Goal: Task Accomplishment & Management: Use online tool/utility

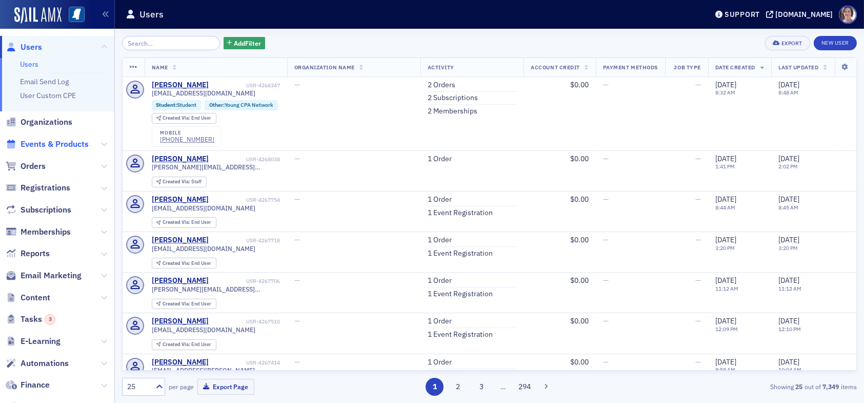
click at [46, 144] on span "Events & Products" at bounding box center [55, 143] width 68 height 11
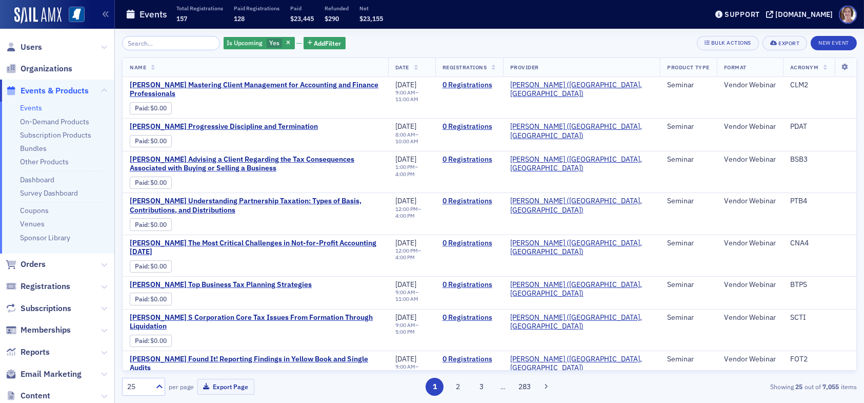
click at [157, 43] on input "search" at bounding box center [171, 43] width 98 height 14
click at [286, 43] on icon "button" at bounding box center [288, 44] width 4 height 6
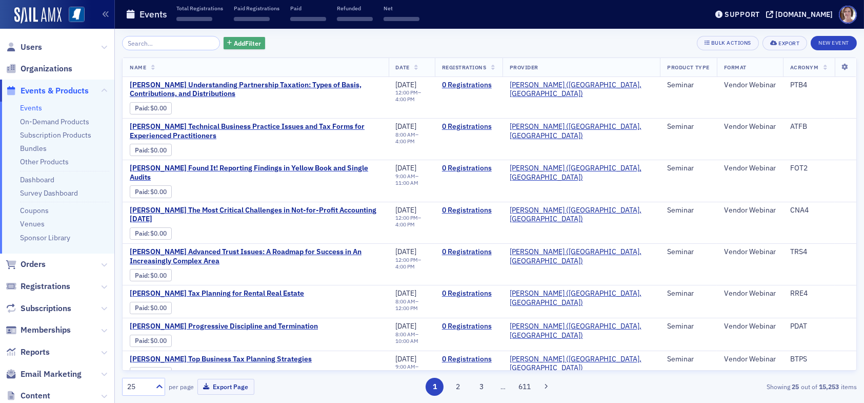
click at [234, 42] on span "Add Filter" at bounding box center [247, 42] width 27 height 9
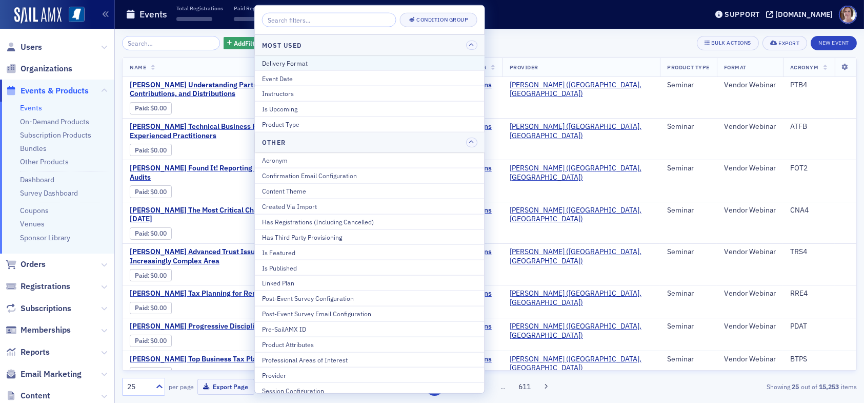
click at [296, 60] on div "Delivery Format" at bounding box center [369, 62] width 215 height 9
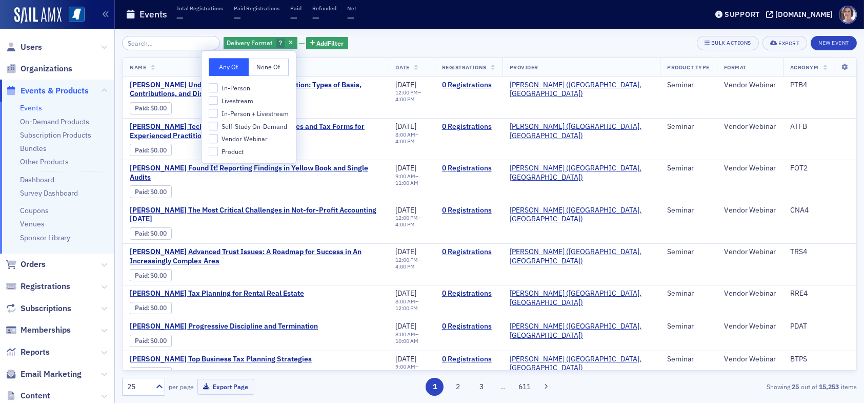
click at [232, 102] on span "Livestream" at bounding box center [238, 100] width 32 height 9
click at [218, 102] on input "Livestream" at bounding box center [213, 100] width 9 height 9
checkbox input "true"
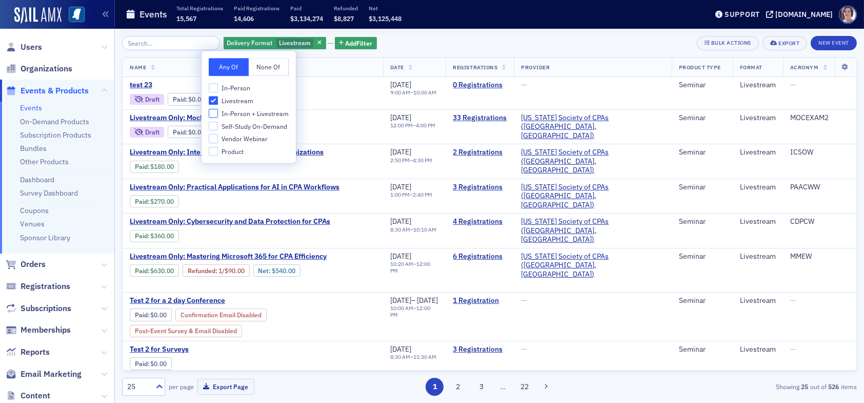
drag, startPoint x: 213, startPoint y: 113, endPoint x: 214, endPoint y: 102, distance: 10.8
click at [213, 112] on input "In-Person + Livestream" at bounding box center [213, 113] width 9 height 9
checkbox input "true"
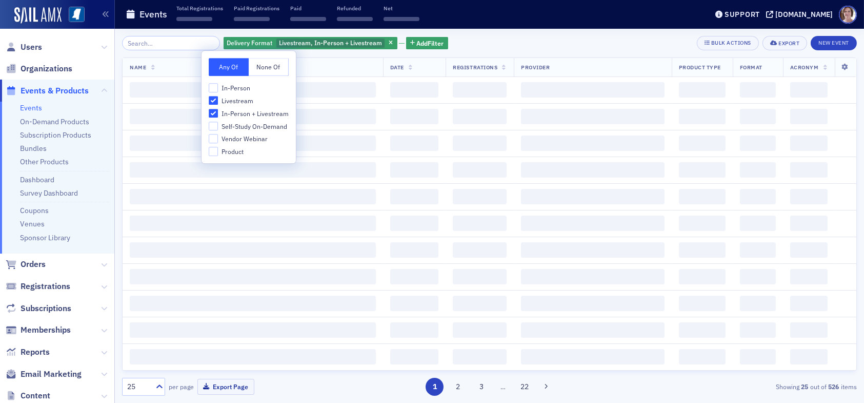
click at [213, 81] on div "Any Of None Of In-Person Livestream In-Person + Livestream Self-Study On-Demand…" at bounding box center [249, 107] width 94 height 112
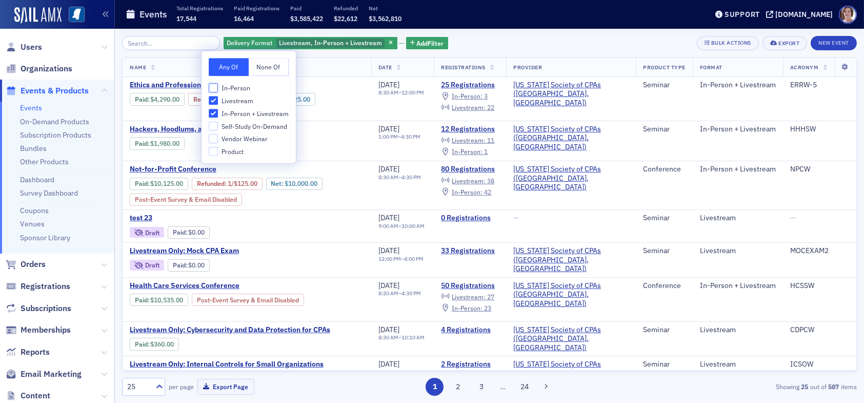
click at [213, 91] on input "In-Person" at bounding box center [213, 87] width 9 height 9
checkbox input "true"
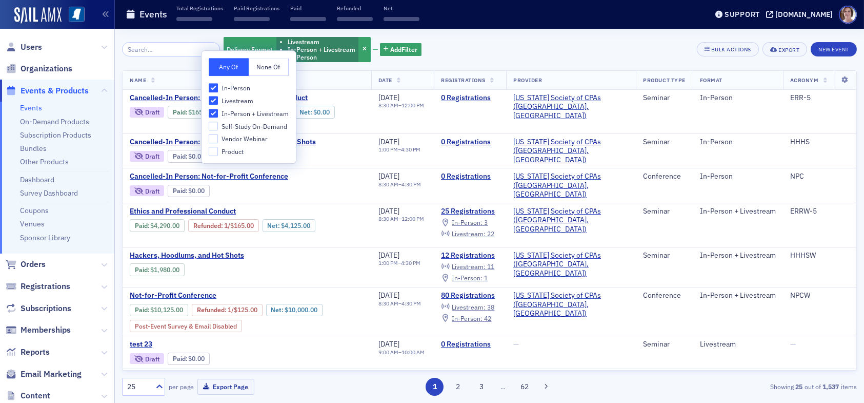
click at [451, 48] on div "Delivery Format Livestream In-Person + Livestream In-Person Add Filter Bulk Act…" at bounding box center [489, 49] width 735 height 27
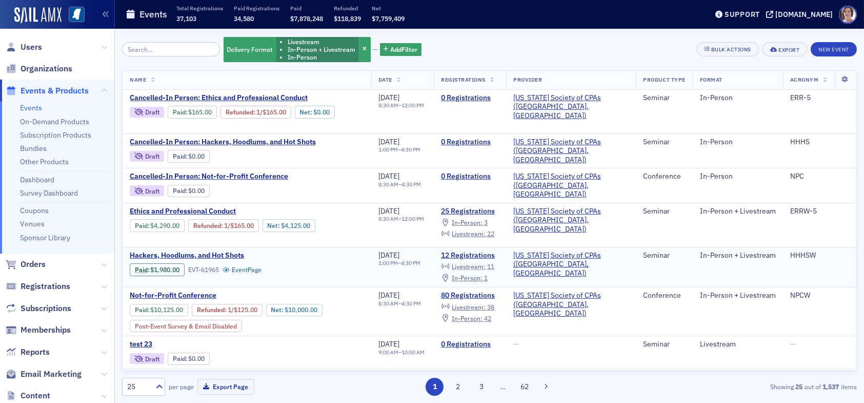
click at [486, 262] on span "Livestream :" at bounding box center [469, 266] width 34 height 8
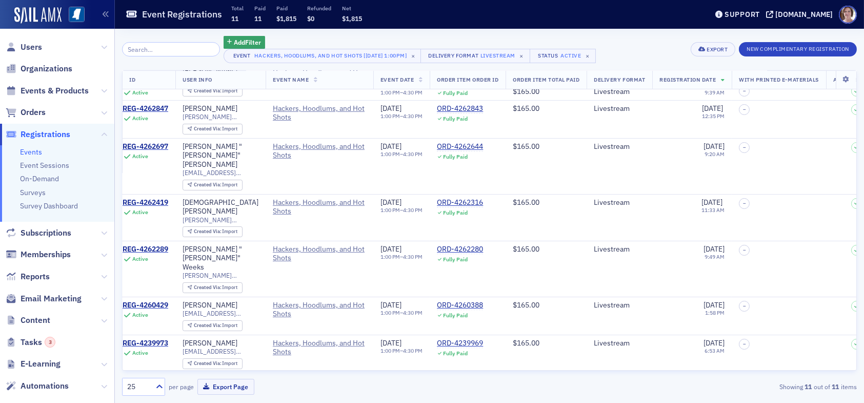
scroll to position [158, 0]
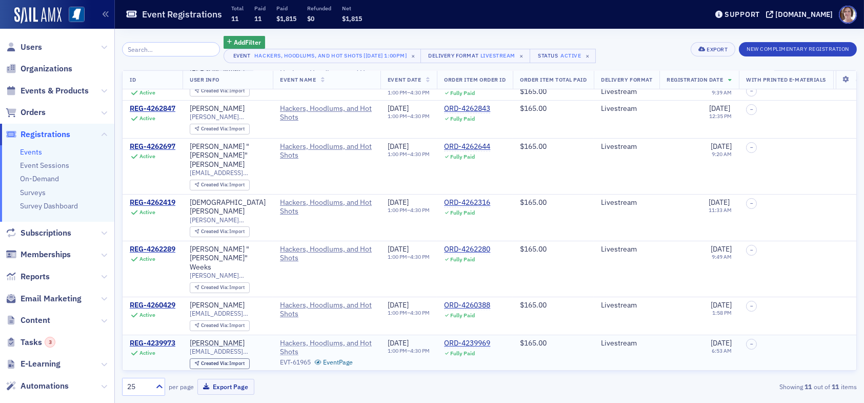
click at [306, 338] on span "Hackers, Hoodlums, and Hot Shots" at bounding box center [326, 347] width 93 height 18
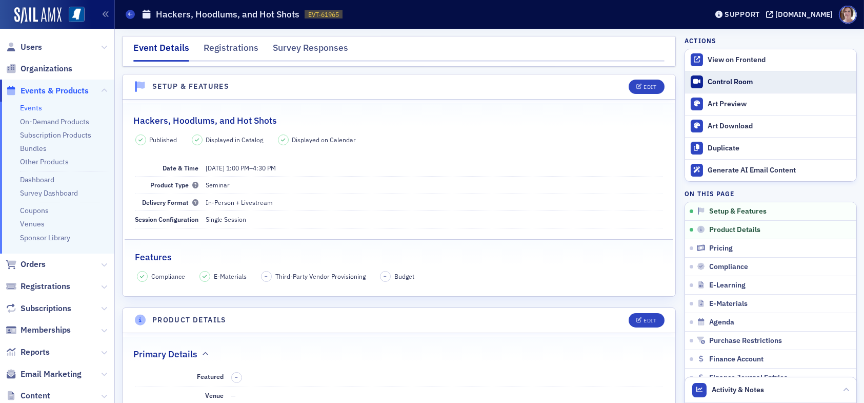
click at [721, 84] on div "Control Room" at bounding box center [780, 81] width 144 height 9
click at [229, 48] on div "Registrations" at bounding box center [231, 50] width 55 height 19
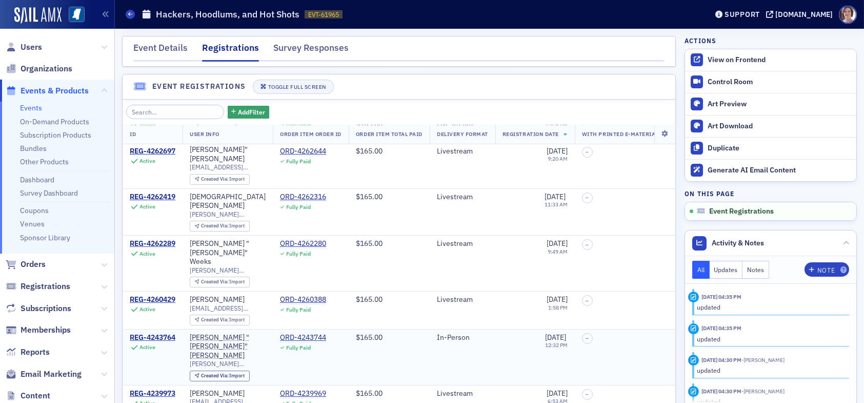
scroll to position [47, 0]
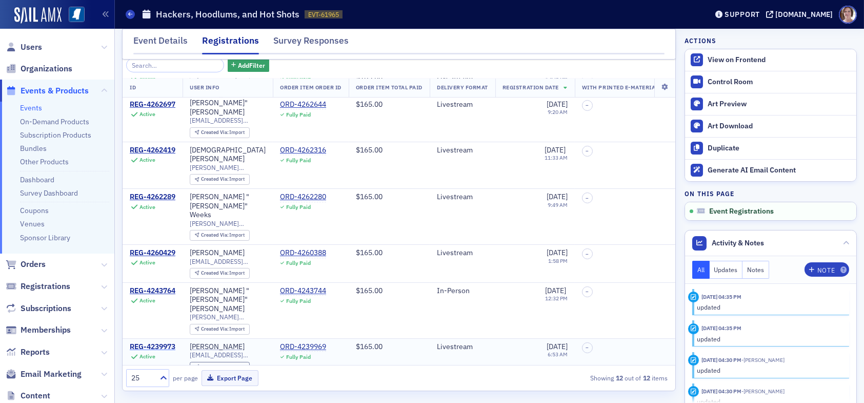
click at [163, 342] on div "REG-4239973" at bounding box center [153, 346] width 46 height 9
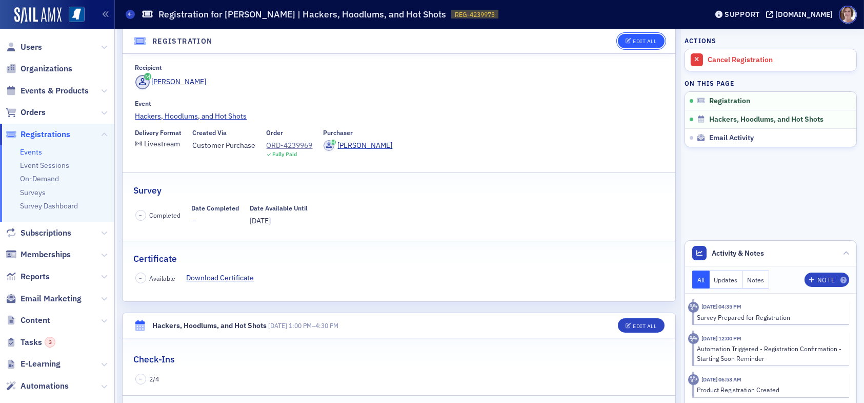
click at [638, 41] on div "Edit All" at bounding box center [645, 41] width 24 height 6
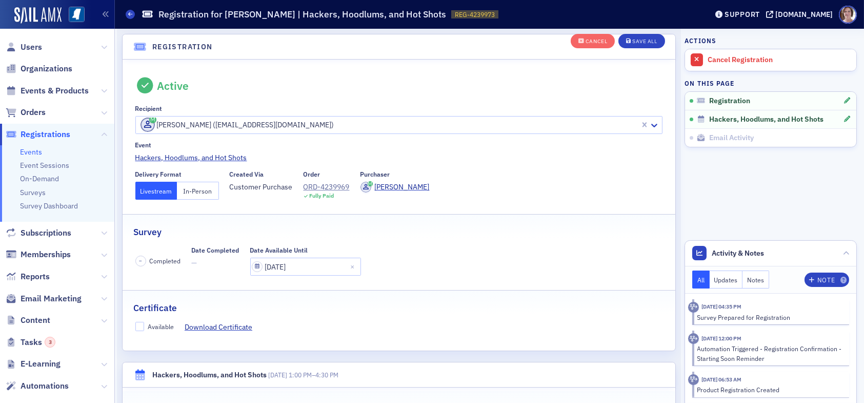
scroll to position [27, 0]
drag, startPoint x: 138, startPoint y: 325, endPoint x: 151, endPoint y: 323, distance: 13.1
click at [138, 325] on input "Available" at bounding box center [139, 326] width 9 height 9
checkbox input "true"
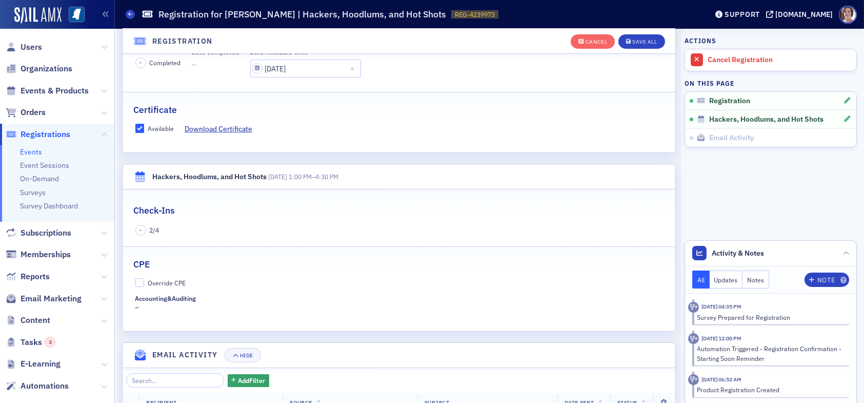
scroll to position [232, 0]
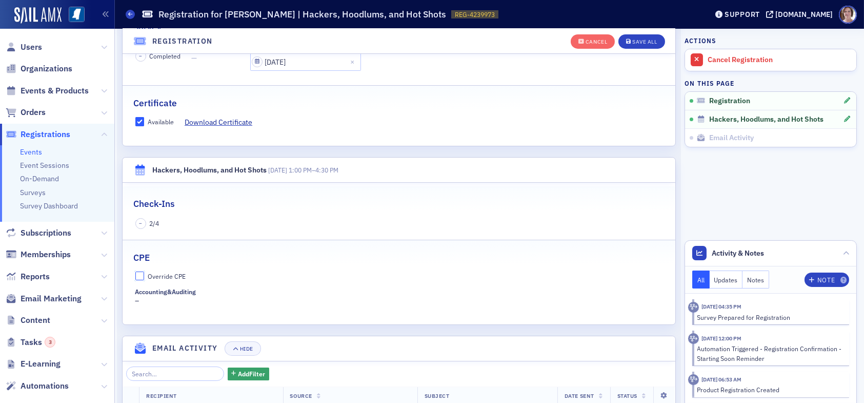
click at [138, 272] on input "Override CPE" at bounding box center [139, 275] width 9 height 9
checkbox input "true"
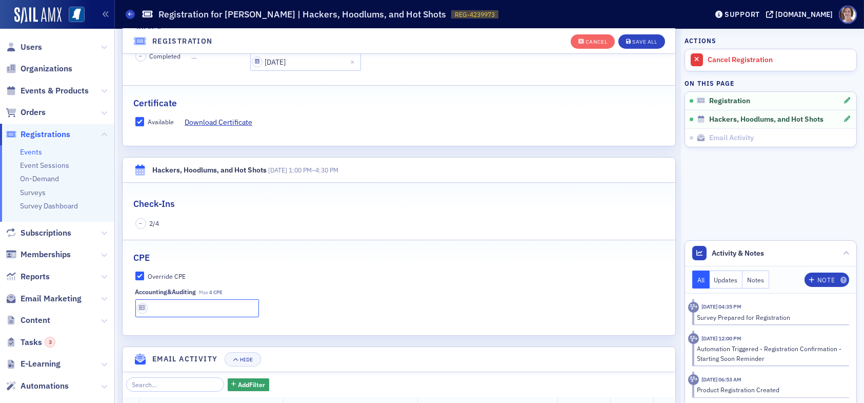
click at [158, 307] on input "text" at bounding box center [197, 308] width 124 height 18
type input "1 CPE"
click at [641, 44] on div "Save All" at bounding box center [644, 42] width 25 height 6
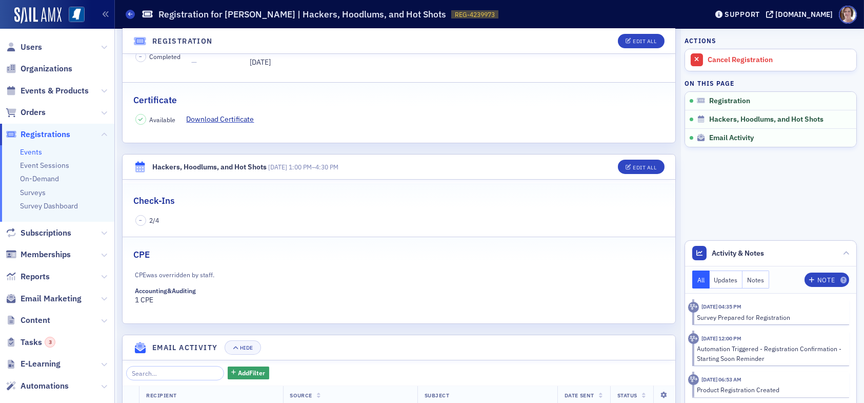
scroll to position [51, 0]
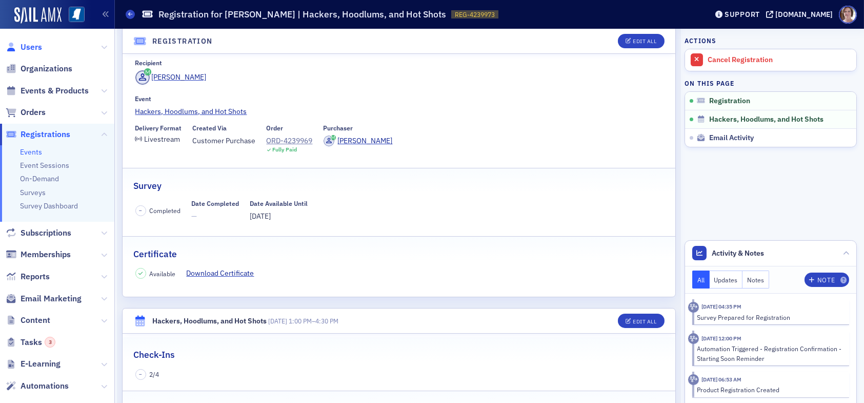
click at [30, 48] on span "Users" at bounding box center [32, 47] width 22 height 11
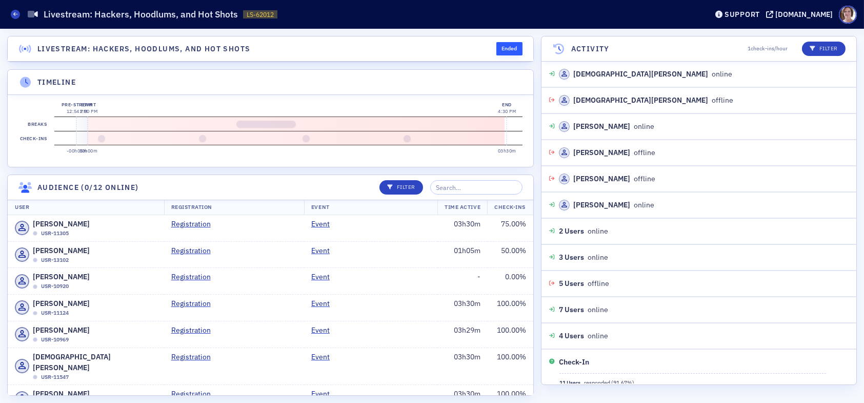
scroll to position [486, 0]
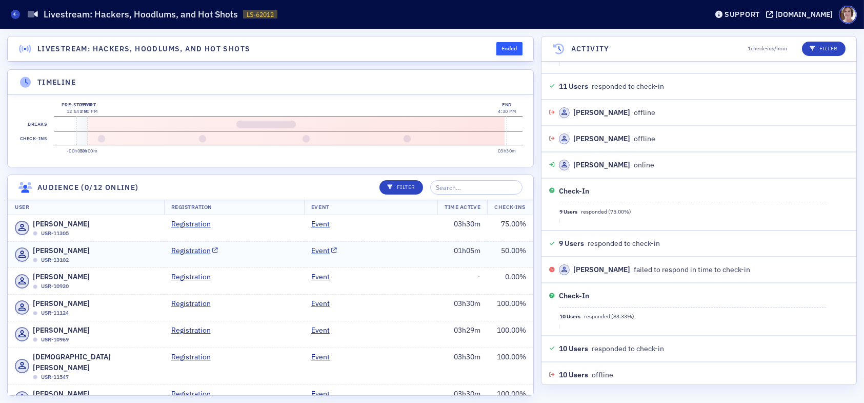
click at [388, 265] on td "Event" at bounding box center [370, 254] width 133 height 27
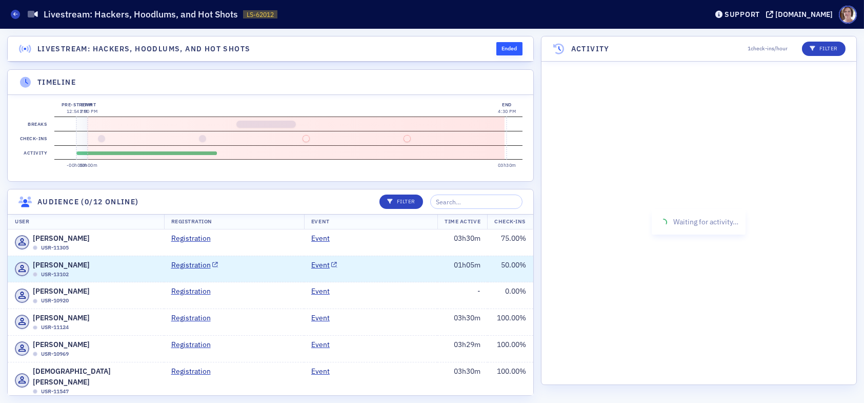
scroll to position [484, 0]
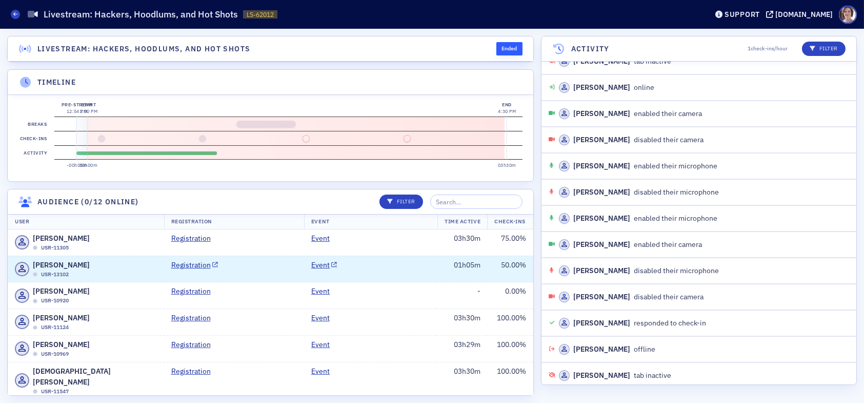
click at [414, 280] on td "Event" at bounding box center [370, 268] width 133 height 27
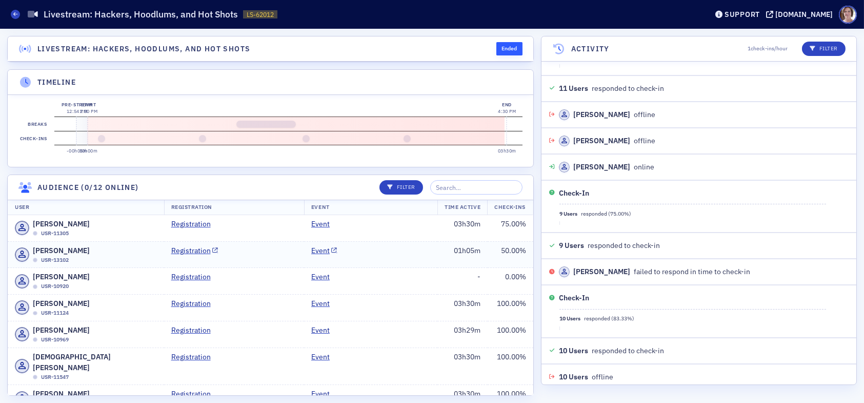
scroll to position [486, 0]
click at [349, 258] on td "Event" at bounding box center [370, 254] width 133 height 27
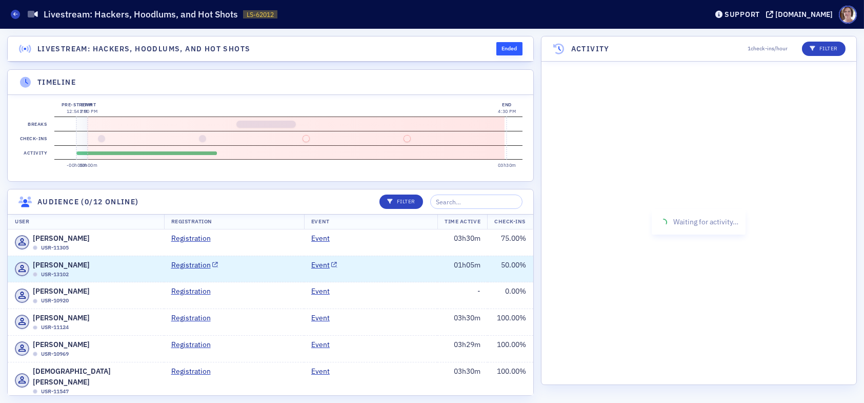
scroll to position [484, 0]
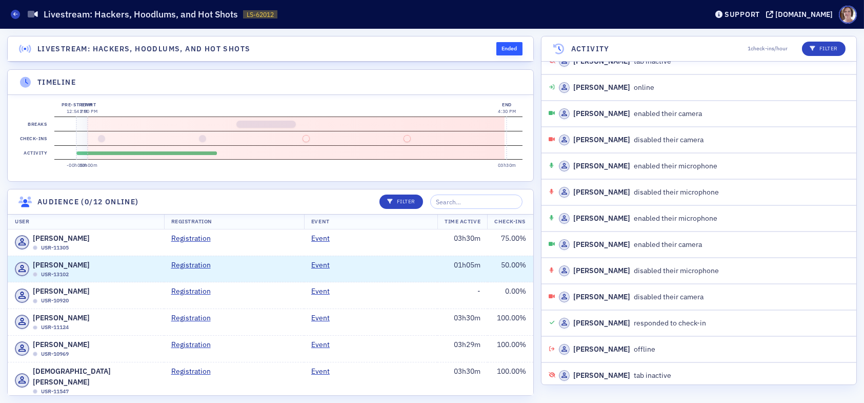
click at [215, 152] on section "Activity" at bounding box center [288, 152] width 468 height 14
click at [209, 153] on section "Activity" at bounding box center [288, 152] width 468 height 14
click at [203, 140] on button at bounding box center [202, 138] width 7 height 7
click at [203, 138] on button at bounding box center [202, 138] width 7 height 7
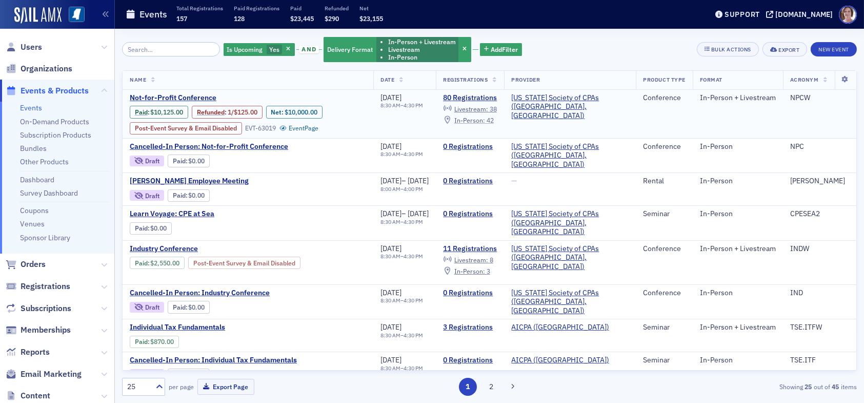
click at [485, 120] on span "In-Person :" at bounding box center [469, 120] width 31 height 8
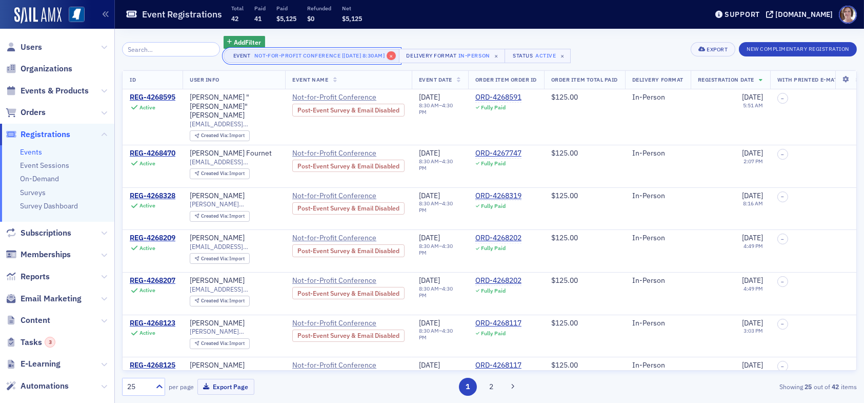
click at [392, 54] on span "×" at bounding box center [391, 55] width 9 height 9
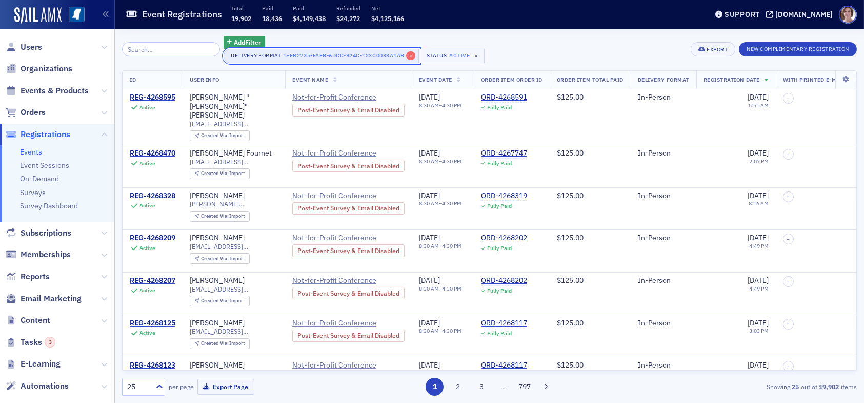
click at [406, 57] on span "×" at bounding box center [410, 55] width 9 height 9
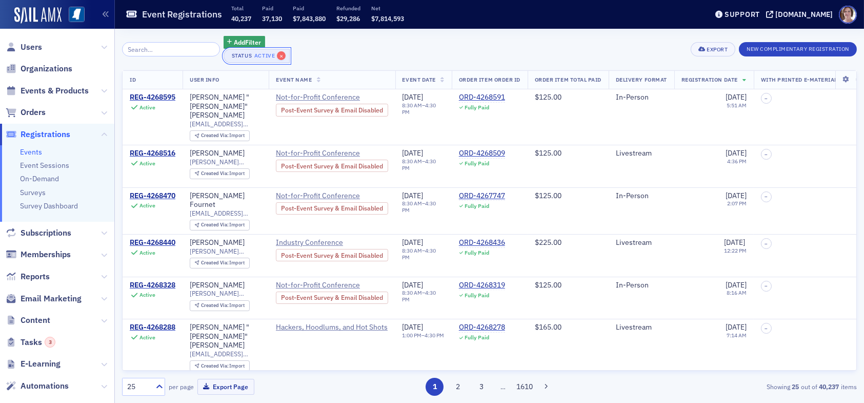
click at [277, 57] on span "×" at bounding box center [281, 55] width 9 height 9
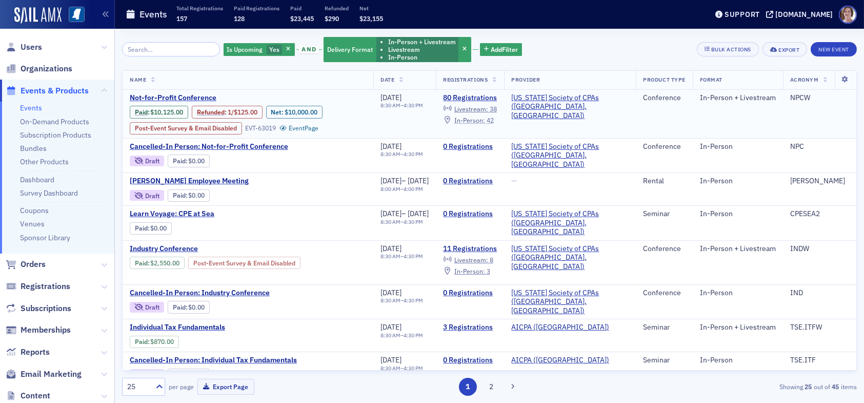
click at [485, 119] on span "In-Person :" at bounding box center [469, 120] width 31 height 8
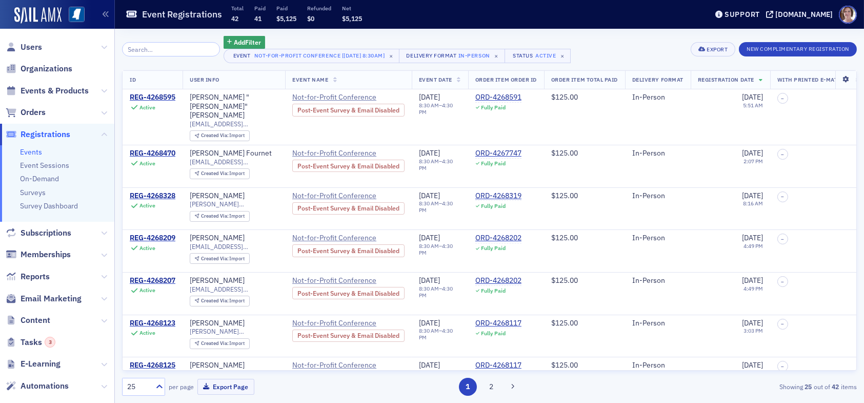
click at [839, 82] on icon at bounding box center [845, 79] width 21 height 6
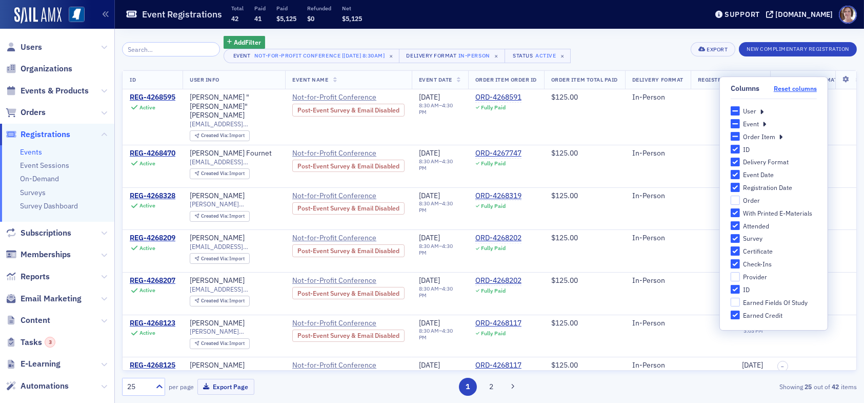
click at [789, 90] on button "Reset columns" at bounding box center [795, 89] width 43 height 8
click at [761, 110] on icon at bounding box center [762, 110] width 4 height 9
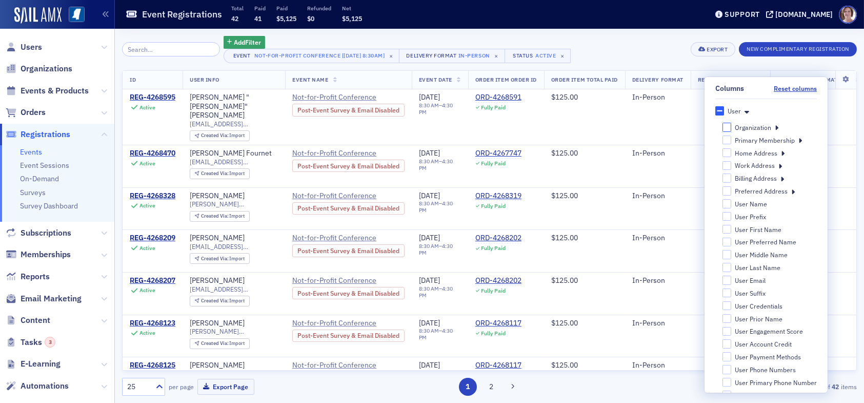
click at [722, 129] on input "Organization" at bounding box center [726, 127] width 9 height 9
checkbox input "false"
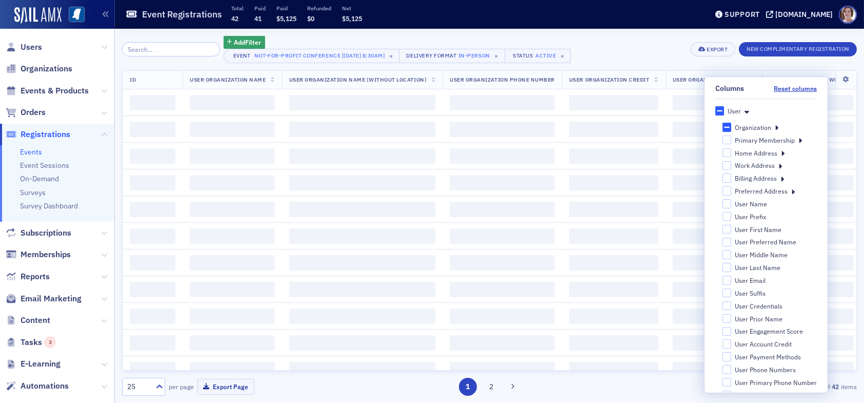
click at [662, 46] on div "Add Filter Event Not-for-Profit Conference [9/25/2025 8:30am] × Delivery Format…" at bounding box center [489, 49] width 735 height 27
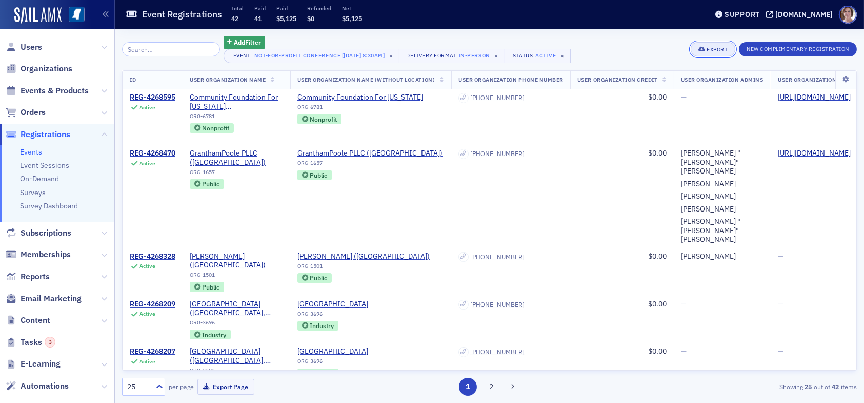
click at [707, 49] on div "Export" at bounding box center [717, 50] width 21 height 6
click at [683, 83] on button "Export All ( 42 Event Registrations )" at bounding box center [678, 84] width 111 height 16
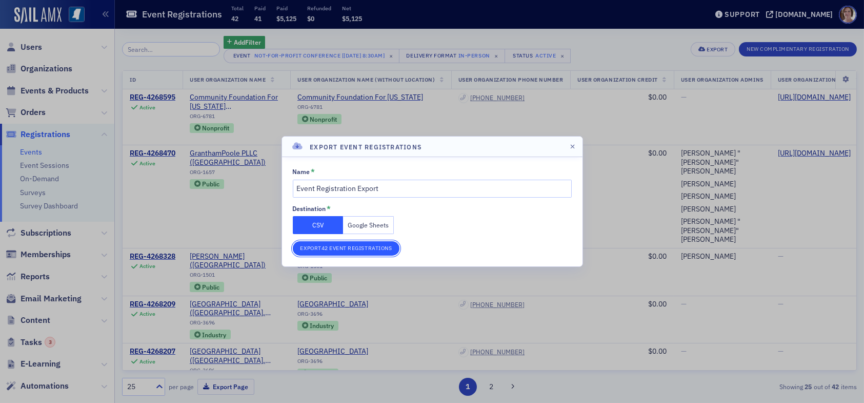
click at [355, 248] on button "Export 42 Event Registrations" at bounding box center [346, 248] width 107 height 14
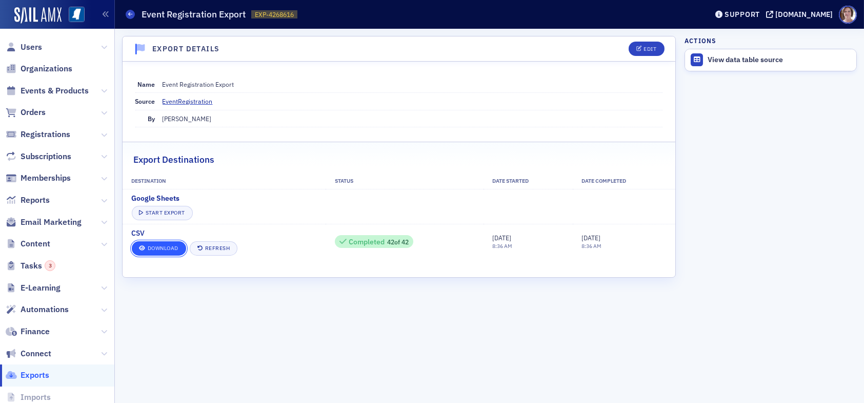
click at [165, 250] on link "Download" at bounding box center [159, 248] width 54 height 14
click at [129, 16] on icon at bounding box center [130, 14] width 4 height 5
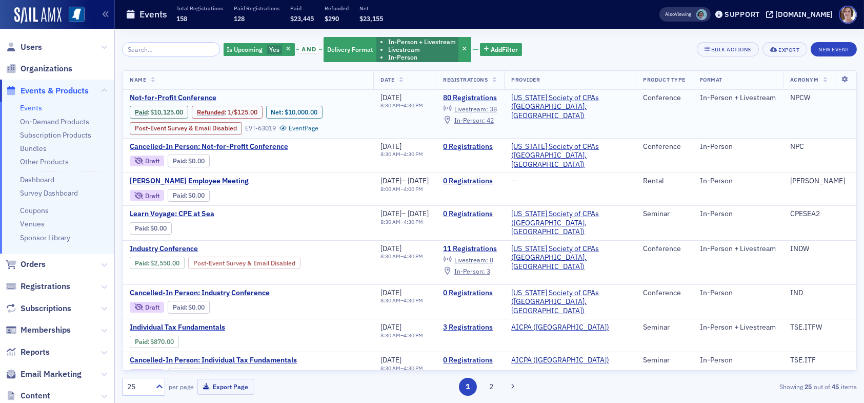
click at [488, 107] on span "Livestream :" at bounding box center [471, 109] width 34 height 8
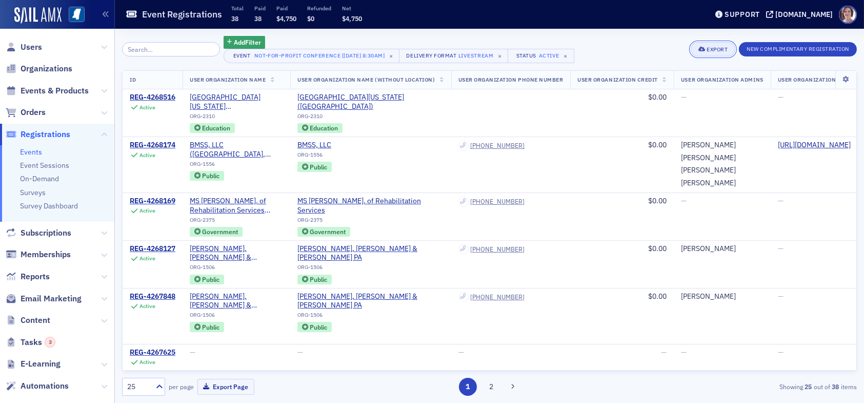
click at [718, 50] on div "Export" at bounding box center [717, 50] width 21 height 6
click at [700, 83] on button "Export All ( 38 Event Registrations )" at bounding box center [678, 84] width 111 height 16
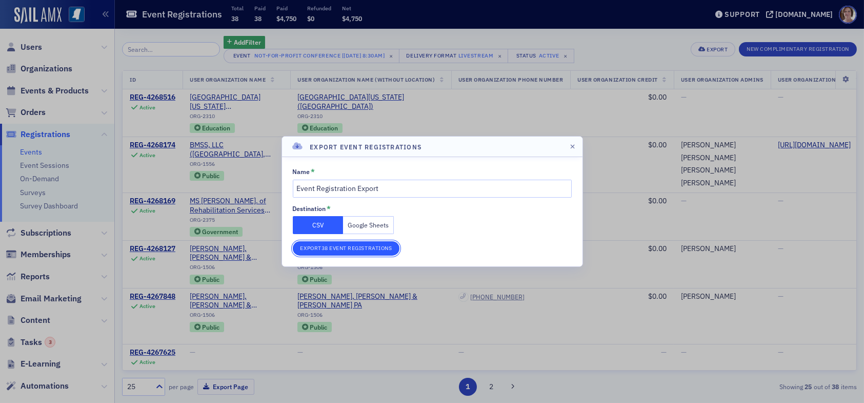
click at [344, 249] on button "Export 38 Event Registrations" at bounding box center [346, 248] width 107 height 14
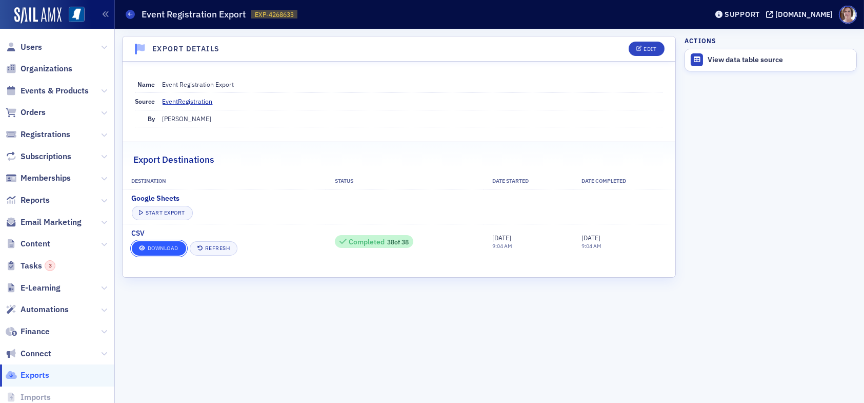
click at [170, 249] on link "Download" at bounding box center [159, 248] width 54 height 14
click at [36, 44] on span "Users" at bounding box center [32, 47] width 22 height 11
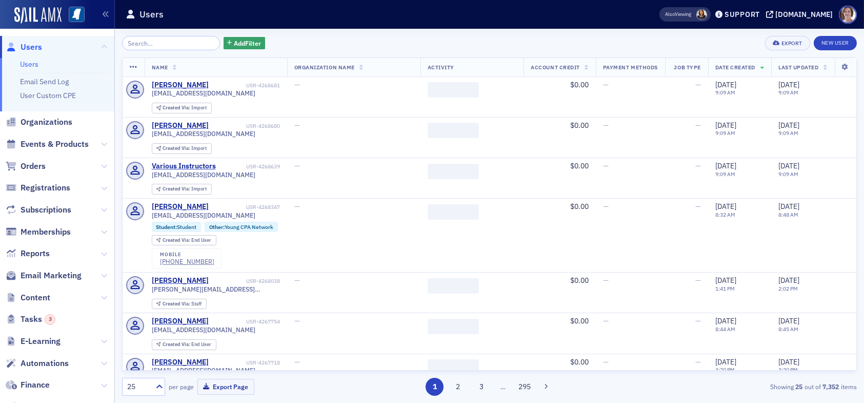
click at [173, 45] on input "search" at bounding box center [171, 43] width 98 height 14
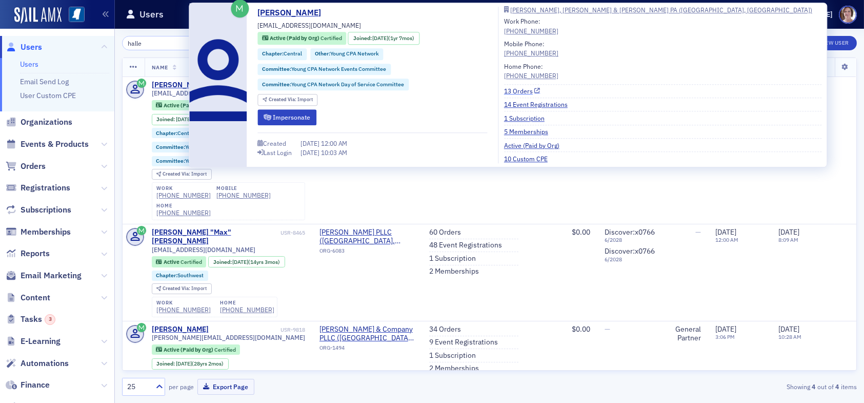
type input "halle"
click at [518, 89] on link "13 Orders" at bounding box center [522, 90] width 36 height 9
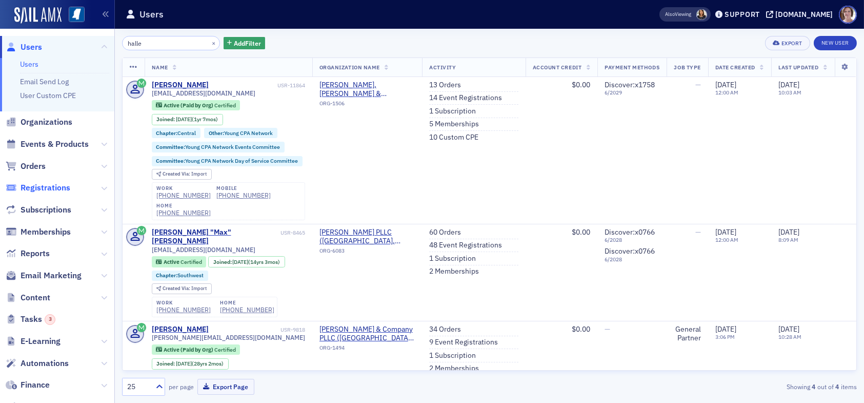
click at [50, 184] on span "Registrations" at bounding box center [46, 187] width 50 height 11
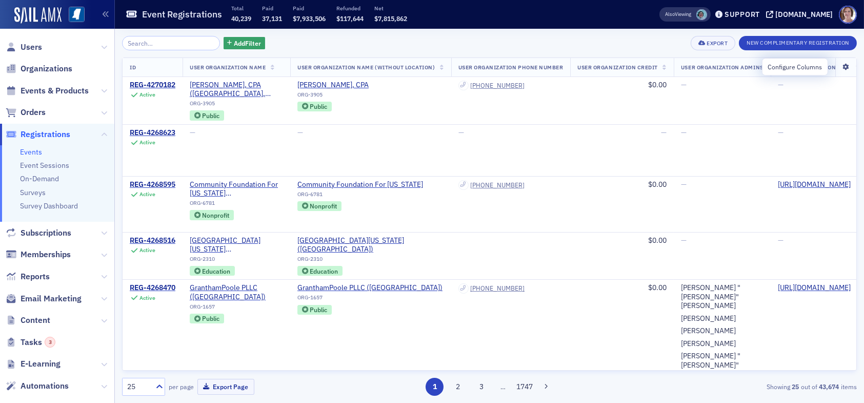
click at [837, 64] on icon at bounding box center [845, 67] width 21 height 6
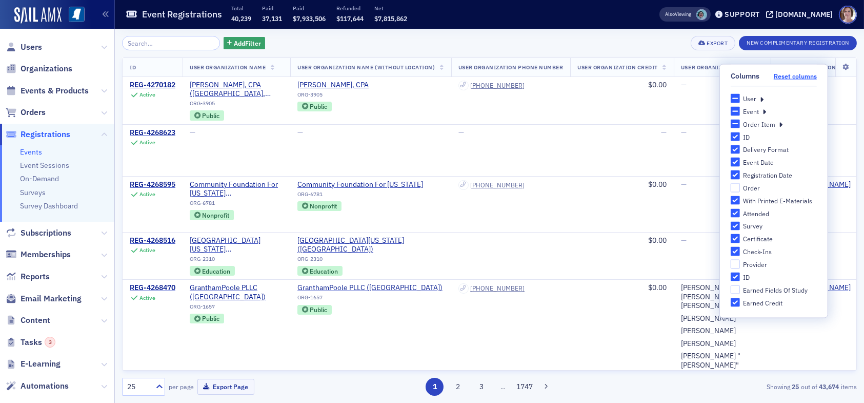
click at [792, 76] on button "Reset columns" at bounding box center [795, 76] width 43 height 8
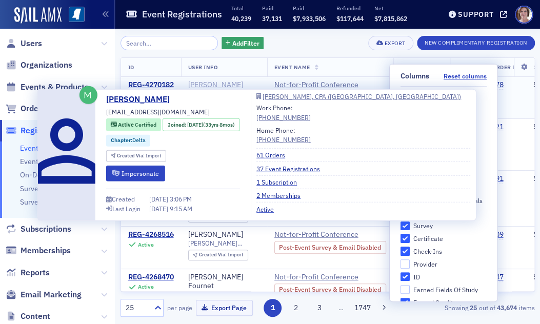
click at [221, 84] on div "[PERSON_NAME]" at bounding box center [215, 85] width 55 height 9
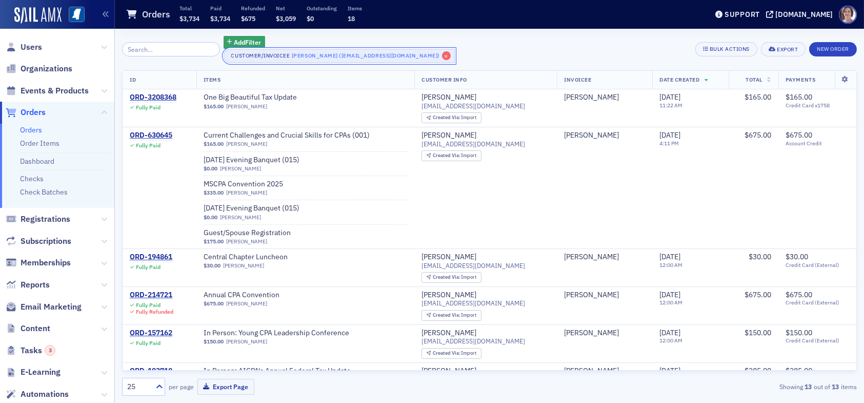
click at [442, 55] on span "×" at bounding box center [446, 55] width 9 height 9
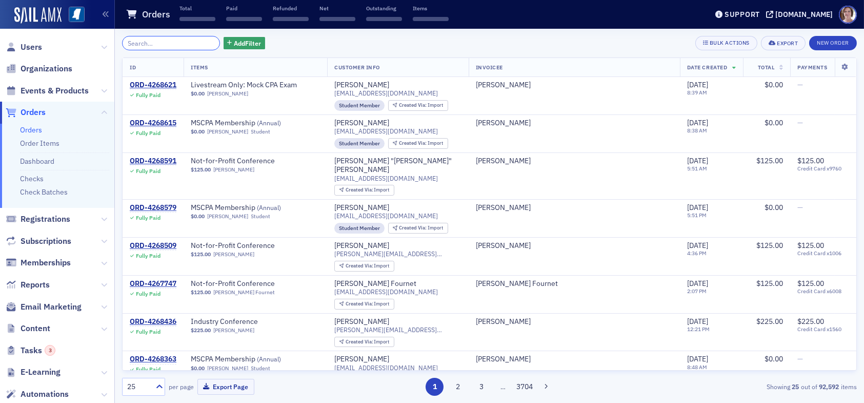
click at [154, 44] on input "search" at bounding box center [171, 43] width 98 height 14
click at [32, 47] on span "Users" at bounding box center [32, 47] width 22 height 11
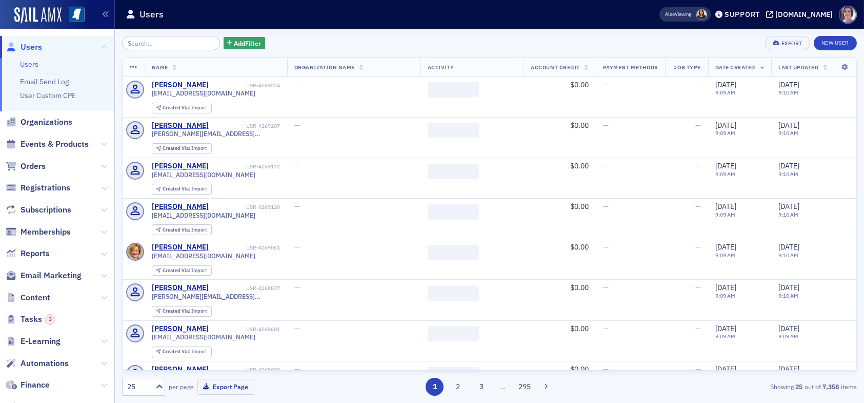
click at [183, 39] on input "search" at bounding box center [171, 43] width 98 height 14
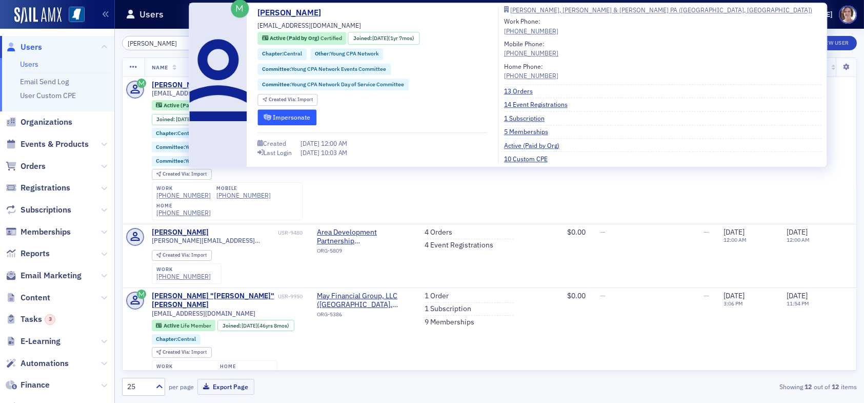
type input "[PERSON_NAME]"
click at [289, 117] on button "Impersonate" at bounding box center [286, 117] width 59 height 16
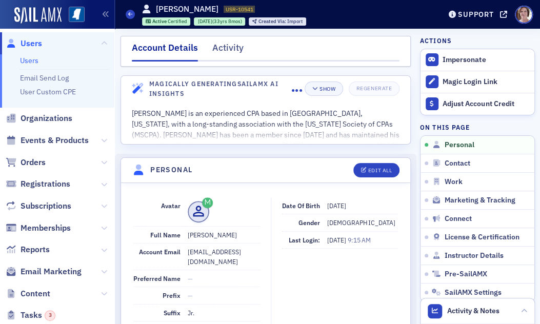
click at [194, 162] on header "Personal Edit All" at bounding box center [266, 170] width 290 height 25
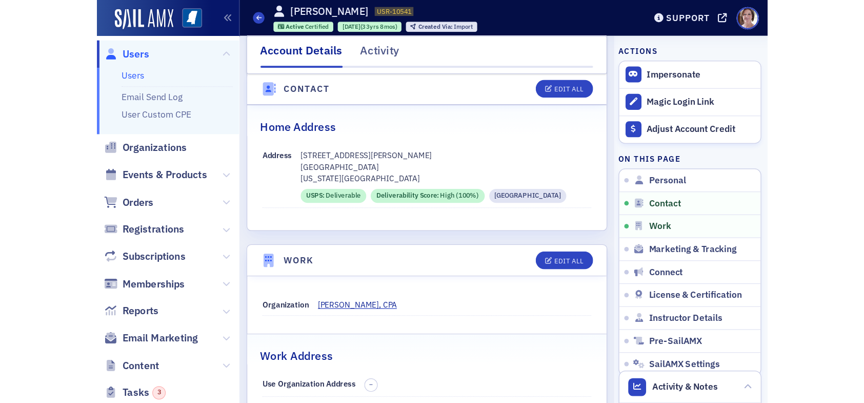
scroll to position [513, 0]
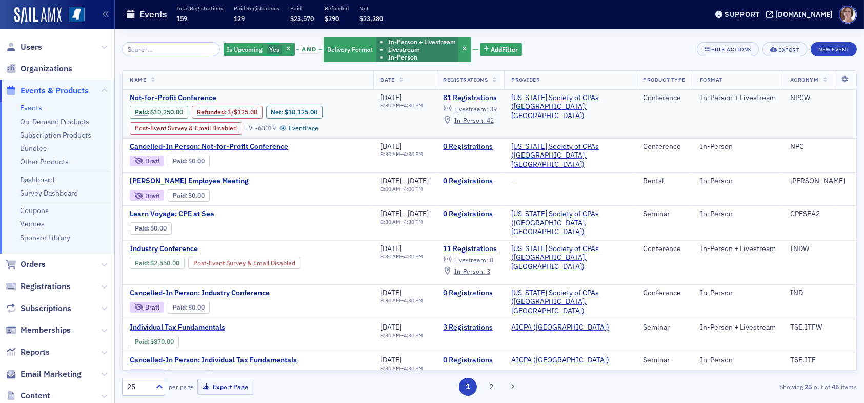
click at [488, 108] on span "Livestream :" at bounding box center [471, 109] width 34 height 8
click at [488, 109] on span "Livestream :" at bounding box center [471, 109] width 34 height 8
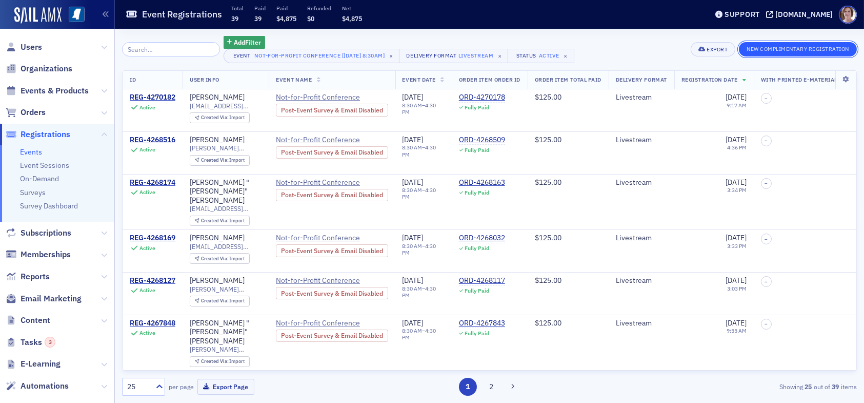
click at [799, 47] on button "New Complimentary Registration" at bounding box center [798, 49] width 118 height 14
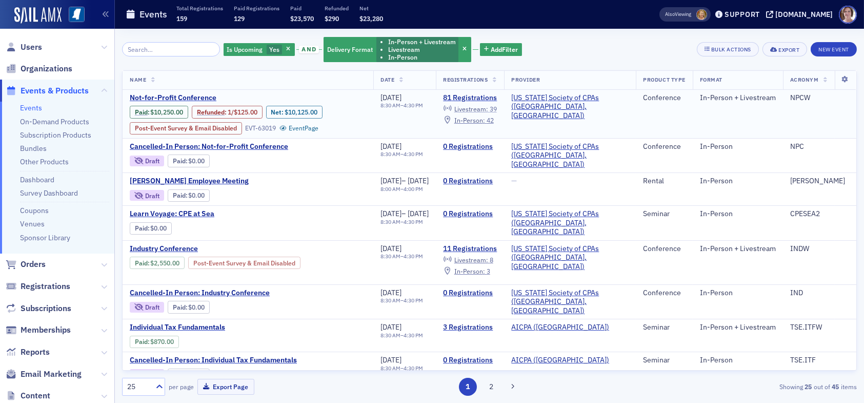
click at [488, 109] on span "Livestream :" at bounding box center [471, 109] width 34 height 8
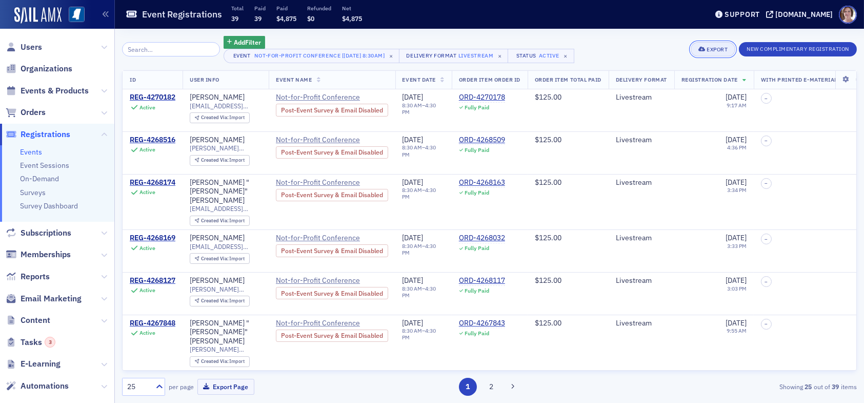
click at [712, 51] on div "Export" at bounding box center [717, 50] width 21 height 6
click at [701, 84] on button "Export All ( 39 Event Registrations )" at bounding box center [678, 84] width 111 height 16
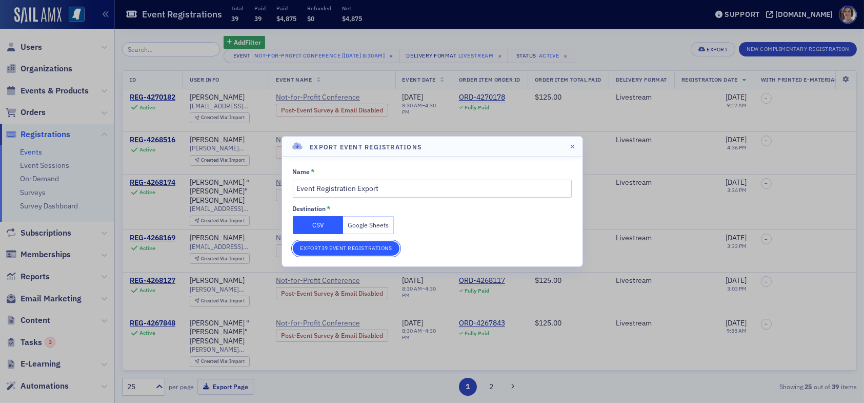
click at [368, 250] on button "Export 39 Event Registrations" at bounding box center [346, 248] width 107 height 14
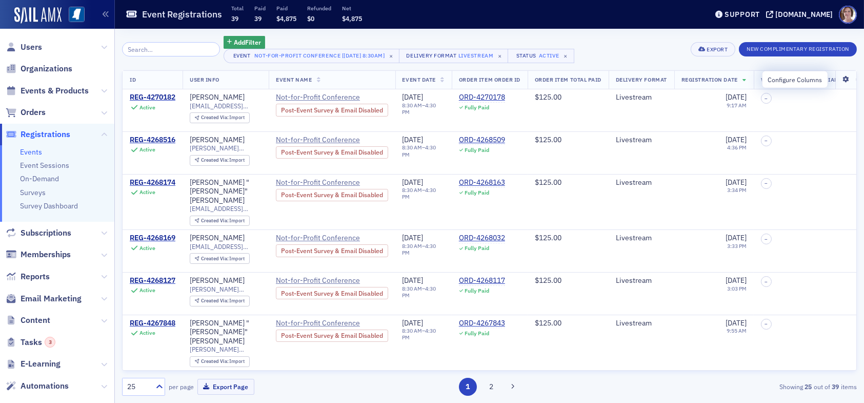
click at [840, 79] on icon at bounding box center [845, 79] width 21 height 6
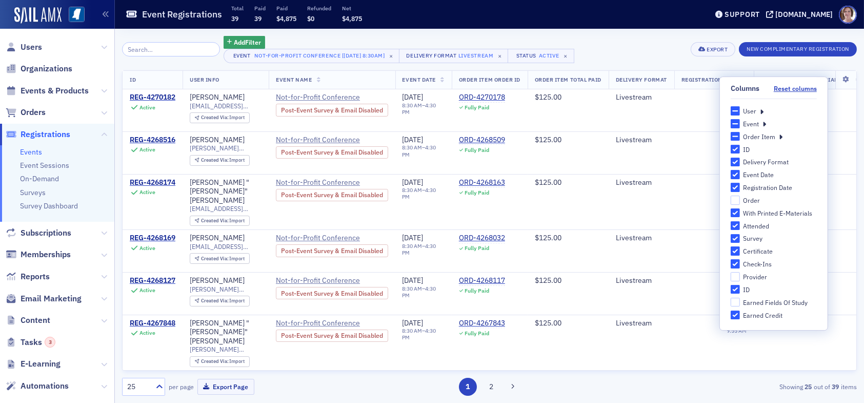
click at [795, 84] on div "Reset columns" at bounding box center [795, 88] width 43 height 9
click at [795, 85] on button "Reset columns" at bounding box center [795, 89] width 43 height 8
click at [795, 88] on button "Reset columns" at bounding box center [795, 89] width 43 height 8
click at [759, 111] on div "User" at bounding box center [774, 110] width 86 height 9
click at [762, 111] on icon at bounding box center [762, 110] width 4 height 9
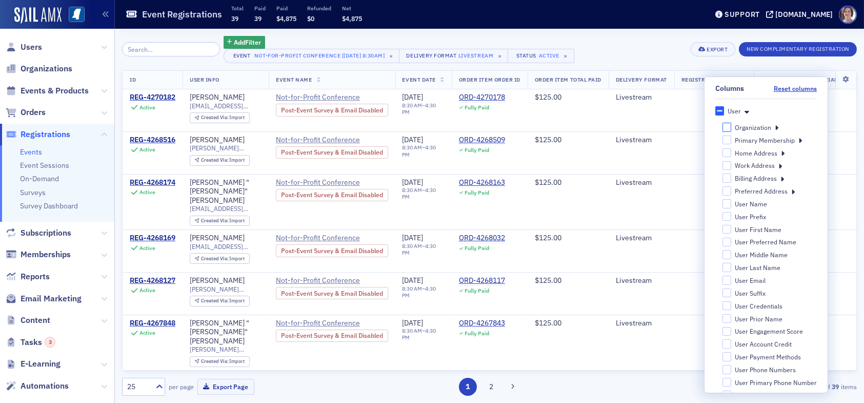
click at [723, 126] on input "Organization" at bounding box center [726, 127] width 9 height 9
checkbox input "false"
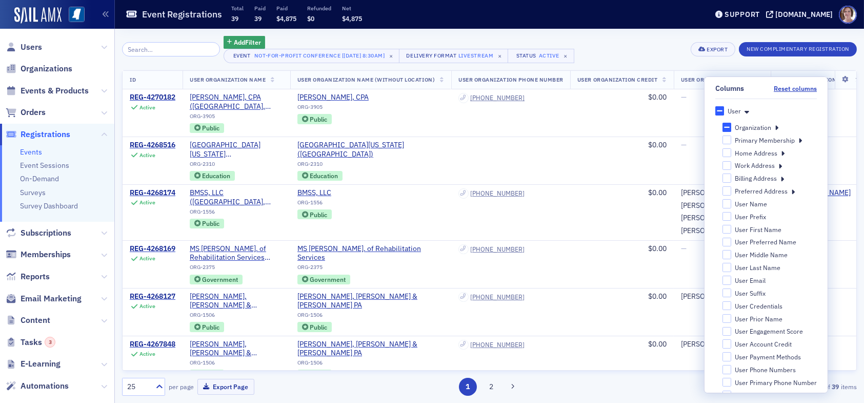
click at [639, 47] on div "Add Filter Event Not-for-Profit Conference [9/25/2025 8:30am] × Delivery Format…" at bounding box center [489, 49] width 735 height 27
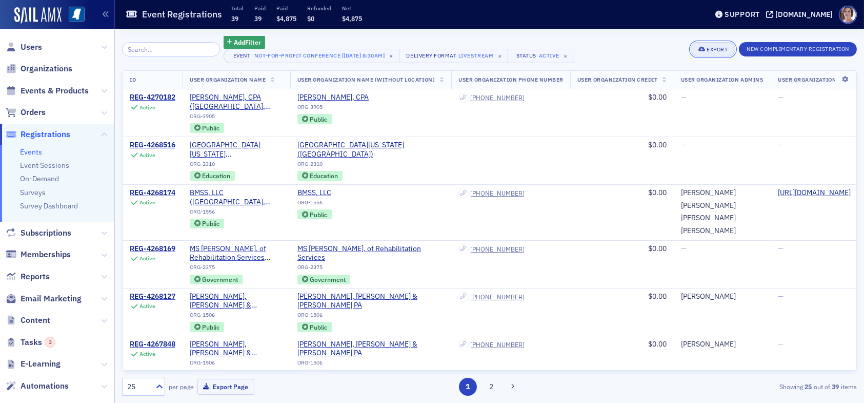
click at [707, 49] on div "Export" at bounding box center [717, 50] width 21 height 6
click at [662, 85] on button "Export All ( 39 Event Registrations )" at bounding box center [678, 84] width 111 height 16
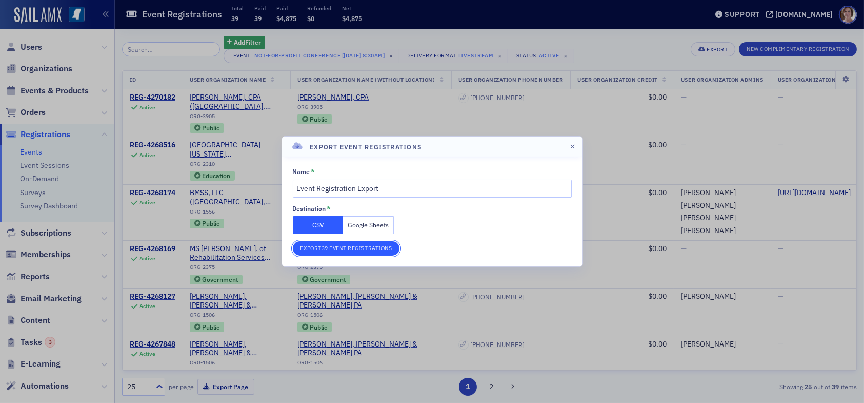
click at [352, 246] on button "Export 39 Event Registrations" at bounding box center [346, 248] width 107 height 14
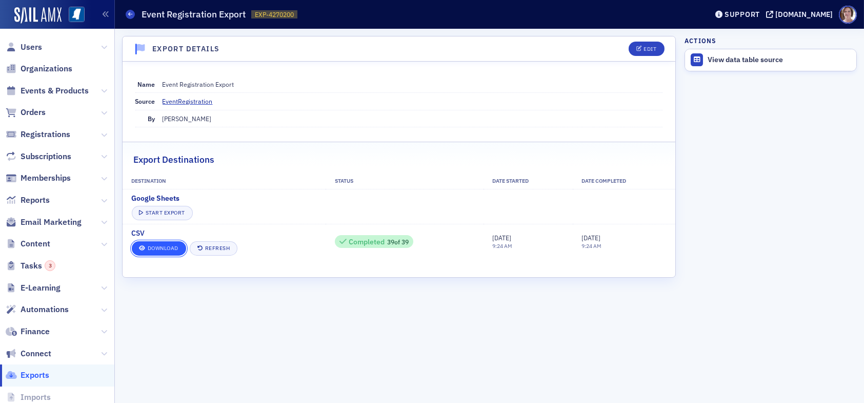
click at [148, 248] on link "Download" at bounding box center [159, 248] width 54 height 14
click at [161, 250] on link "Download" at bounding box center [159, 248] width 54 height 14
click at [26, 43] on span "Users" at bounding box center [32, 47] width 22 height 11
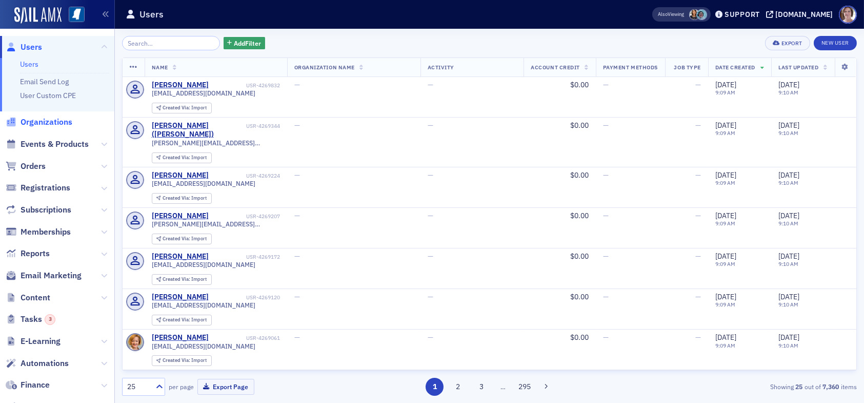
click at [58, 123] on span "Organizations" at bounding box center [47, 121] width 52 height 11
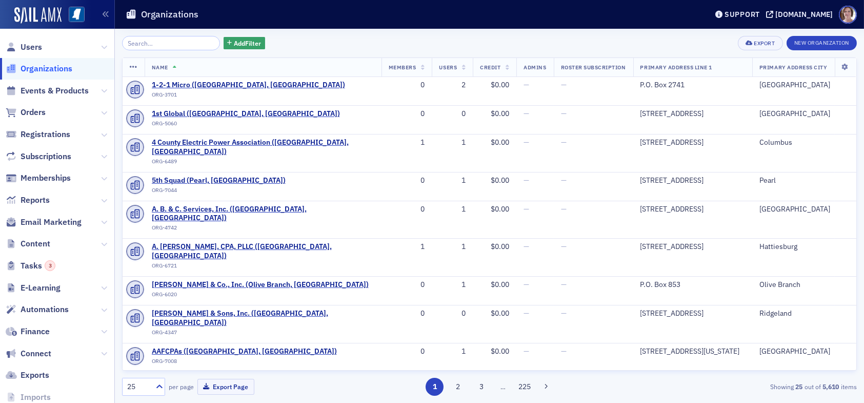
click at [162, 45] on input "search" at bounding box center [171, 43] width 98 height 14
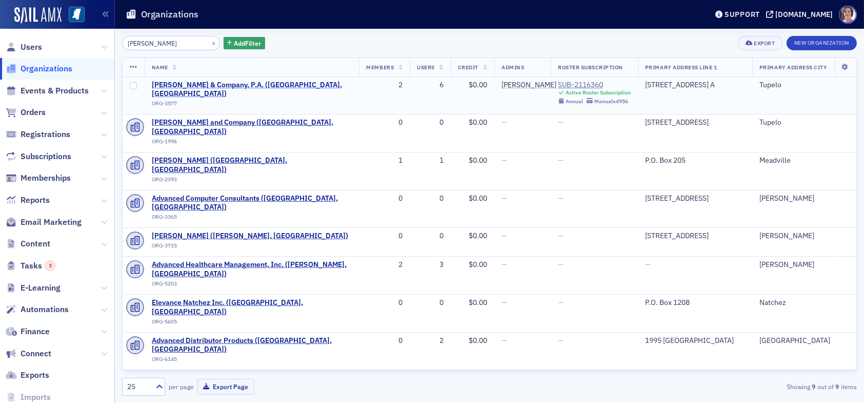
type input "J.E. Vance"
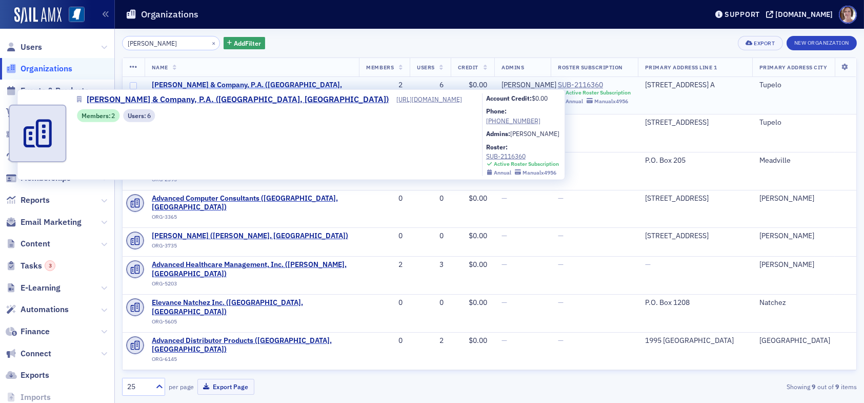
click at [243, 85] on span "J.E. Vance & Company, P.A. (Tupelo, MS)" at bounding box center [252, 90] width 201 height 18
select select "US"
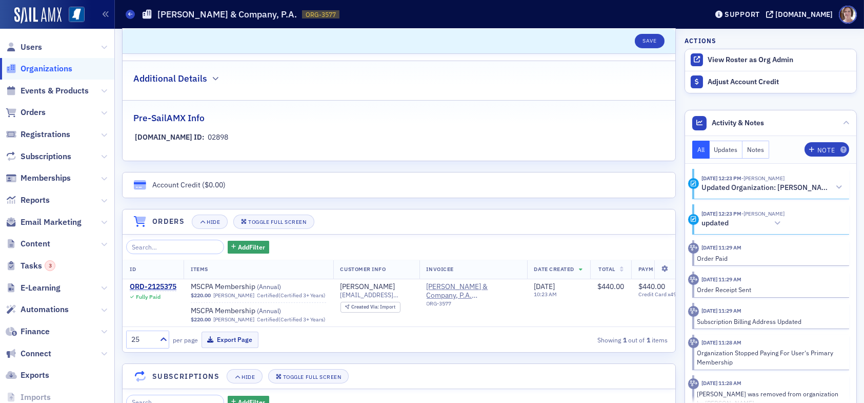
scroll to position [530, 0]
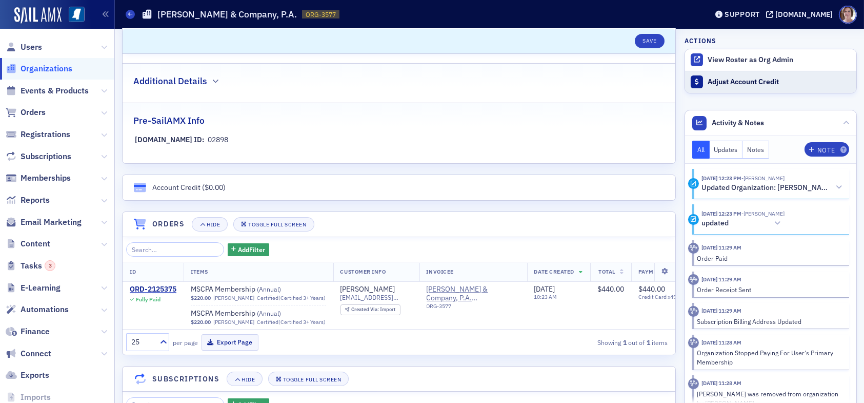
click at [729, 83] on div "Adjust Account Credit" at bounding box center [780, 81] width 144 height 9
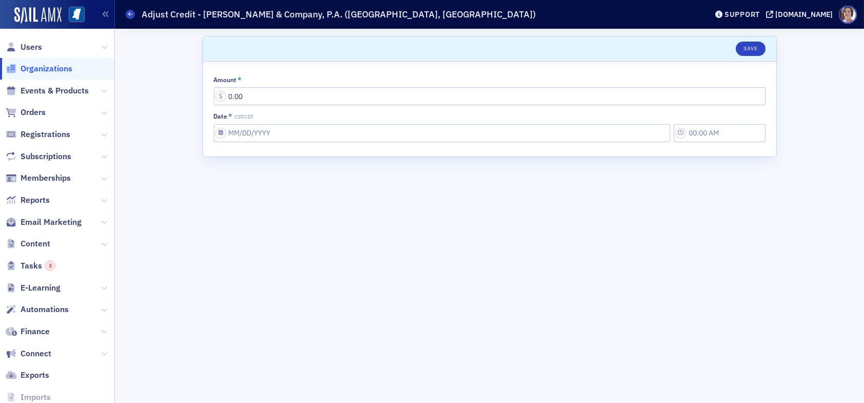
select select "US"
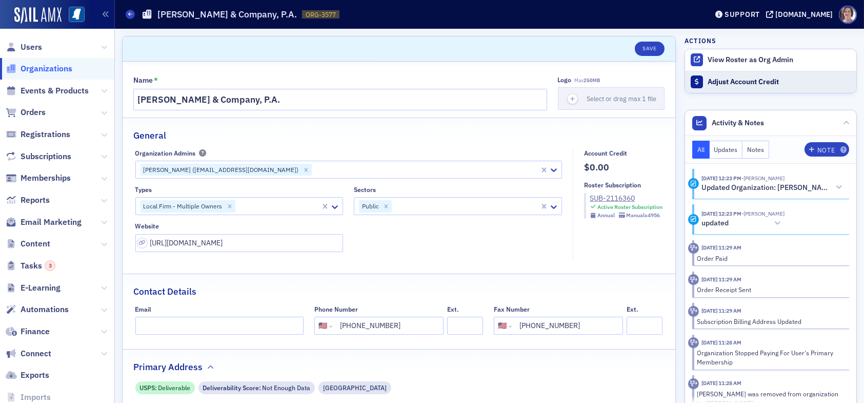
click at [736, 81] on div "Adjust Account Credit" at bounding box center [780, 81] width 144 height 9
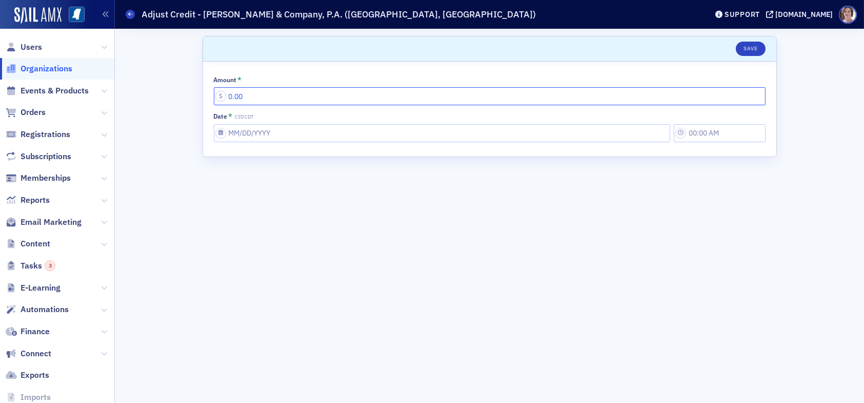
drag, startPoint x: 294, startPoint y: 98, endPoint x: 178, endPoint y: 91, distance: 116.1
click at [178, 91] on div "Scroll to Save Amount * 0.00 Date * CST/CDT" at bounding box center [489, 216] width 735 height 374
type input "285.00"
select select "8"
select select "2025"
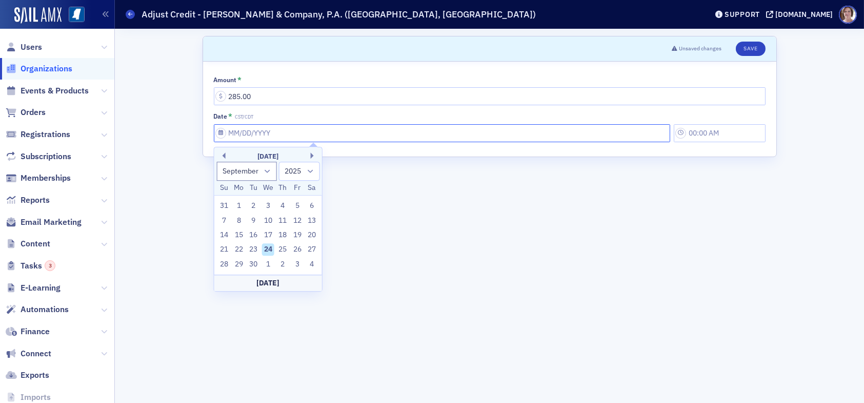
drag, startPoint x: 282, startPoint y: 130, endPoint x: 205, endPoint y: 130, distance: 76.9
click at [205, 130] on div "Amount * 285.00 Date * CST/CDT" at bounding box center [489, 109] width 573 height 95
click at [226, 158] on div "September 2025" at bounding box center [268, 156] width 108 height 10
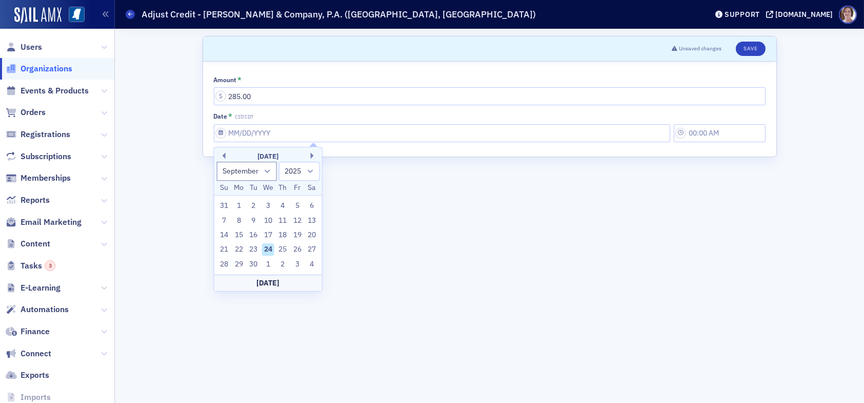
click at [226, 158] on div "September 2025" at bounding box center [268, 156] width 108 height 10
click at [267, 172] on select "January February March April May June July August September October November De…" at bounding box center [246, 171] width 61 height 19
select select "4"
click at [216, 162] on select "January February March April May June July August September October November De…" at bounding box center [246, 171] width 61 height 19
click at [241, 221] on div "5" at bounding box center [239, 220] width 12 height 12
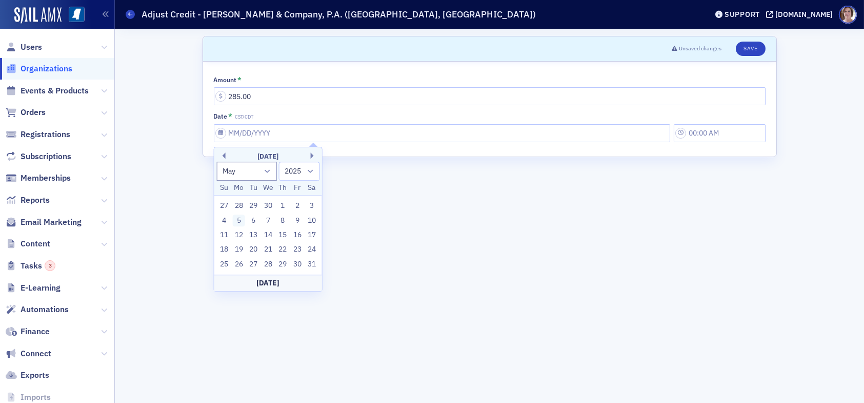
type input "05/05/2025"
type input "9:00 AM"
click at [750, 47] on button "Save" at bounding box center [750, 49] width 29 height 14
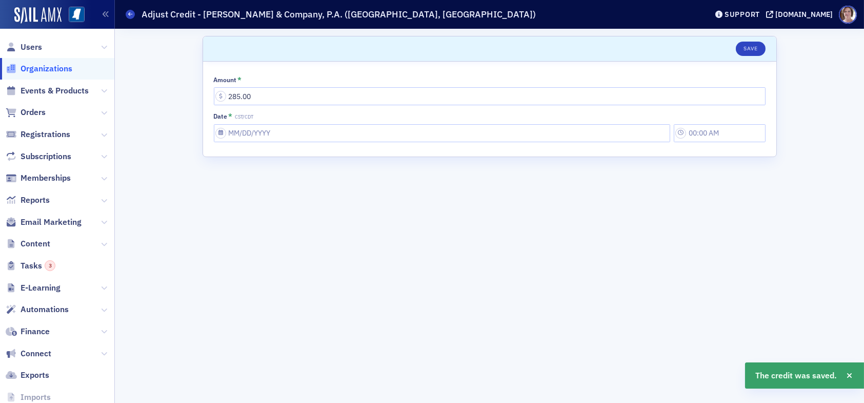
click at [40, 70] on span "Organizations" at bounding box center [47, 68] width 52 height 11
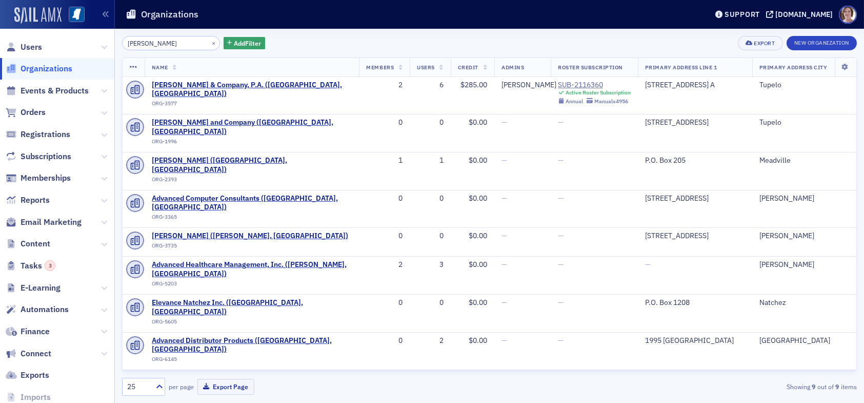
drag, startPoint x: 164, startPoint y: 44, endPoint x: 53, endPoint y: 16, distance: 114.1
click at [44, 26] on div "Users Organizations Events & Products Orders Registrations Subscriptions Member…" at bounding box center [432, 201] width 864 height 403
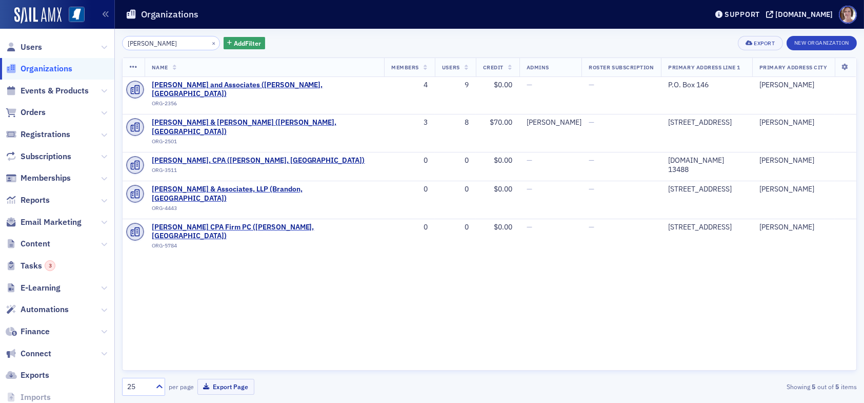
drag, startPoint x: 155, startPoint y: 44, endPoint x: 81, endPoint y: 38, distance: 75.1
click at [81, 38] on div "Users Organizations Events & Products Orders Registrations Subscriptions Member…" at bounding box center [432, 201] width 864 height 403
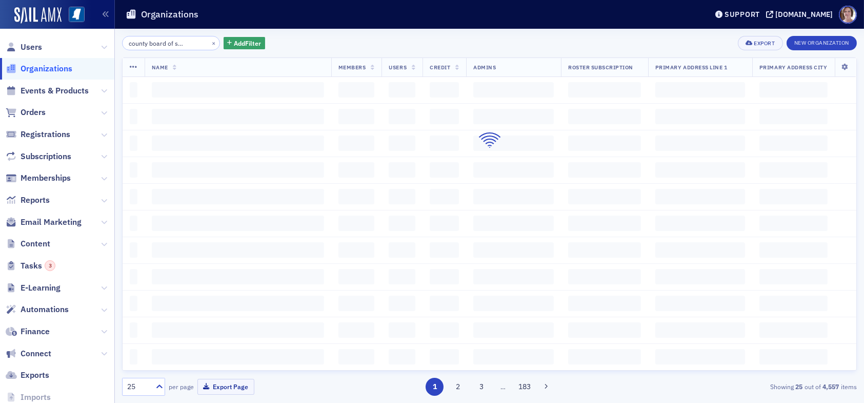
scroll to position [0, 35]
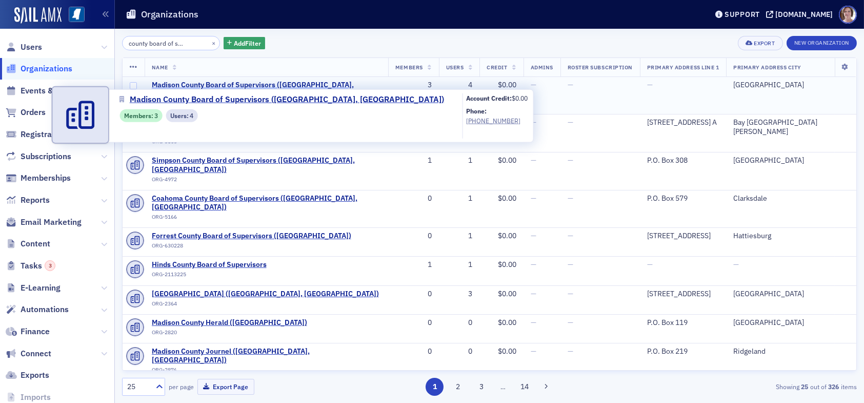
type input "madison county board of supervisors"
click at [199, 86] on span "Madison County Board of Supervisors (Canton, MS)" at bounding box center [266, 90] width 229 height 18
select select "US"
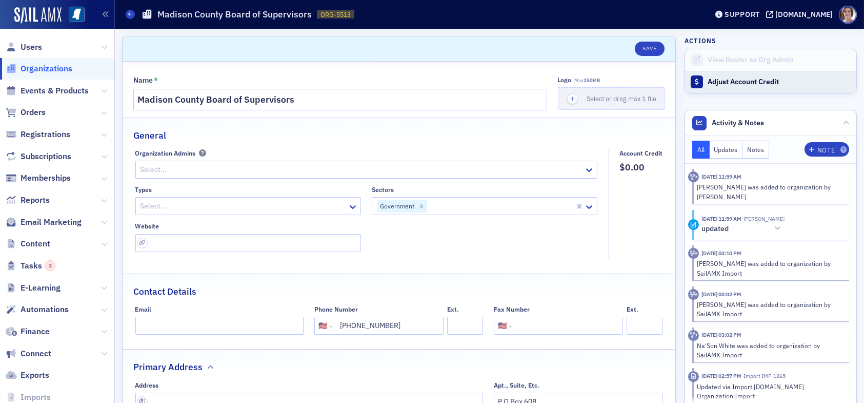
click at [710, 81] on div "Adjust Account Credit" at bounding box center [780, 81] width 144 height 9
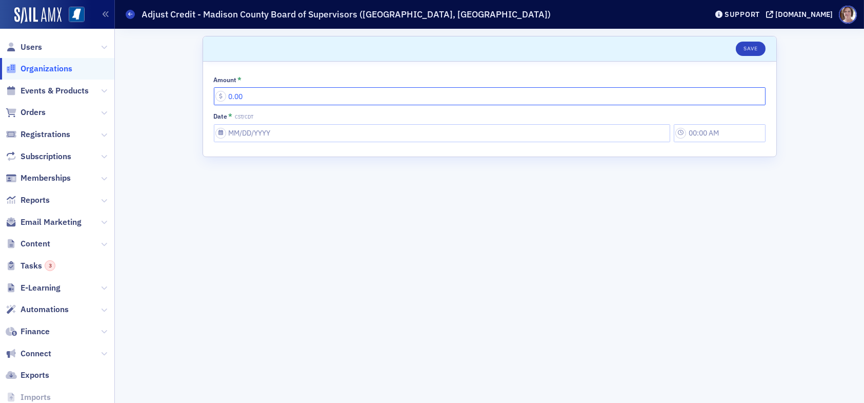
drag, startPoint x: 252, startPoint y: 97, endPoint x: 205, endPoint y: 99, distance: 47.2
click at [201, 97] on div "Scroll to Save Amount * 0.00 Date * CST/CDT" at bounding box center [489, 216] width 735 height 374
type input "90.00"
select select "8"
select select "2025"
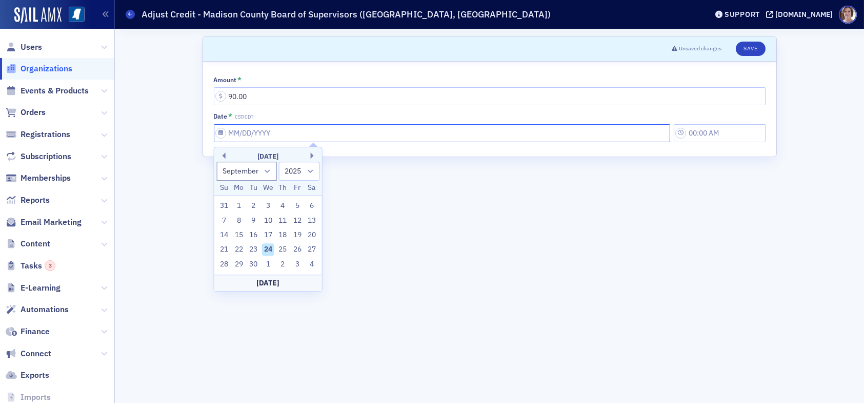
click at [286, 133] on input "Date * CST/CDT" at bounding box center [442, 133] width 456 height 18
click at [267, 172] on select "January February March April May June July August September October November De…" at bounding box center [246, 171] width 61 height 19
select select "4"
click at [216, 162] on select "January February March April May June July August September October November De…" at bounding box center [246, 171] width 61 height 19
click at [242, 222] on div "5" at bounding box center [239, 220] width 12 height 12
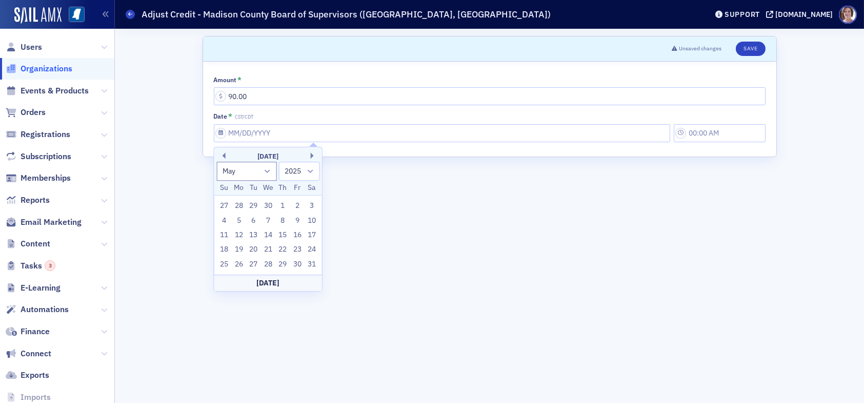
type input "05/05/2025"
type input "9:00 AM"
click at [751, 48] on button "Save" at bounding box center [750, 49] width 29 height 14
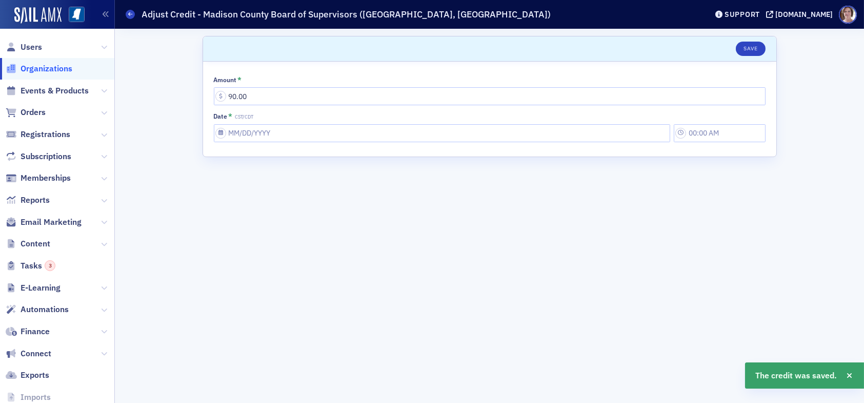
click at [55, 68] on span "Organizations" at bounding box center [47, 68] width 52 height 11
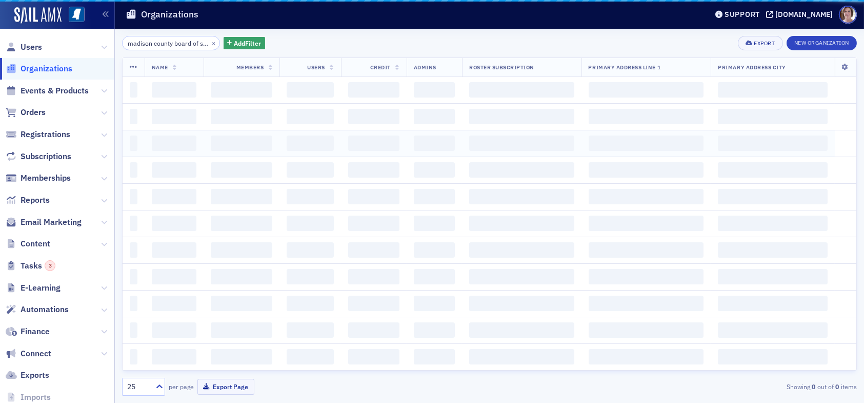
scroll to position [0, 35]
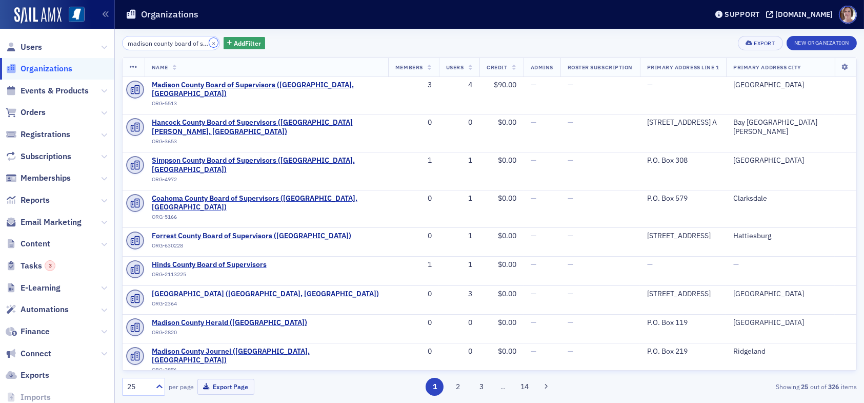
drag, startPoint x: 196, startPoint y: 44, endPoint x: 133, endPoint y: 39, distance: 63.3
click at [134, 39] on div "madison county board of supervisors ×" at bounding box center [171, 43] width 98 height 14
click at [209, 43] on button "×" at bounding box center [213, 42] width 9 height 9
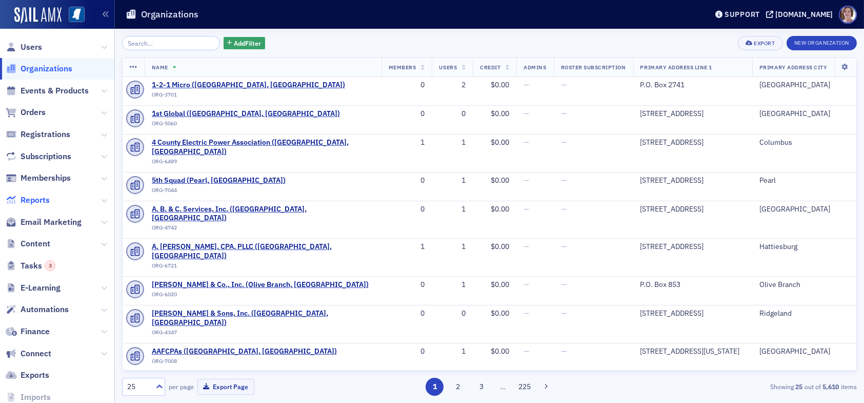
click at [42, 204] on span "Reports" at bounding box center [35, 199] width 29 height 11
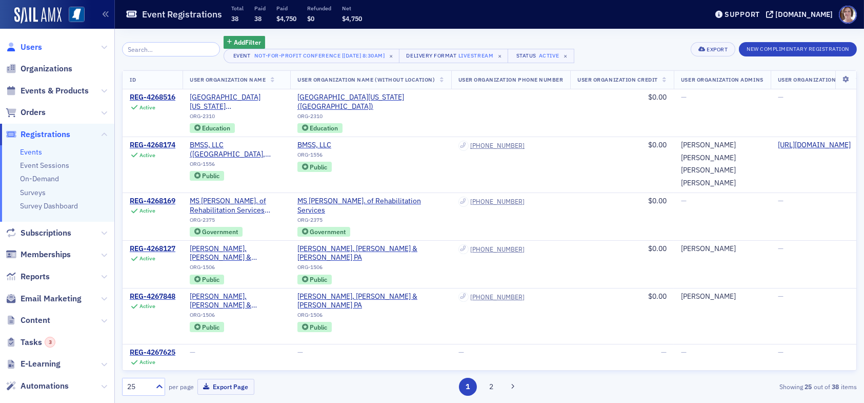
click at [28, 47] on span "Users" at bounding box center [32, 47] width 22 height 11
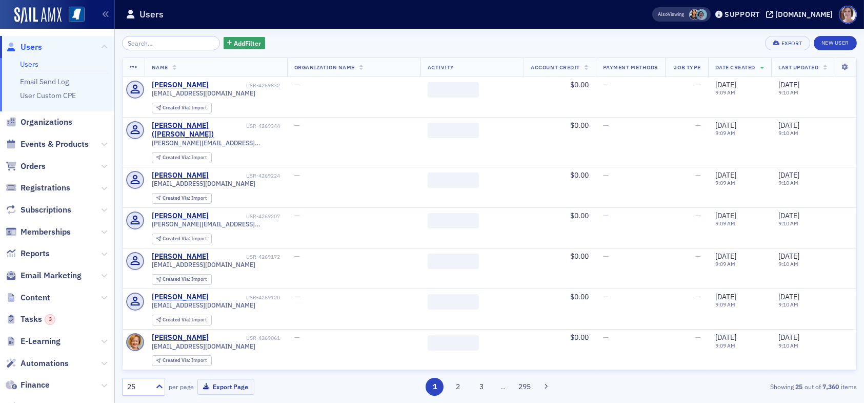
click at [162, 45] on input "search" at bounding box center [171, 43] width 98 height 14
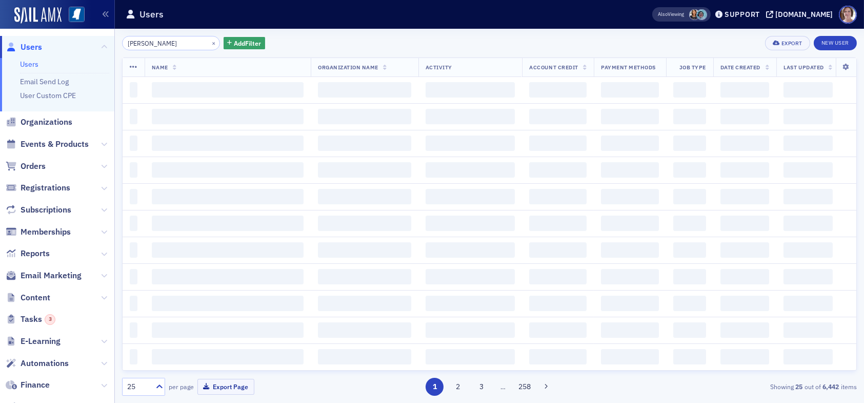
type input "[PERSON_NAME]"
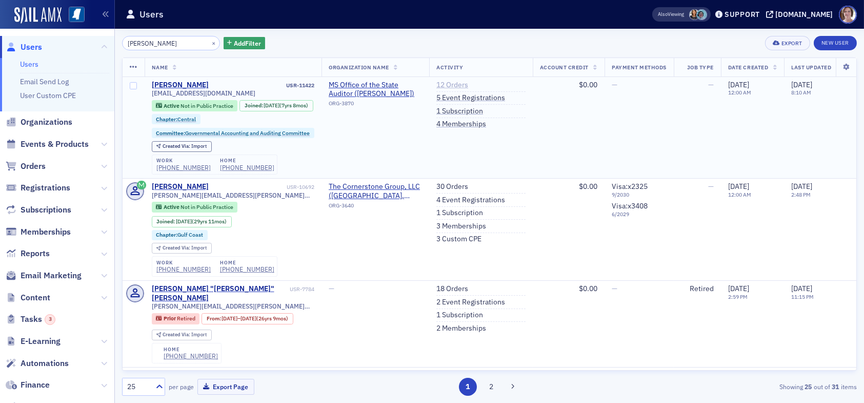
click at [454, 85] on link "12 Orders" at bounding box center [452, 85] width 32 height 9
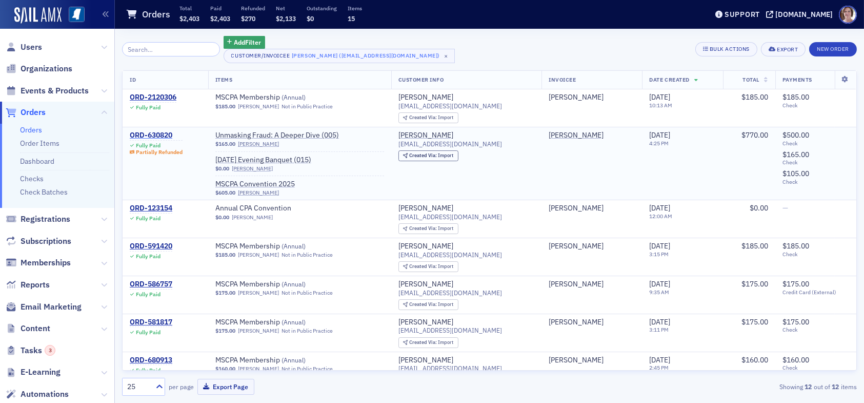
click at [162, 132] on div "ORD-630820" at bounding box center [156, 135] width 53 height 9
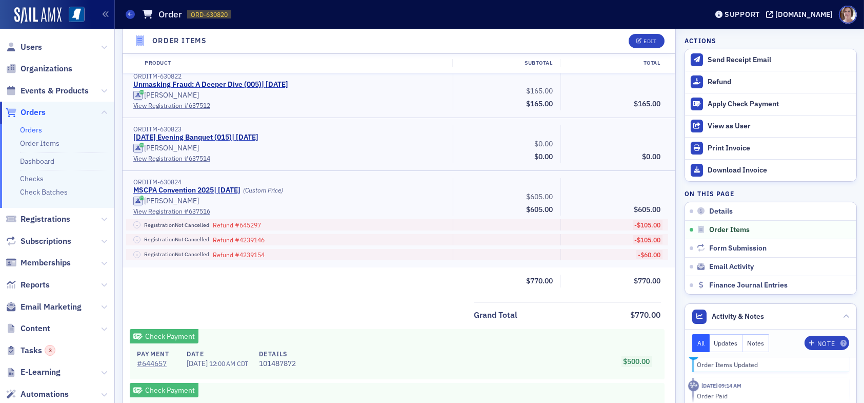
scroll to position [325, 0]
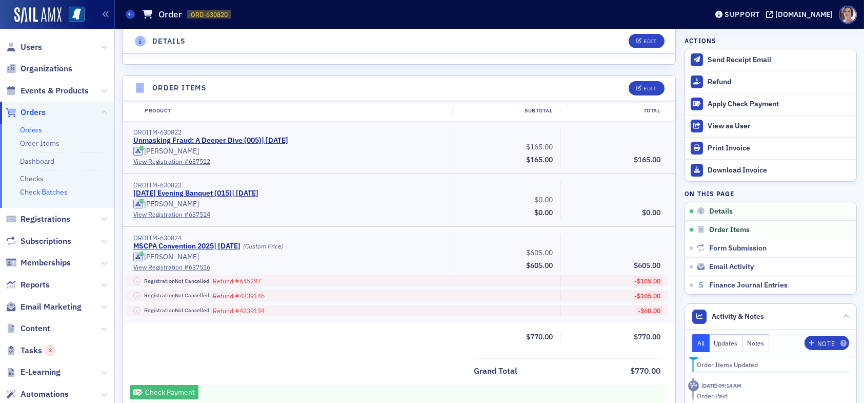
click at [55, 191] on link "Check Batches" at bounding box center [44, 191] width 48 height 9
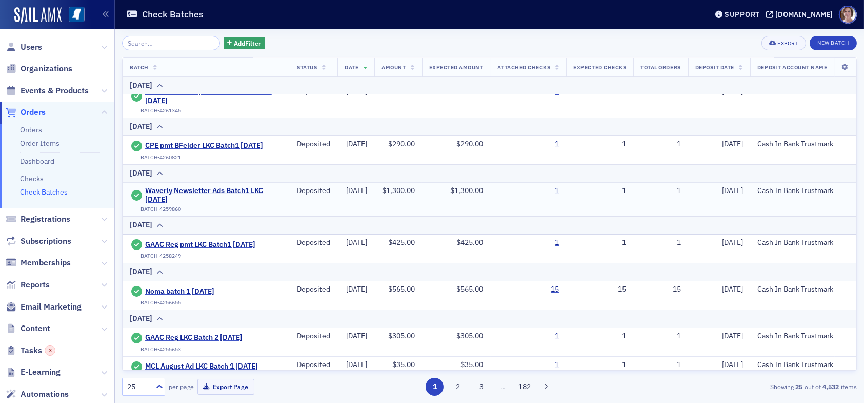
scroll to position [740, 0]
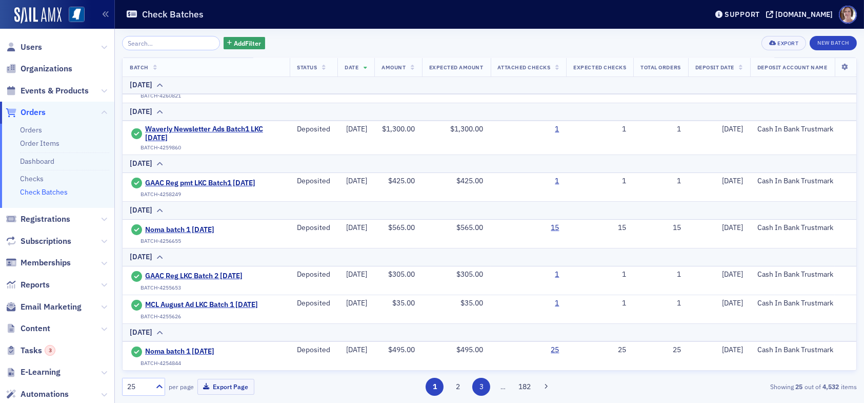
click at [484, 387] on button "3" at bounding box center [481, 386] width 18 height 18
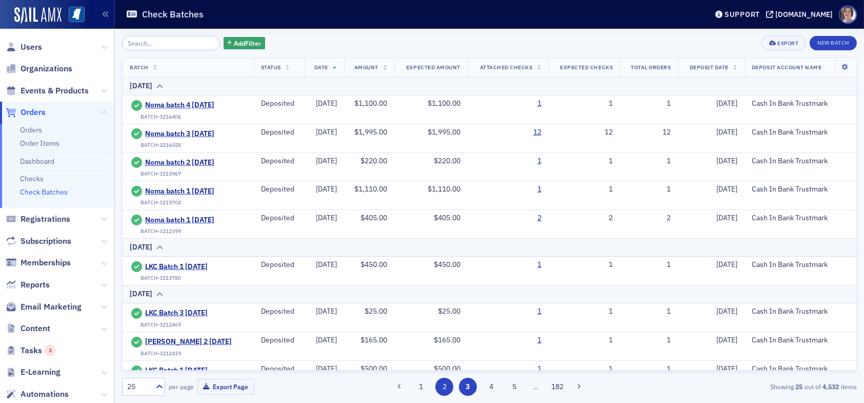
click at [447, 390] on button "2" at bounding box center [444, 386] width 18 height 18
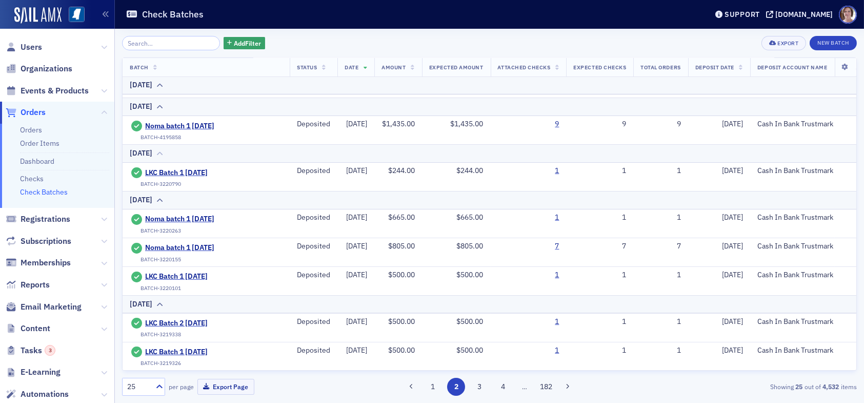
scroll to position [723, 0]
click at [480, 388] on button "3" at bounding box center [480, 386] width 18 height 18
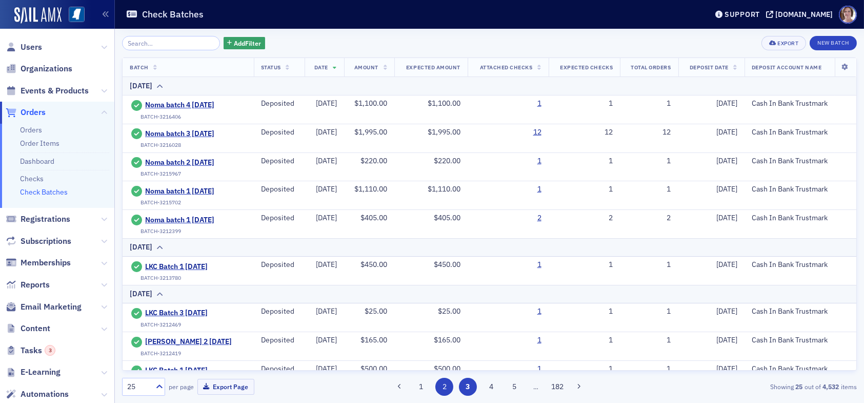
click at [446, 387] on button "2" at bounding box center [444, 386] width 18 height 18
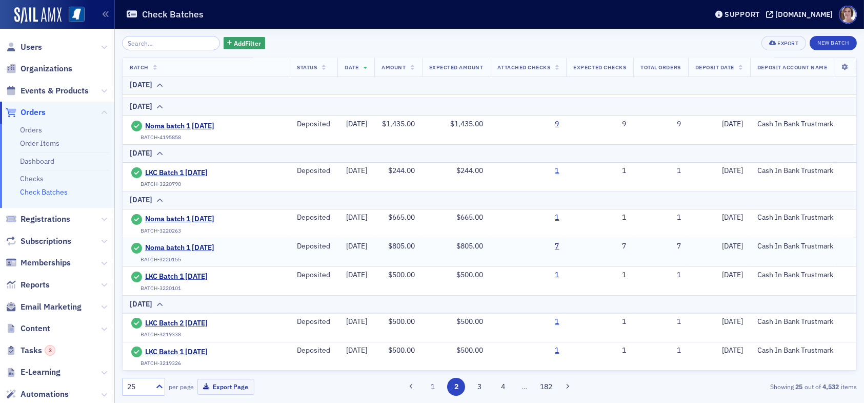
scroll to position [723, 0]
click at [476, 386] on button "3" at bounding box center [480, 386] width 18 height 18
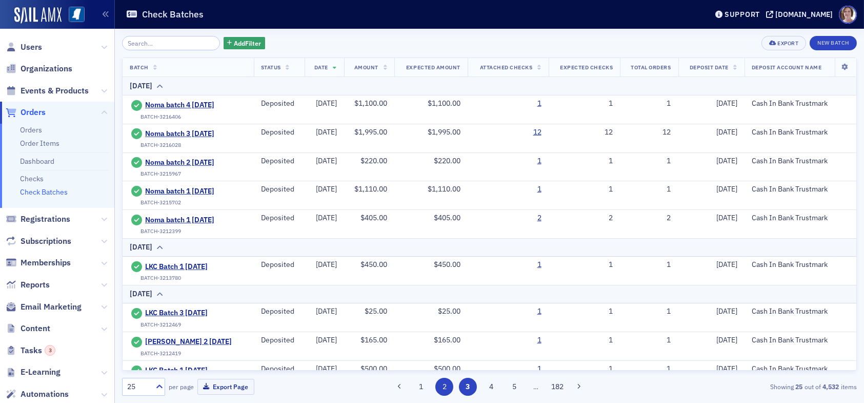
click at [443, 391] on button "2" at bounding box center [444, 386] width 18 height 18
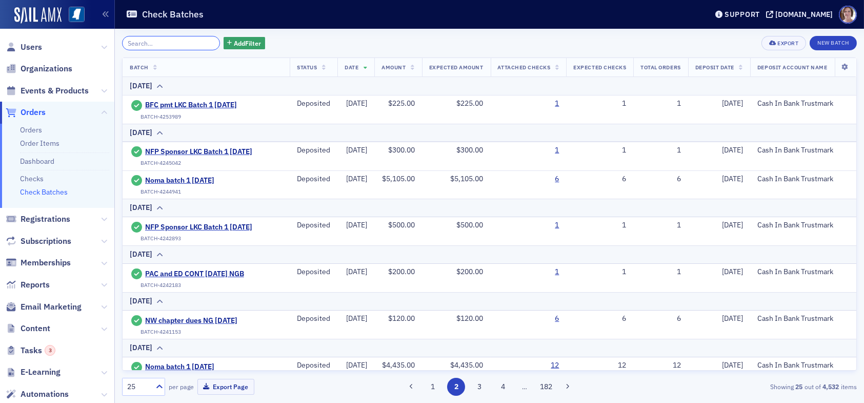
click at [157, 41] on input "search" at bounding box center [171, 43] width 98 height 14
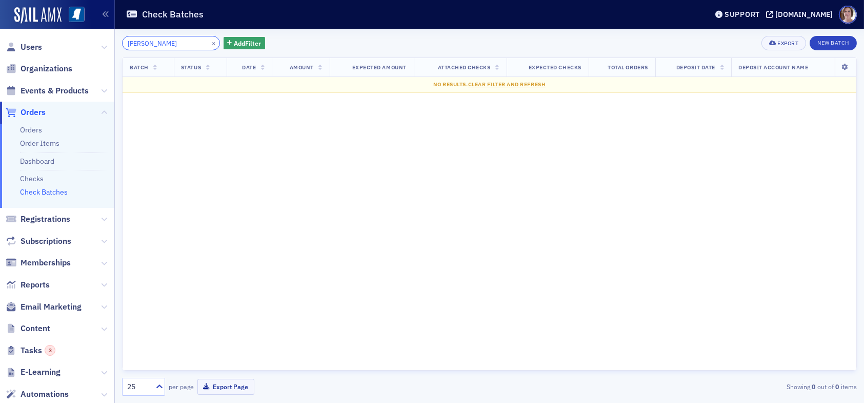
drag, startPoint x: 171, startPoint y: 43, endPoint x: 61, endPoint y: 51, distance: 110.6
click at [61, 51] on div "Users Organizations Events & Products Orders Orders Order Items Dashboard Check…" at bounding box center [432, 201] width 864 height 403
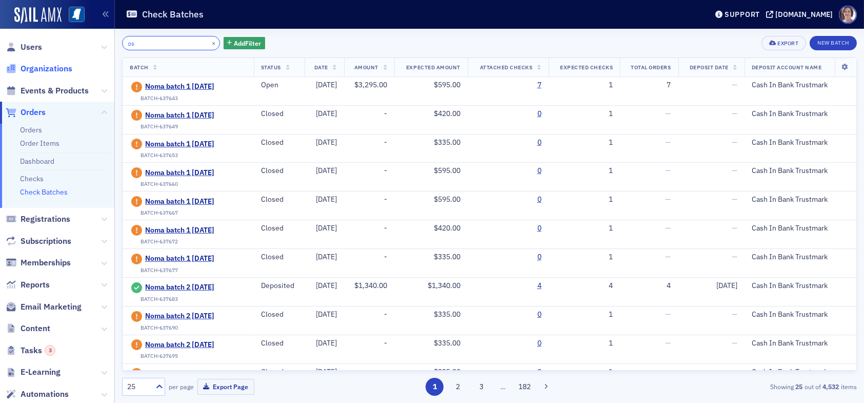
type input "osa"
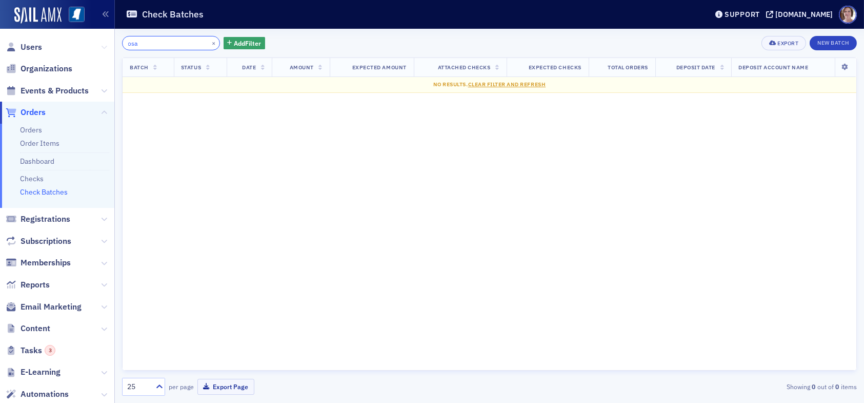
drag, startPoint x: 143, startPoint y: 43, endPoint x: 96, endPoint y: 45, distance: 47.2
click at [96, 45] on div "Users Organizations Events & Products Orders Orders Order Items Dashboard Check…" at bounding box center [432, 201] width 864 height 403
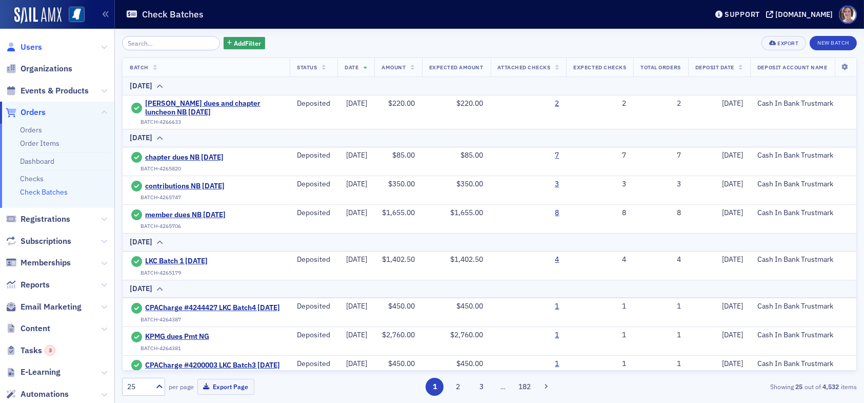
click at [38, 48] on span "Users" at bounding box center [32, 47] width 22 height 11
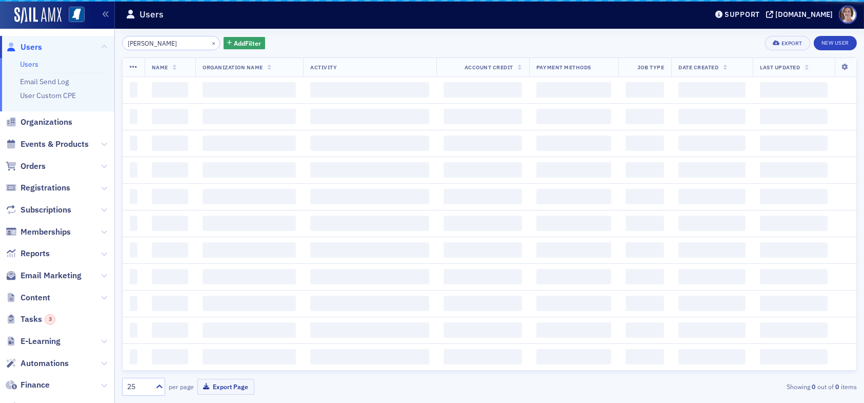
click at [139, 42] on input "[PERSON_NAME]" at bounding box center [171, 43] width 98 height 14
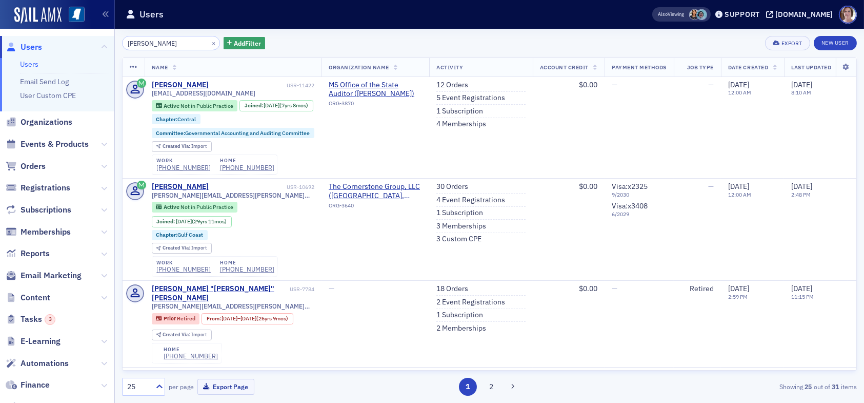
drag, startPoint x: 165, startPoint y: 43, endPoint x: 81, endPoint y: 48, distance: 84.8
click at [83, 48] on div "Users Users Email Send Log User Custom CPE Organizations Events & Products Orde…" at bounding box center [432, 201] width 864 height 403
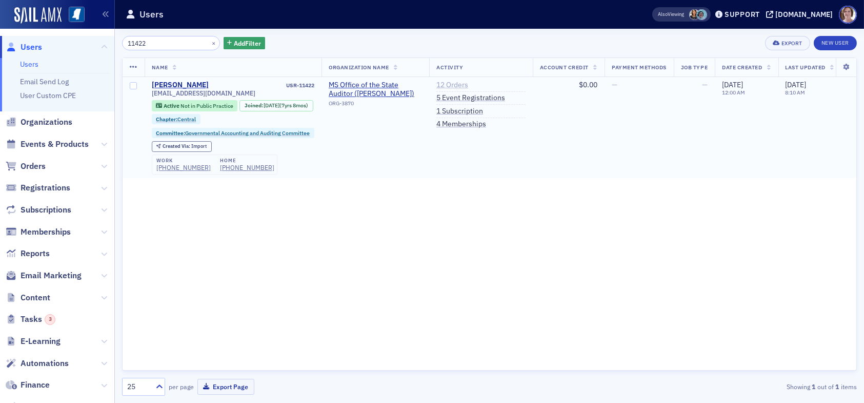
type input "11422"
click at [452, 85] on link "12 Orders" at bounding box center [452, 85] width 32 height 9
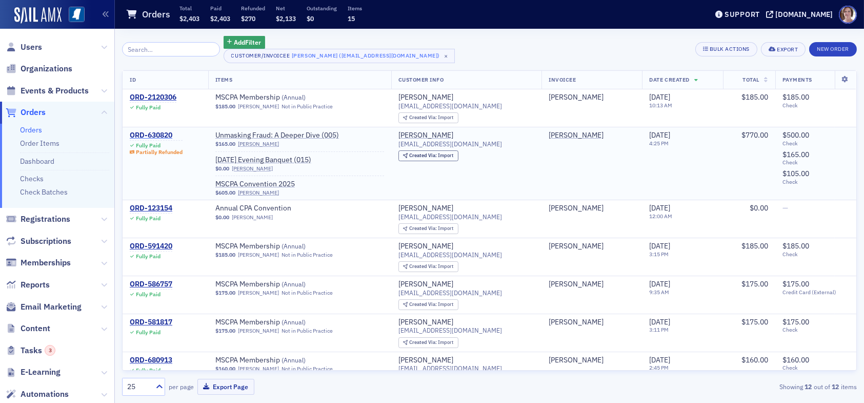
click at [164, 132] on div "ORD-630820" at bounding box center [156, 135] width 53 height 9
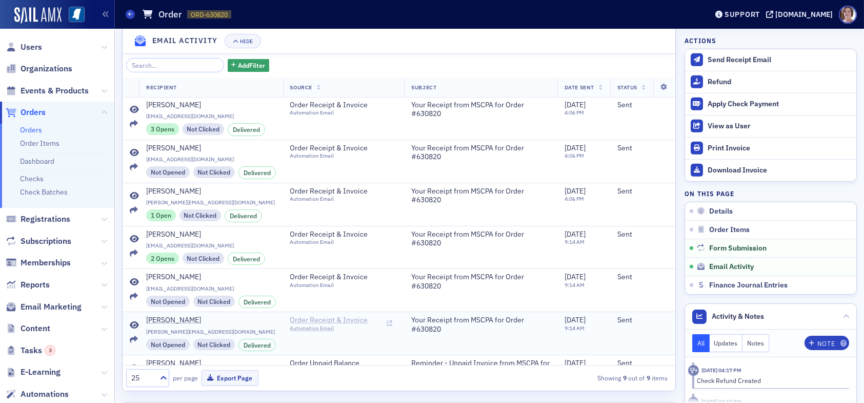
scroll to position [1248, 0]
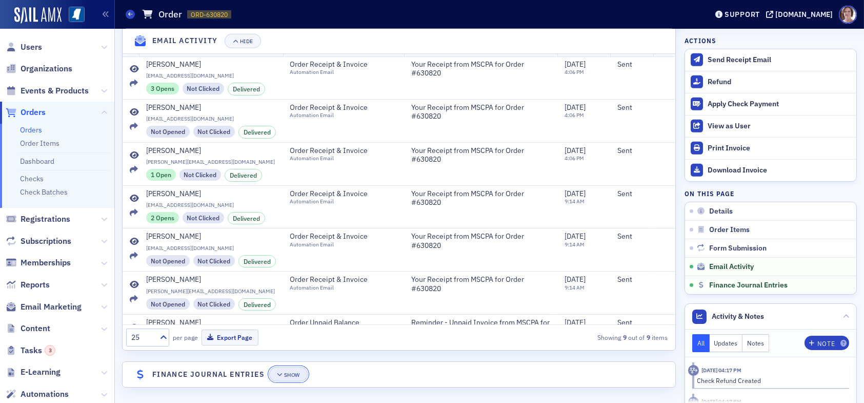
click at [295, 372] on div "Show" at bounding box center [292, 375] width 16 height 6
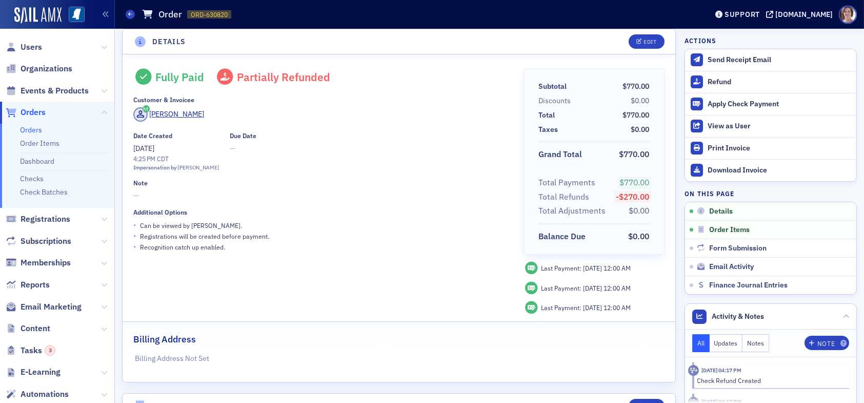
scroll to position [0, 0]
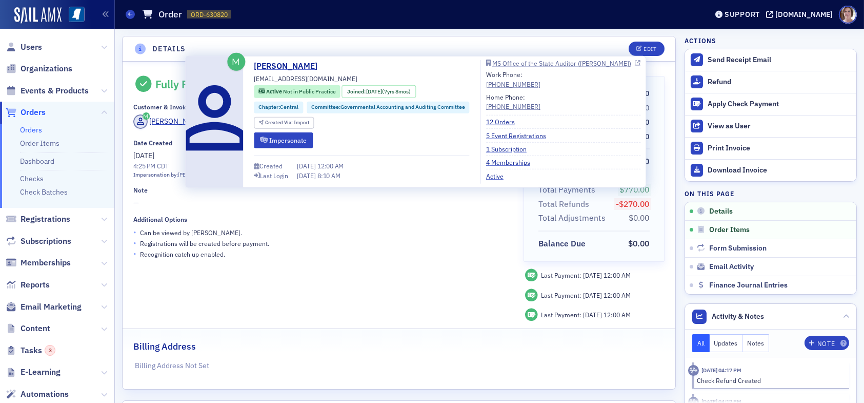
click at [537, 64] on div "MS Office of the State Auditor ([PERSON_NAME])" at bounding box center [561, 64] width 139 height 6
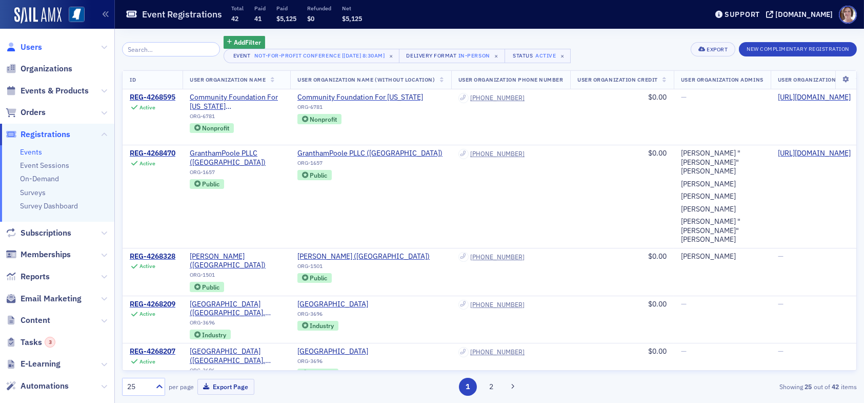
click at [34, 44] on span "Users" at bounding box center [32, 47] width 22 height 11
click at [156, 48] on input "search" at bounding box center [171, 49] width 98 height 14
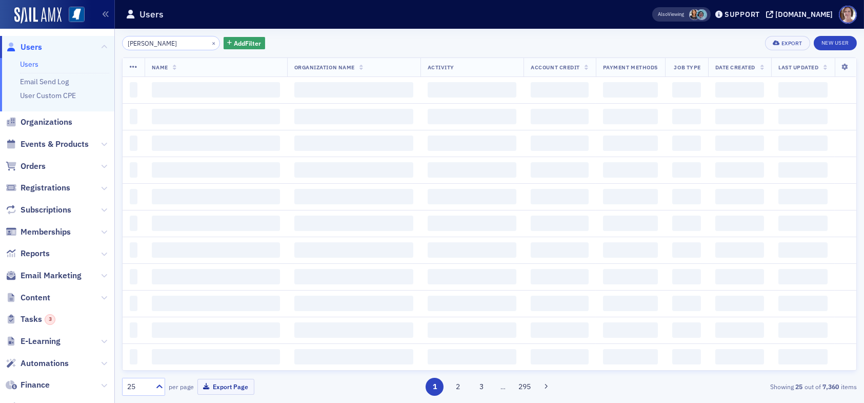
type input "[PERSON_NAME]"
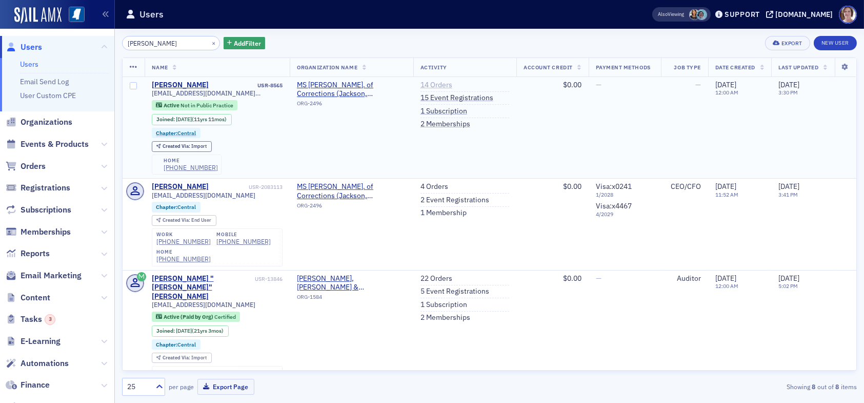
click at [428, 86] on link "14 Orders" at bounding box center [437, 85] width 32 height 9
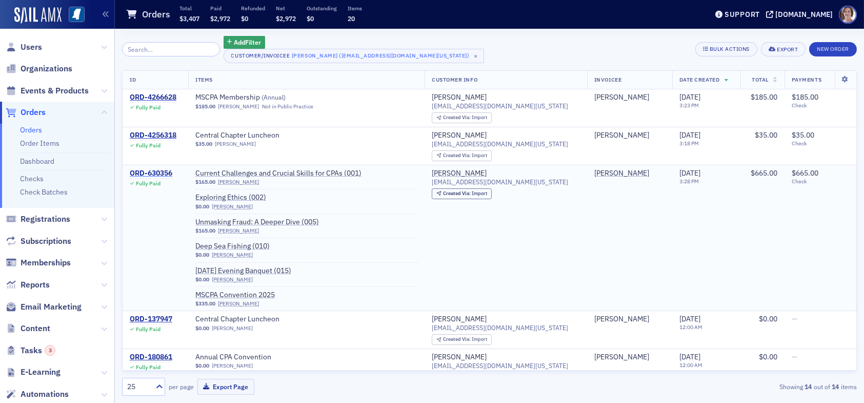
click at [153, 171] on div "ORD-630356" at bounding box center [151, 173] width 43 height 9
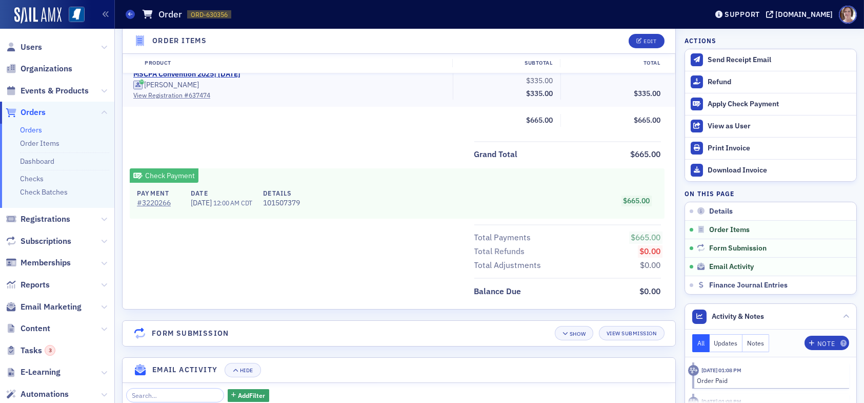
scroll to position [667, 0]
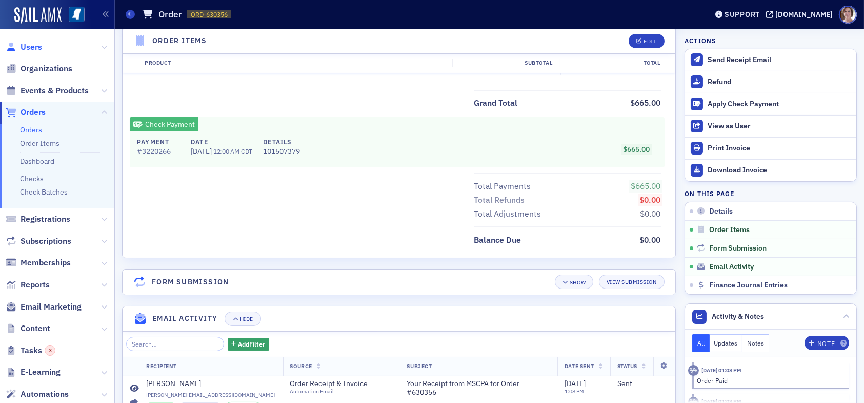
click at [32, 47] on span "Users" at bounding box center [32, 47] width 22 height 11
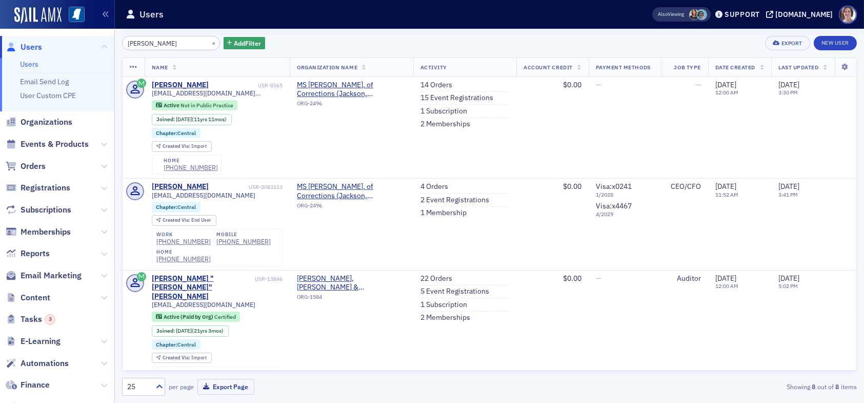
drag, startPoint x: 173, startPoint y: 44, endPoint x: 86, endPoint y: 42, distance: 87.2
click at [85, 44] on div "Users Users Email Send Log User Custom CPE Organizations Events & Products Orde…" at bounding box center [432, 201] width 864 height 403
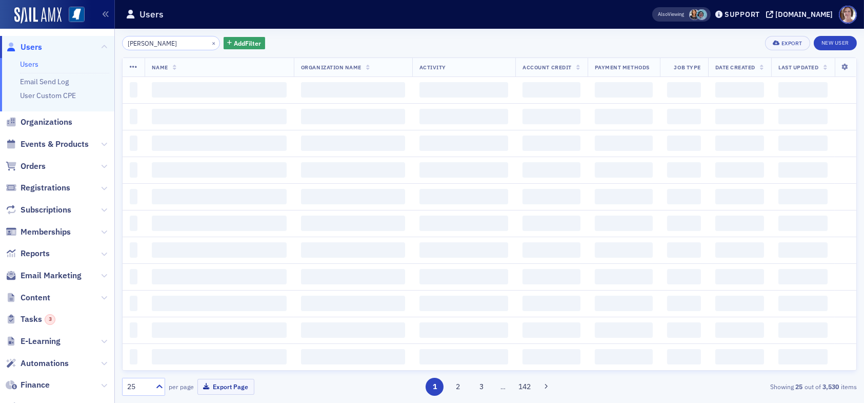
type input "bradley floore"
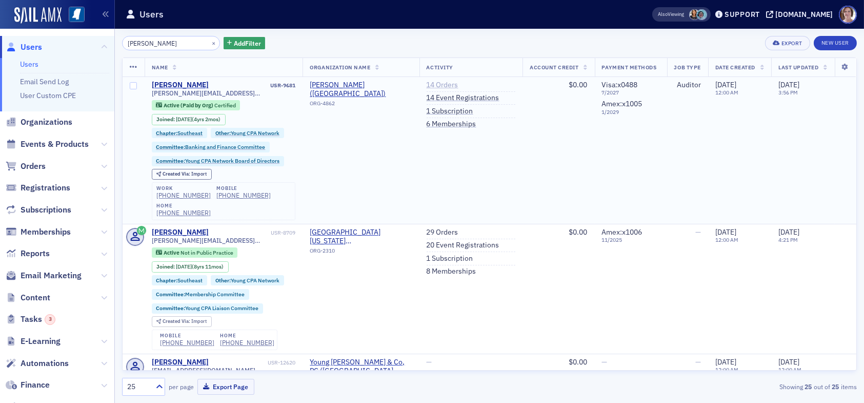
click at [429, 84] on link "14 Orders" at bounding box center [443, 85] width 32 height 9
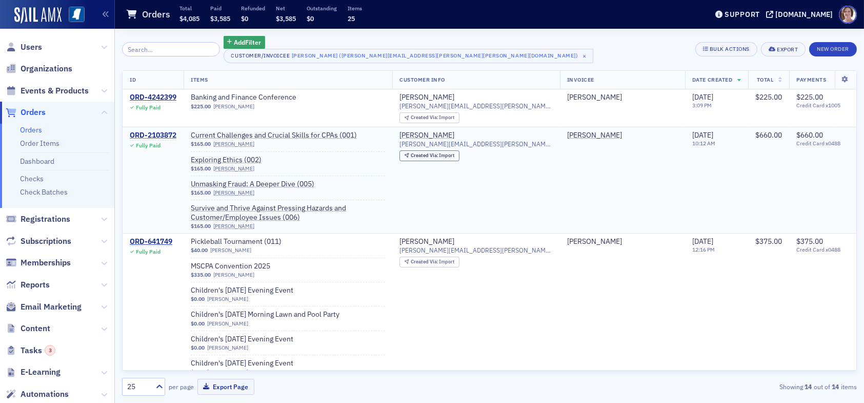
click at [165, 135] on div "ORD-2103872" at bounding box center [153, 135] width 47 height 9
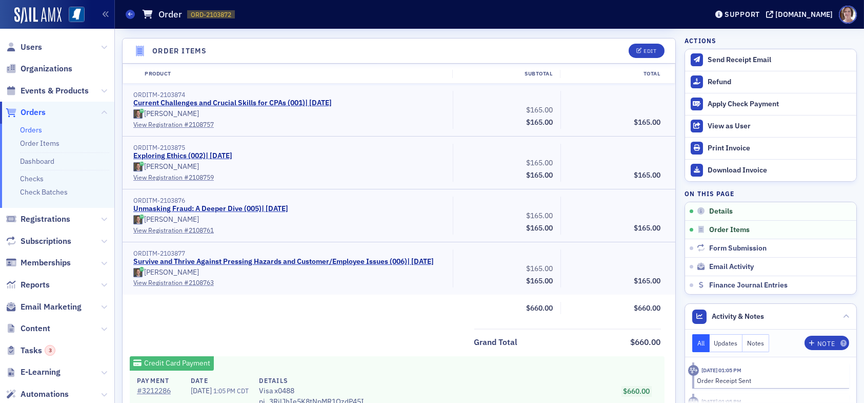
scroll to position [154, 0]
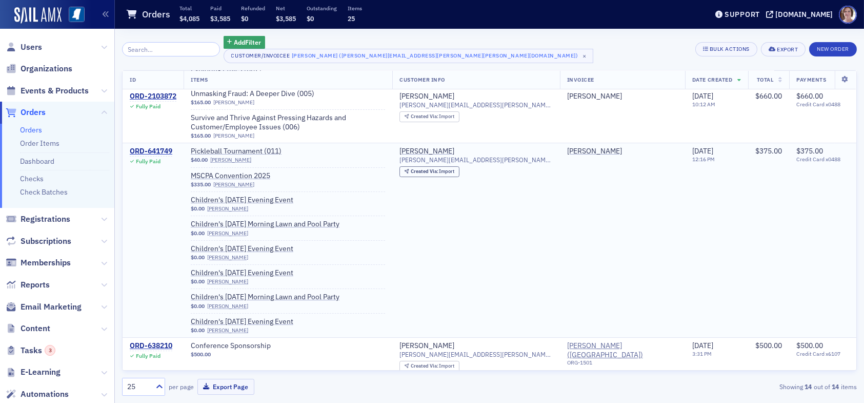
scroll to position [103, 0]
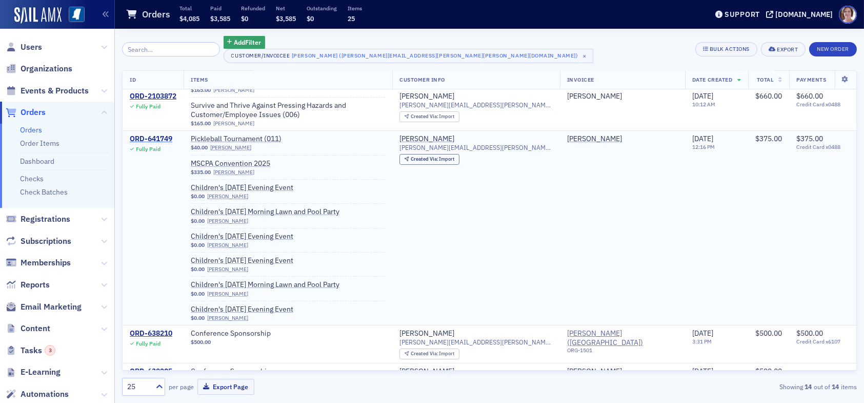
click at [158, 134] on div "ORD-641749" at bounding box center [151, 138] width 43 height 9
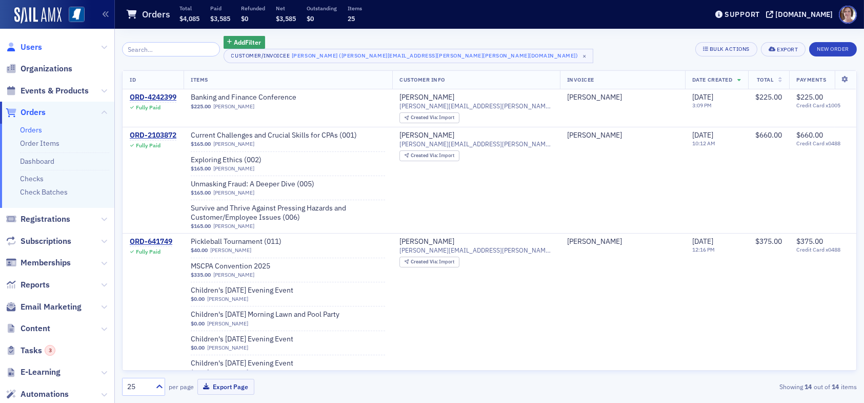
click at [28, 51] on span "Users" at bounding box center [32, 47] width 22 height 11
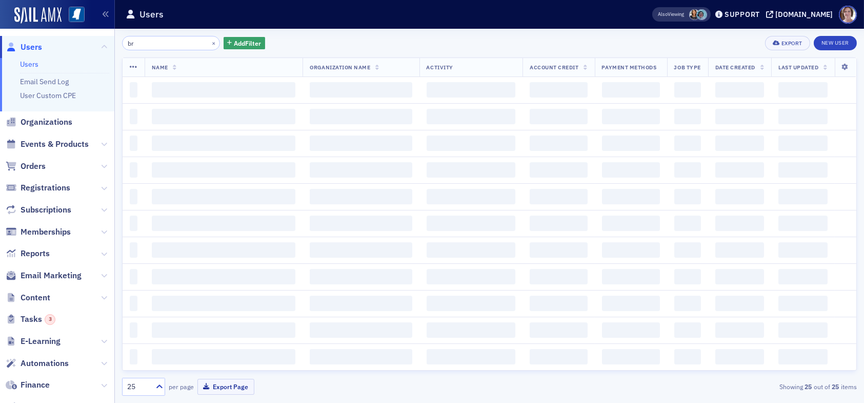
type input "b"
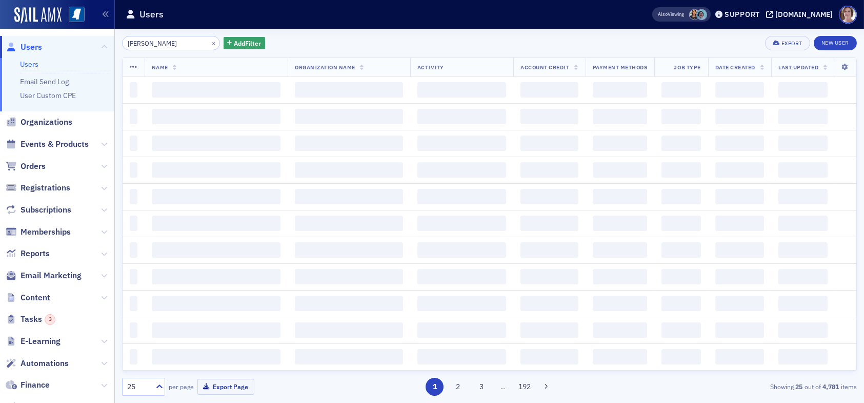
type input "derrick garner"
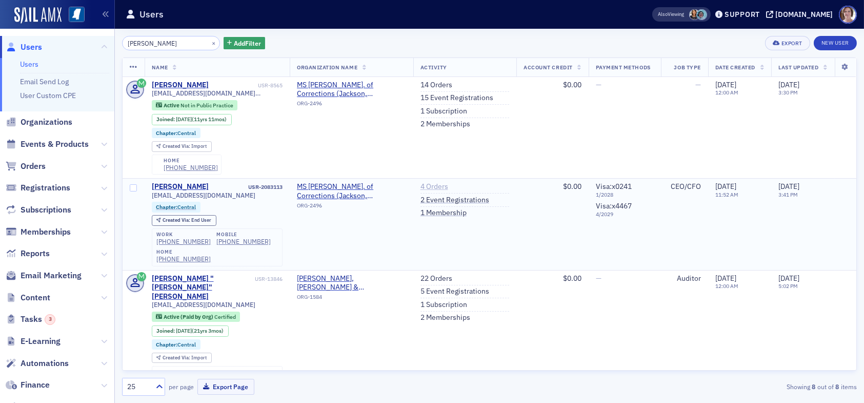
click at [426, 187] on link "4 Orders" at bounding box center [435, 186] width 28 height 9
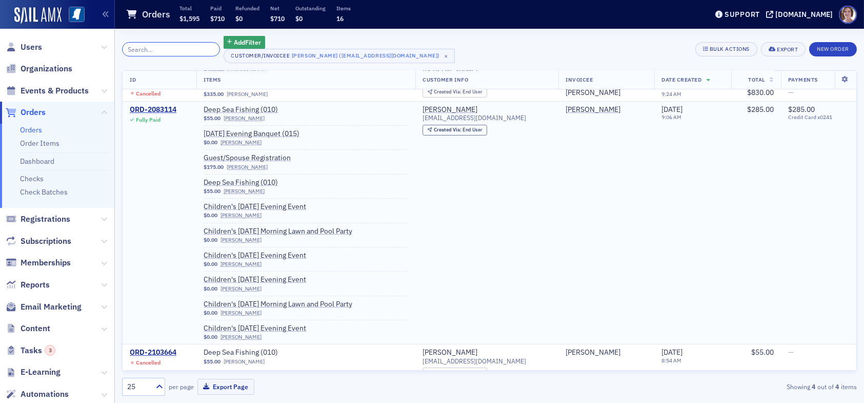
scroll to position [133, 0]
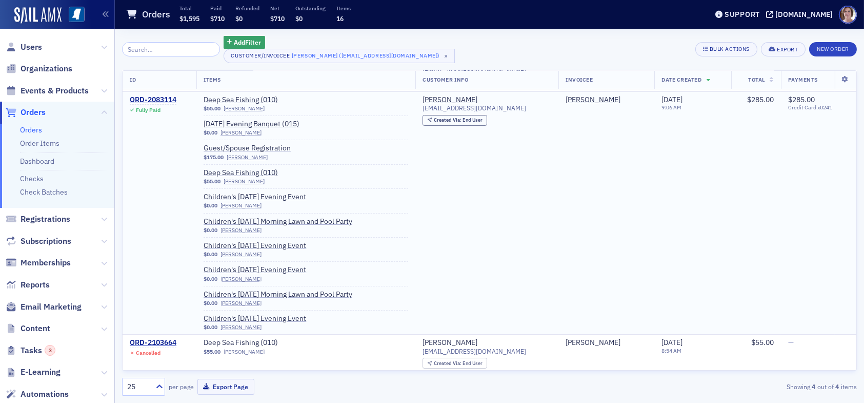
click at [408, 245] on div "Children's Saturday Evening Event" at bounding box center [306, 246] width 205 height 10
click at [166, 98] on div "ORD-2083114" at bounding box center [153, 99] width 47 height 9
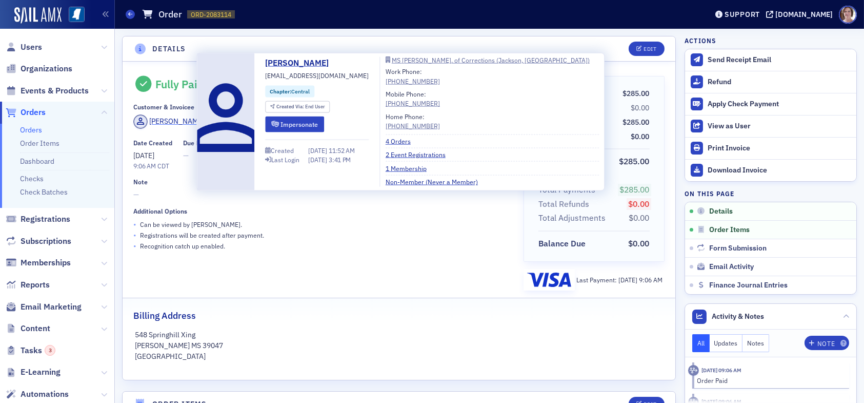
click at [167, 119] on div "Derrick Garner" at bounding box center [177, 121] width 55 height 11
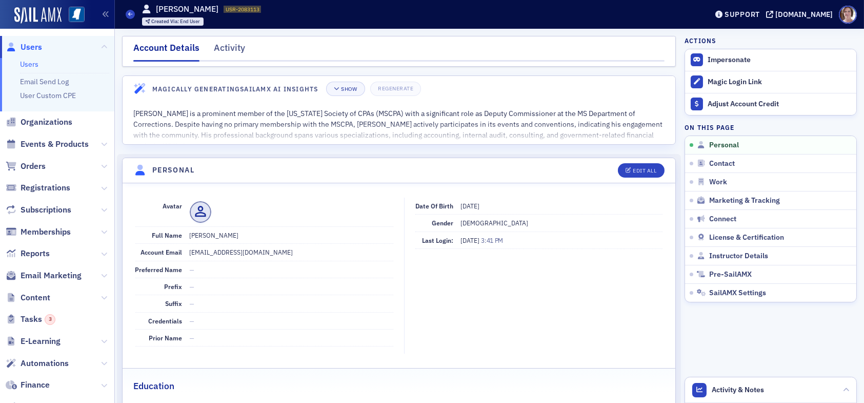
click at [29, 45] on span "Users" at bounding box center [32, 47] width 22 height 11
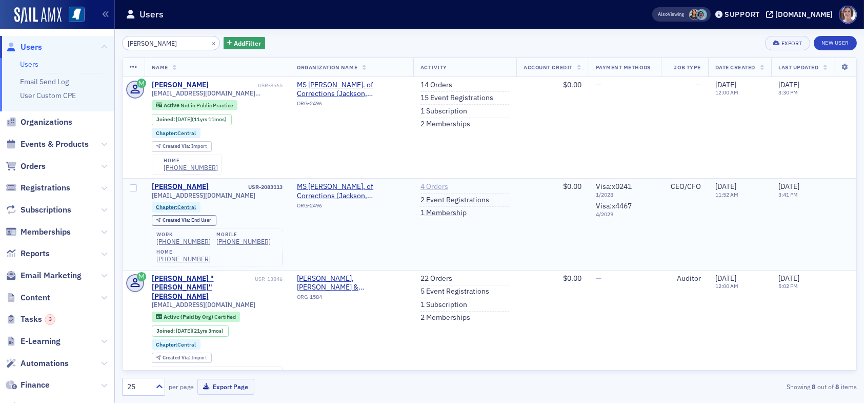
click at [428, 186] on link "4 Orders" at bounding box center [435, 186] width 28 height 9
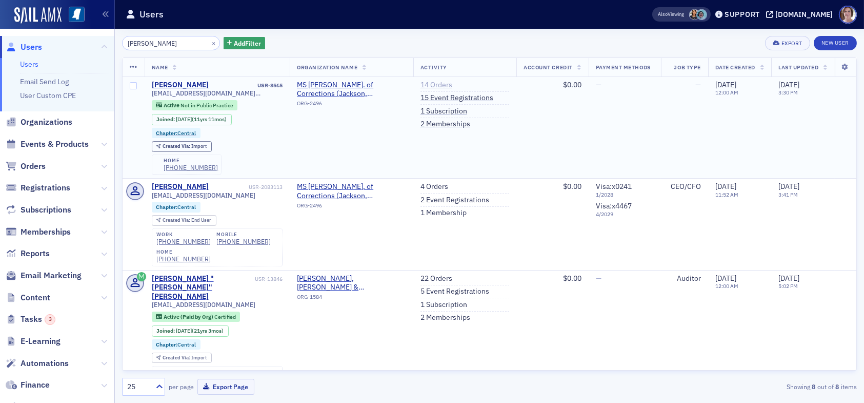
click at [429, 84] on link "14 Orders" at bounding box center [437, 85] width 32 height 9
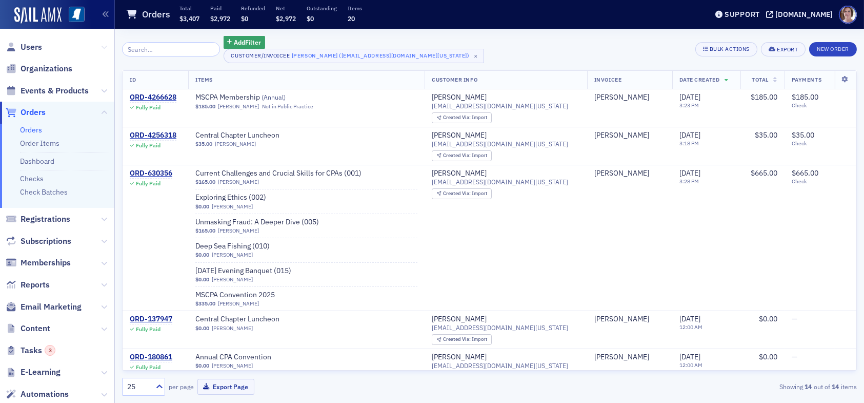
drag, startPoint x: 32, startPoint y: 44, endPoint x: 94, endPoint y: 45, distance: 61.5
click at [33, 44] on span "Users" at bounding box center [32, 47] width 22 height 11
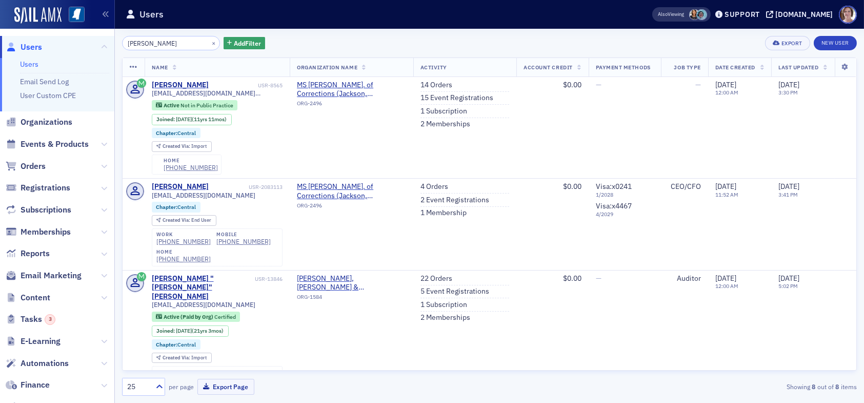
drag, startPoint x: 176, startPoint y: 41, endPoint x: 59, endPoint y: 40, distance: 116.9
click at [59, 40] on div "Users Users Email Send Log User Custom CPE Organizations Events & Products Orde…" at bounding box center [432, 201] width 864 height 403
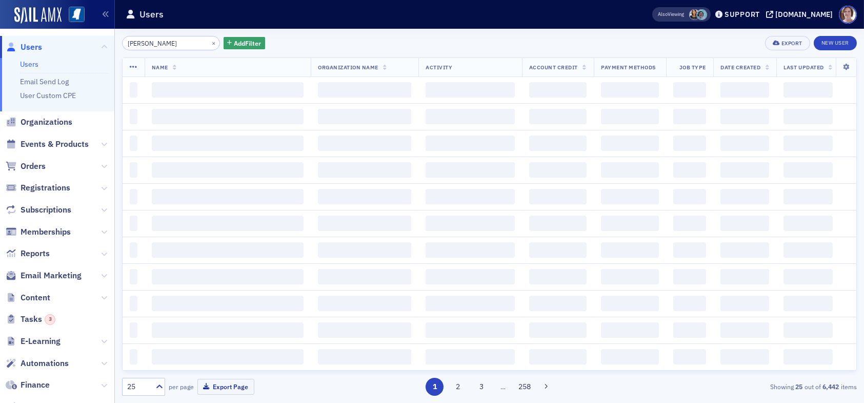
type input "lisa meade"
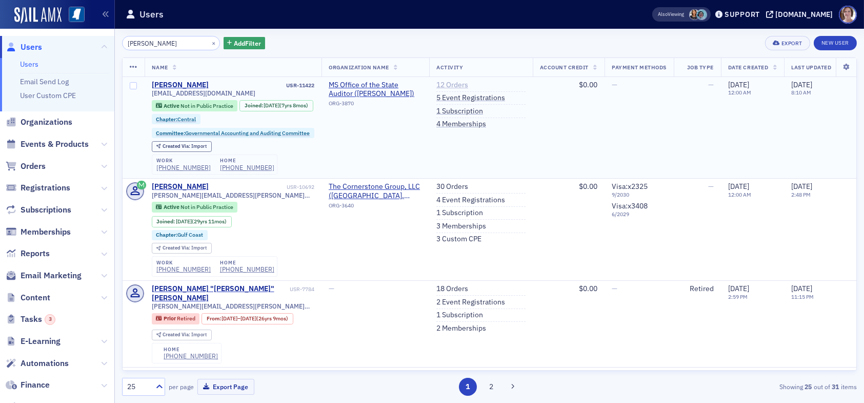
click at [449, 84] on link "12 Orders" at bounding box center [452, 85] width 32 height 9
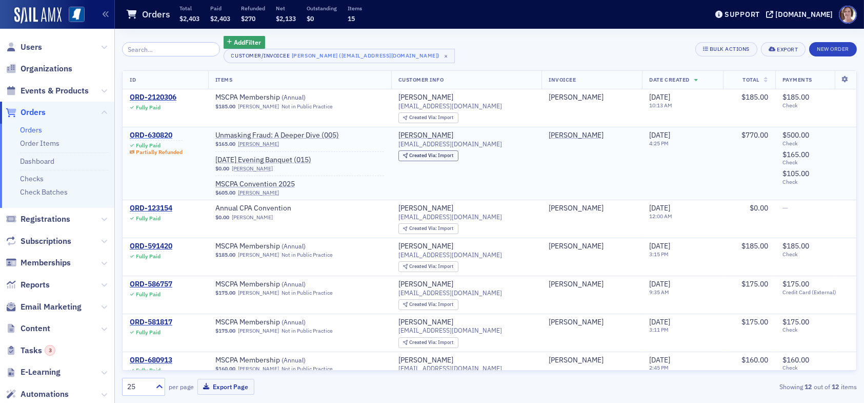
click at [151, 133] on div "ORD-630820" at bounding box center [156, 135] width 53 height 9
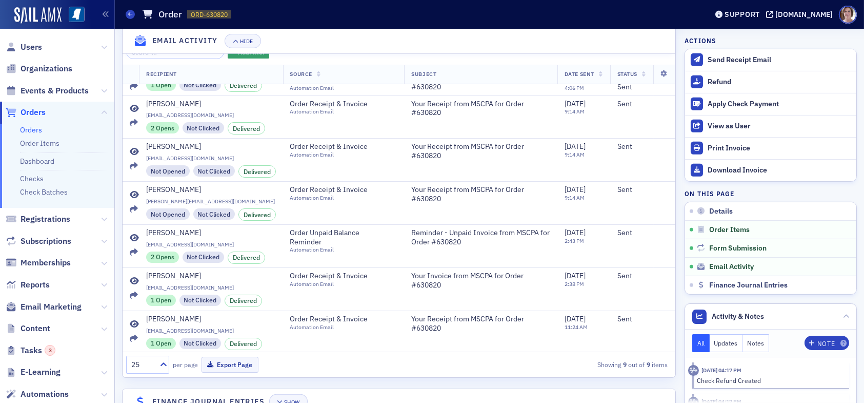
scroll to position [1248, 0]
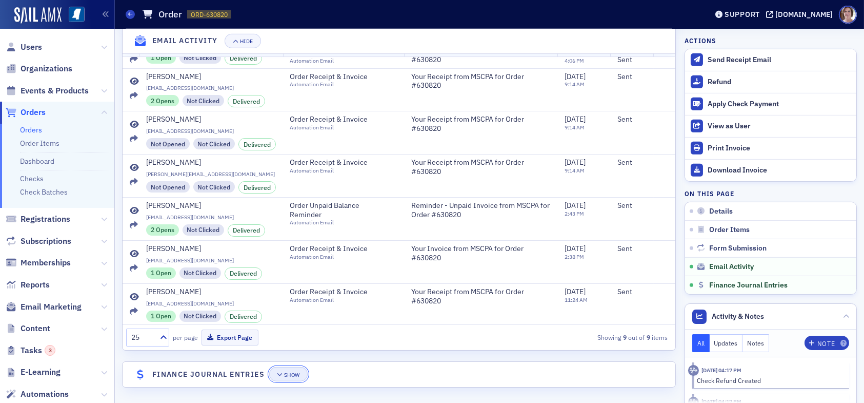
click at [290, 372] on div "Show" at bounding box center [292, 375] width 16 height 6
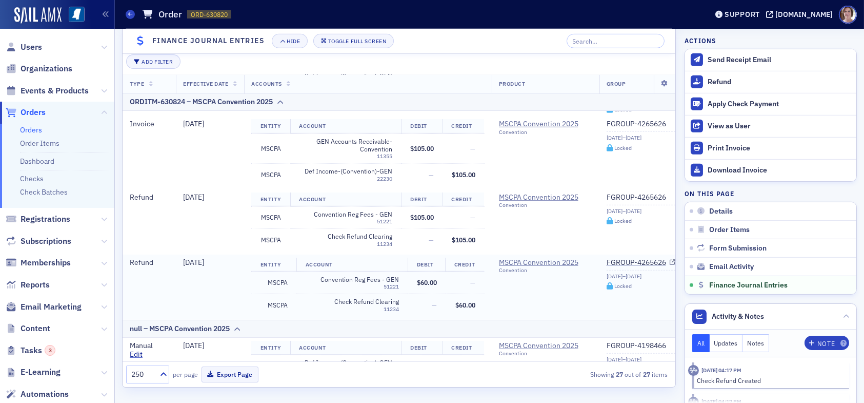
scroll to position [1710, 0]
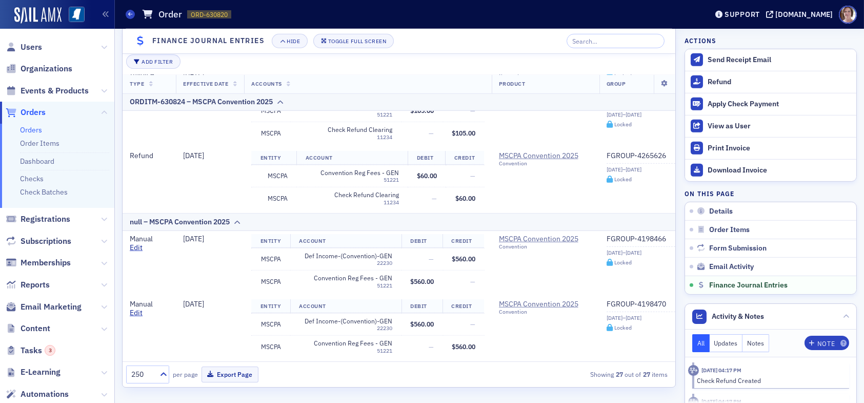
click at [41, 111] on span "Orders" at bounding box center [33, 112] width 25 height 11
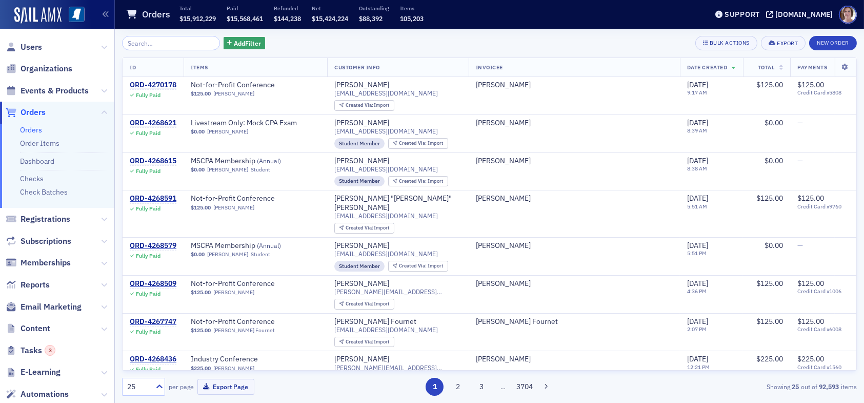
click at [172, 46] on input "search" at bounding box center [171, 43] width 98 height 14
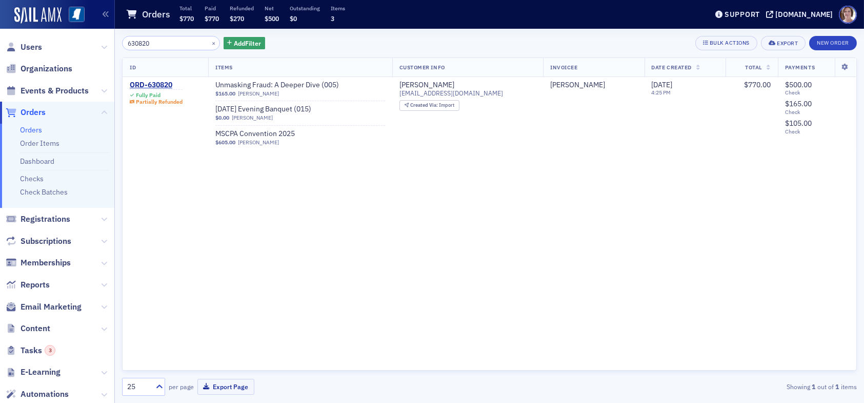
type input "630820"
click at [32, 44] on span "Users" at bounding box center [32, 47] width 22 height 11
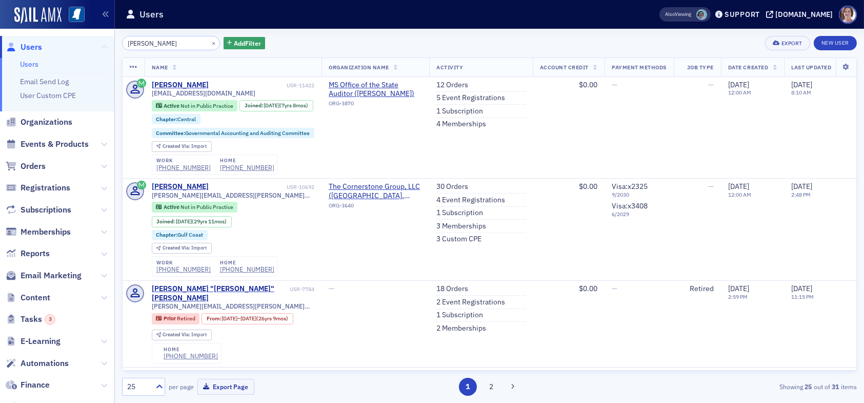
drag, startPoint x: 175, startPoint y: 41, endPoint x: 98, endPoint y: 44, distance: 77.0
click at [98, 44] on div "Users Users Email Send Log User Custom CPE Organizations Events & Products Orde…" at bounding box center [432, 201] width 864 height 403
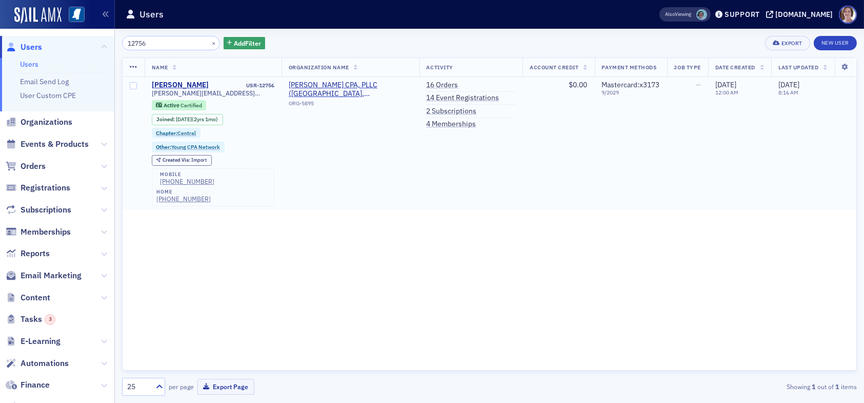
type input "12756"
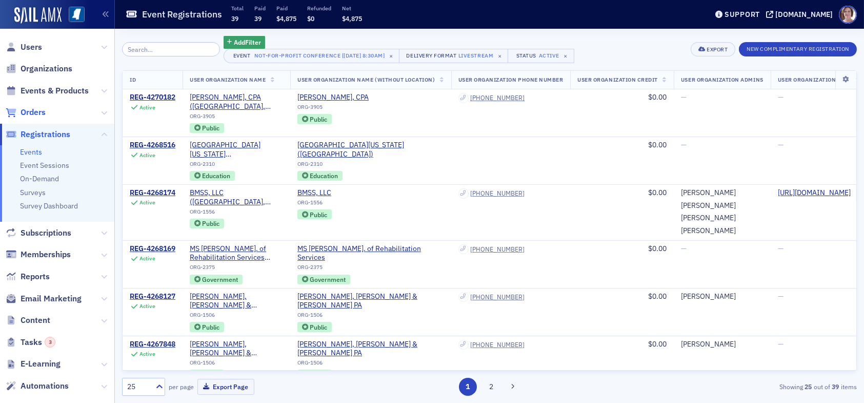
click at [39, 113] on span "Orders" at bounding box center [33, 112] width 25 height 11
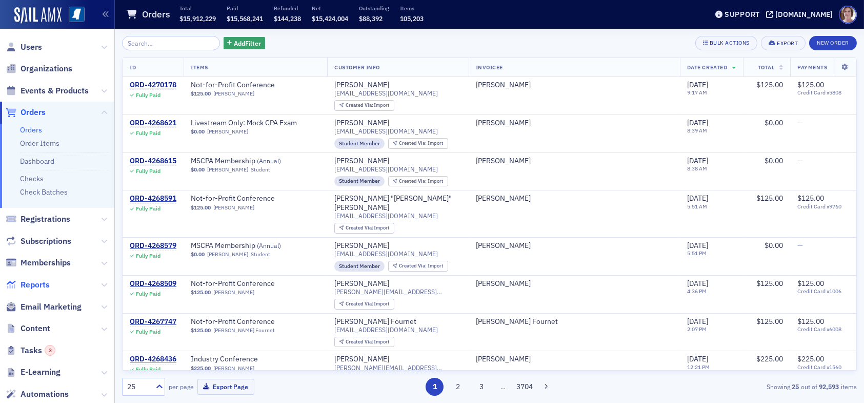
click at [44, 285] on span "Reports" at bounding box center [35, 284] width 29 height 11
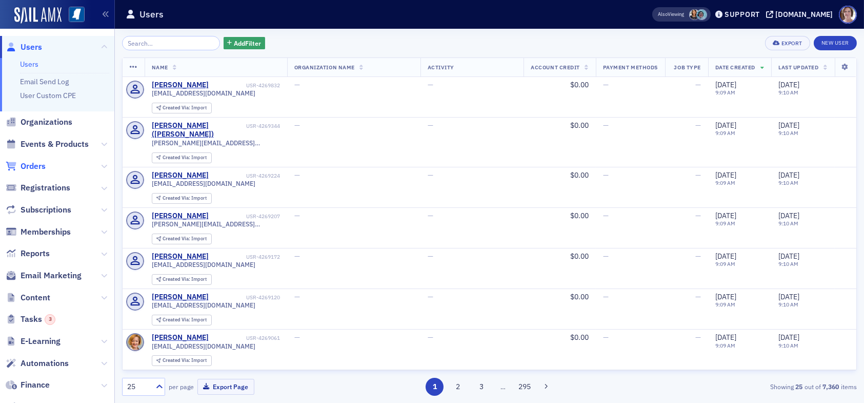
click at [33, 164] on span "Orders" at bounding box center [33, 166] width 25 height 11
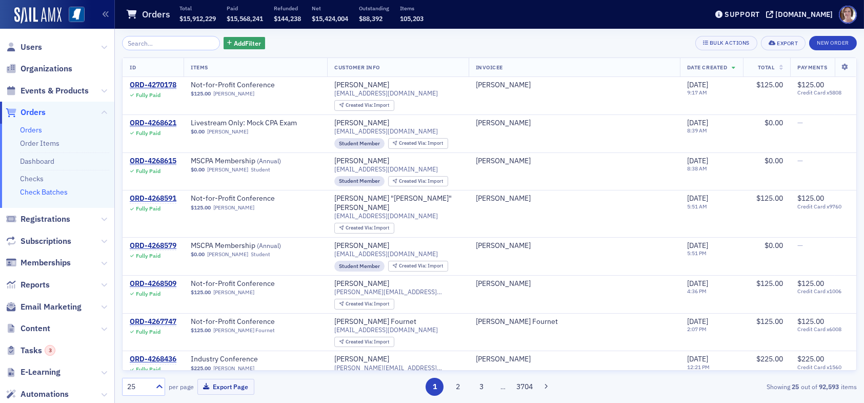
click at [48, 191] on link "Check Batches" at bounding box center [44, 191] width 48 height 9
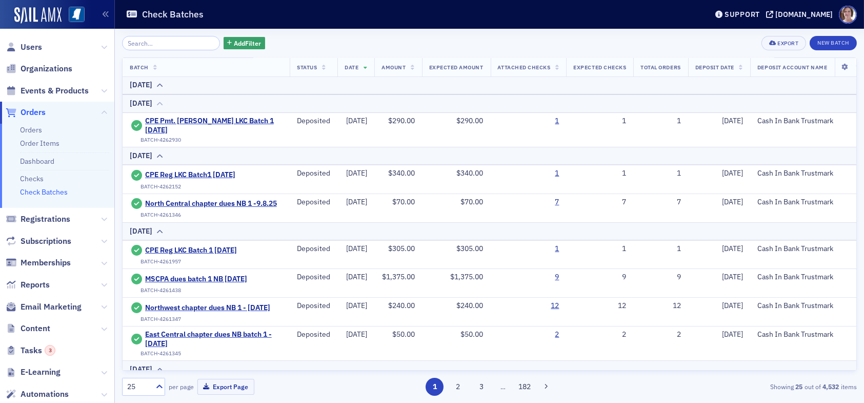
scroll to position [410, 0]
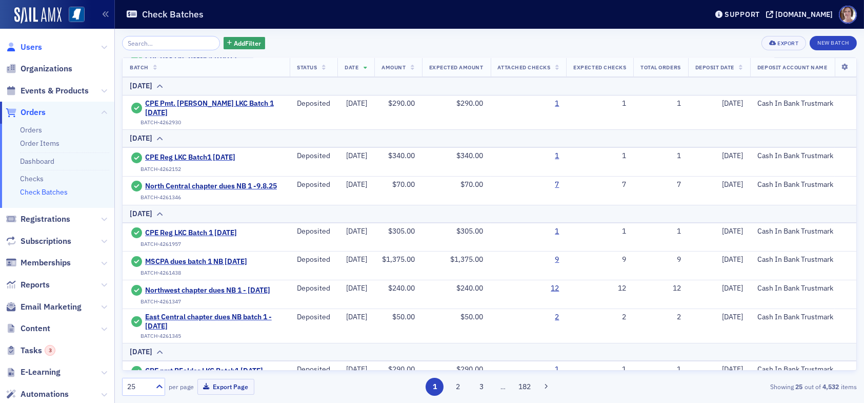
click at [32, 41] on span "Users" at bounding box center [57, 47] width 114 height 22
click at [31, 46] on span "Users" at bounding box center [32, 47] width 22 height 11
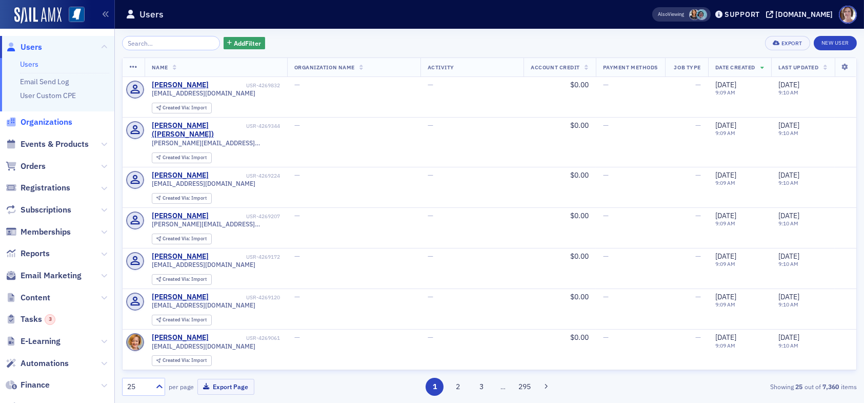
click at [48, 121] on span "Organizations" at bounding box center [47, 121] width 52 height 11
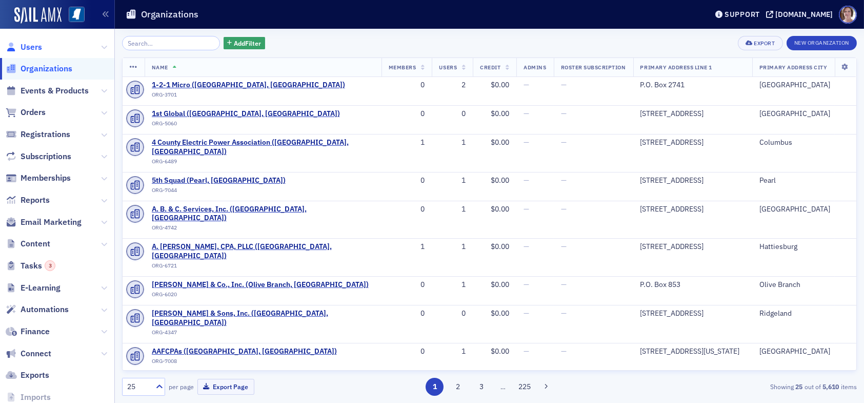
click at [26, 45] on span "Users" at bounding box center [32, 47] width 22 height 11
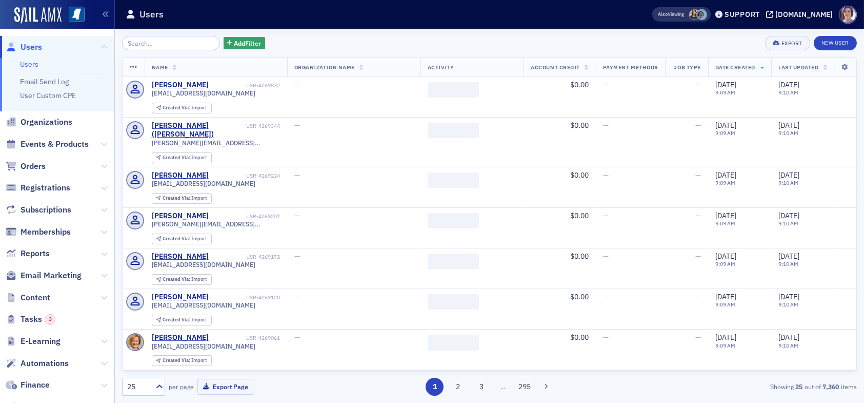
click at [168, 42] on input "search" at bounding box center [171, 43] width 98 height 14
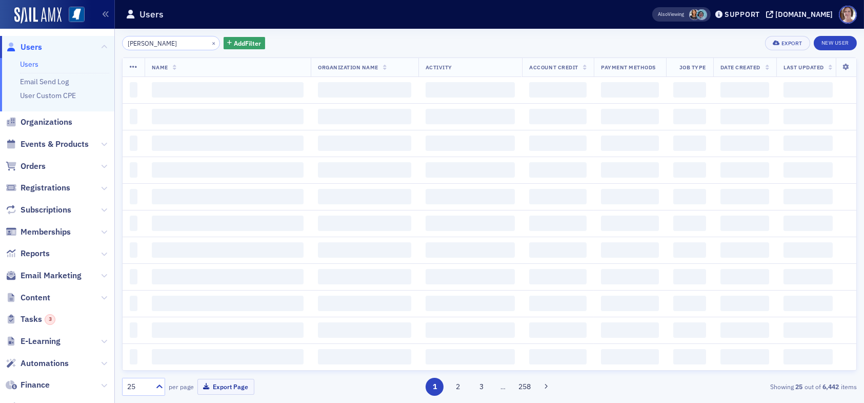
type input "[PERSON_NAME]"
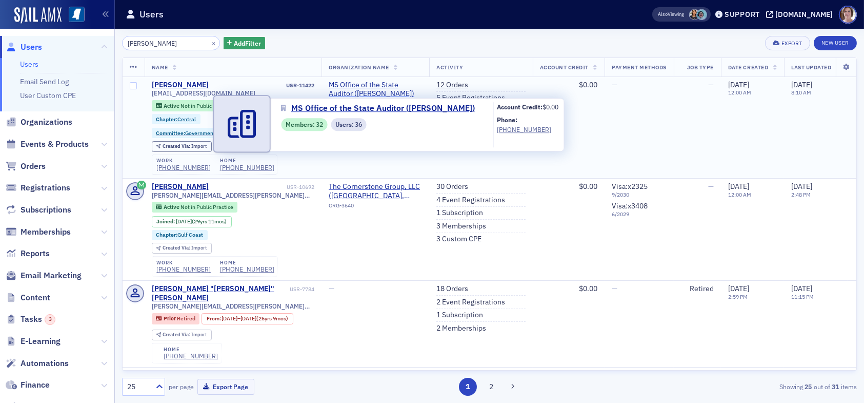
click at [360, 90] on span "MS Office of the State Auditor ([PERSON_NAME])" at bounding box center [375, 90] width 93 height 18
select select "US"
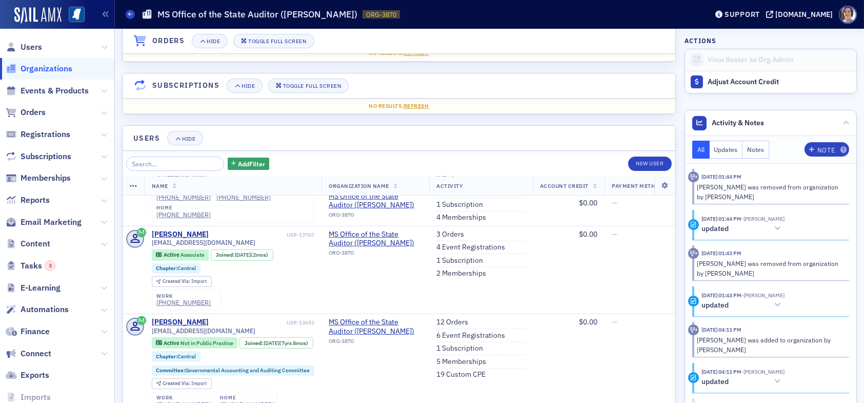
scroll to position [1487, 0]
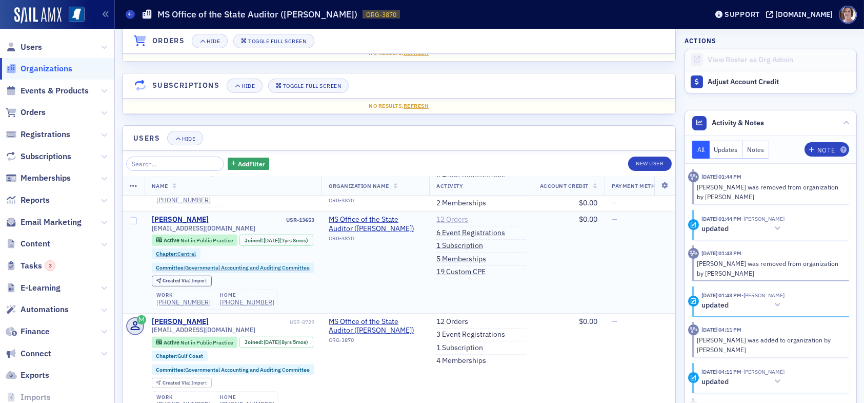
click at [457, 215] on link "12 Orders" at bounding box center [452, 219] width 32 height 9
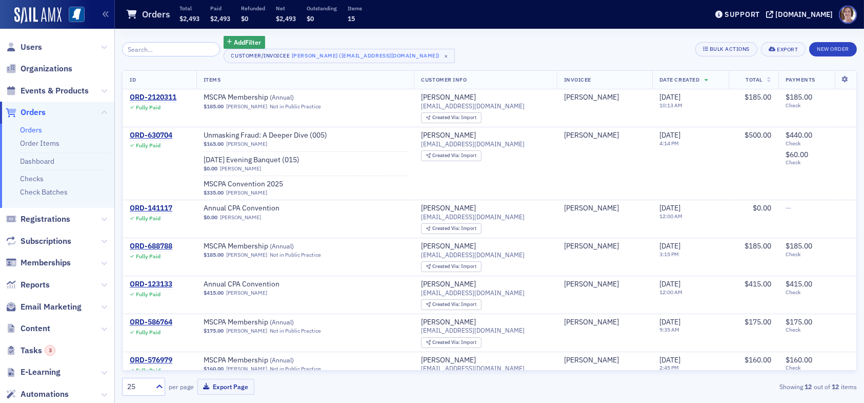
click at [39, 116] on span "Orders" at bounding box center [33, 112] width 25 height 11
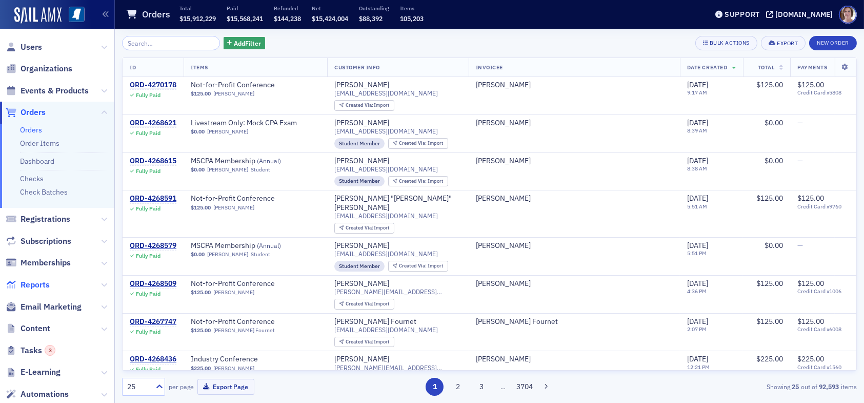
click at [44, 284] on span "Reports" at bounding box center [35, 284] width 29 height 11
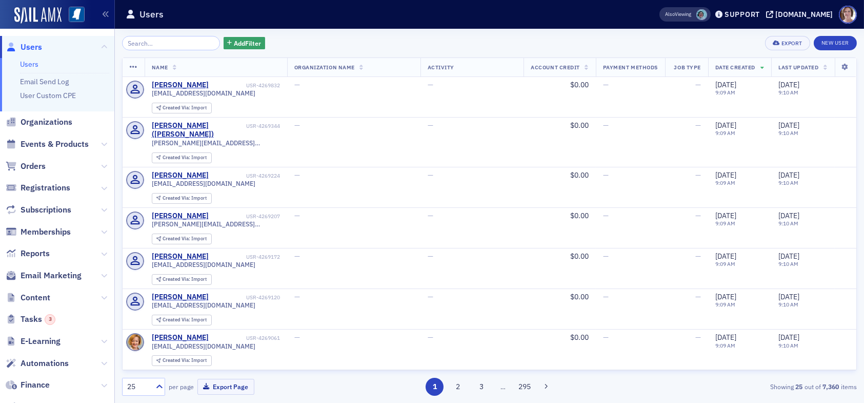
click at [170, 44] on input "search" at bounding box center [171, 43] width 98 height 14
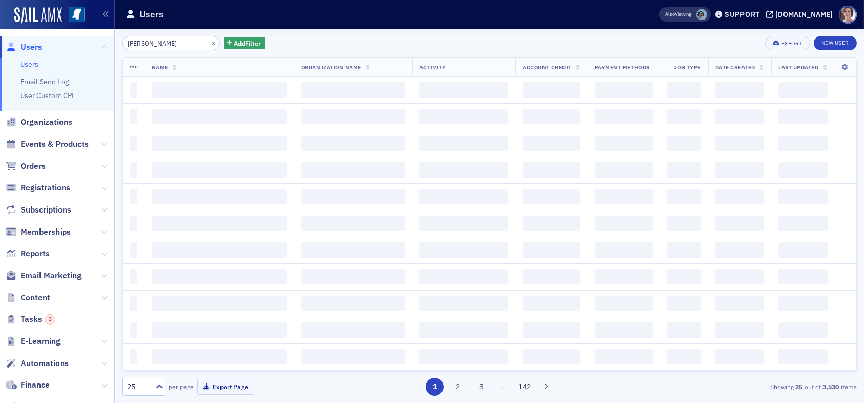
type input "[PERSON_NAME]"
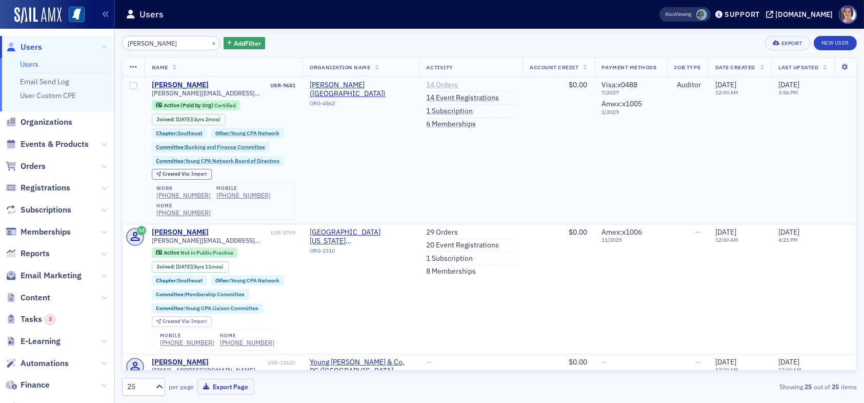
click at [443, 83] on link "14 Orders" at bounding box center [443, 85] width 32 height 9
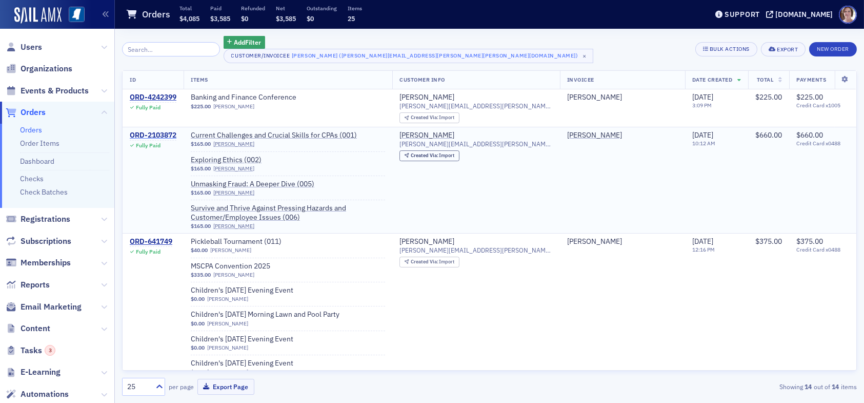
click at [168, 132] on div "ORD-2103872" at bounding box center [153, 135] width 47 height 9
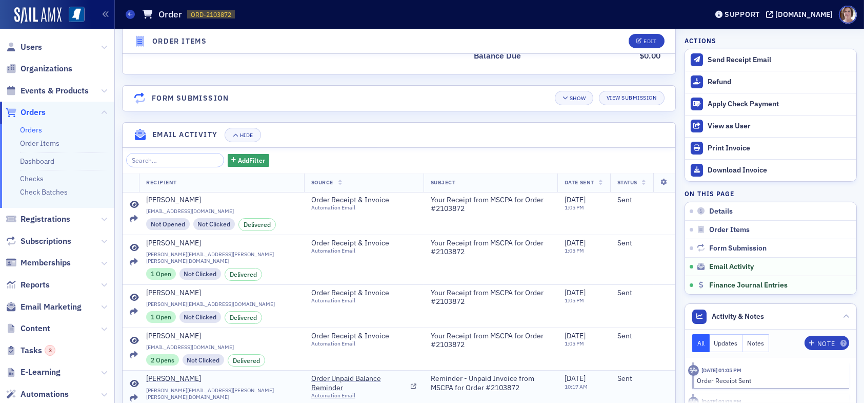
scroll to position [914, 0]
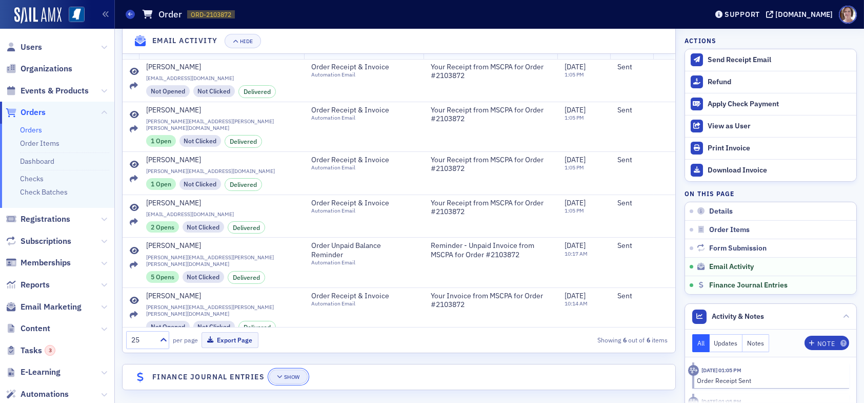
click at [295, 374] on div "Show" at bounding box center [292, 377] width 16 height 6
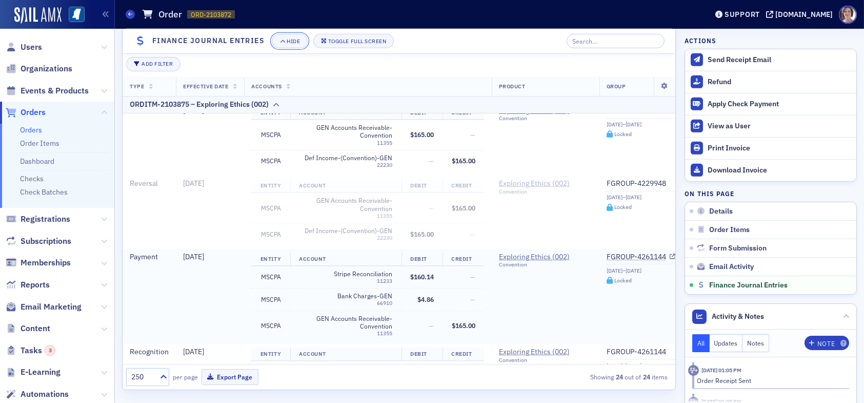
scroll to position [372, 0]
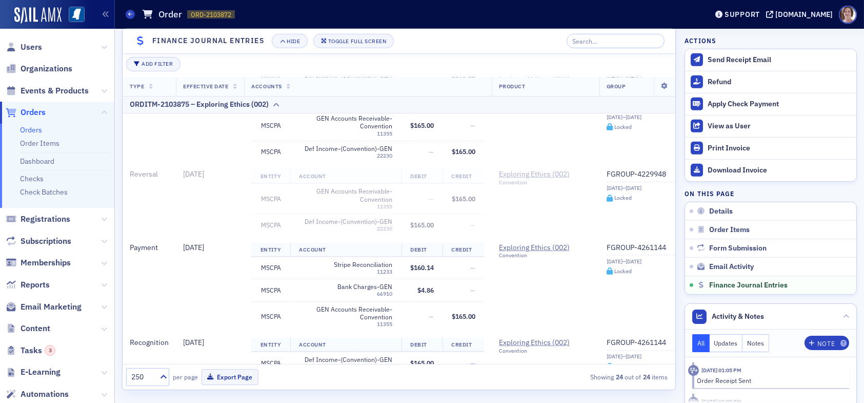
drag, startPoint x: 33, startPoint y: 113, endPoint x: 53, endPoint y: 103, distance: 22.2
click at [33, 112] on span "Orders" at bounding box center [33, 112] width 25 height 11
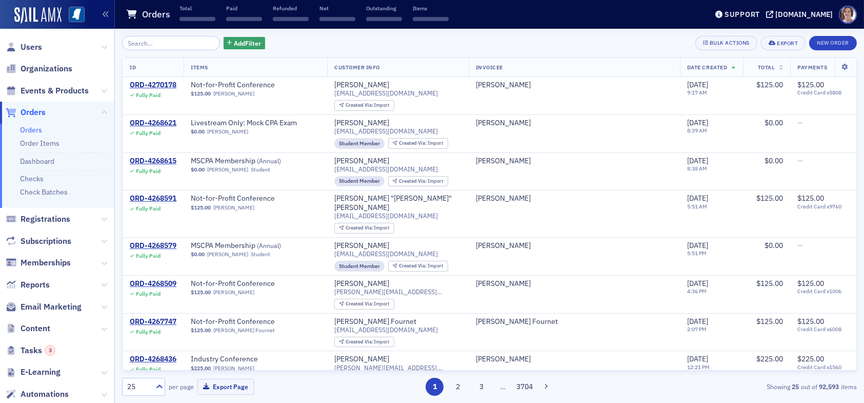
click at [157, 41] on input "search" at bounding box center [171, 43] width 98 height 14
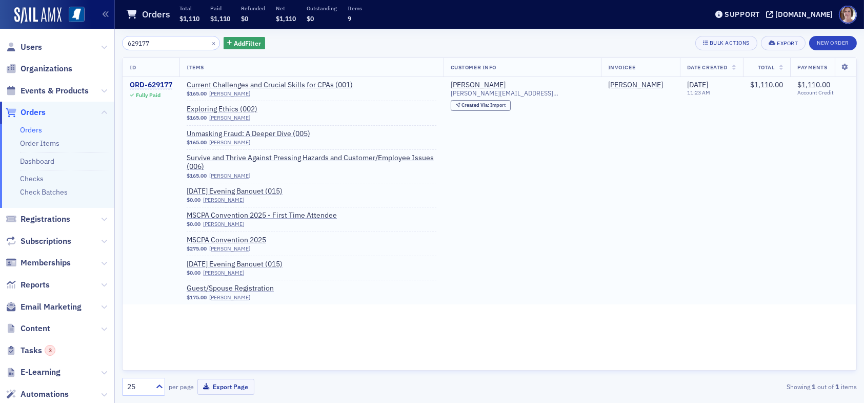
type input "629177"
click at [156, 86] on div "ORD-629177" at bounding box center [151, 85] width 43 height 9
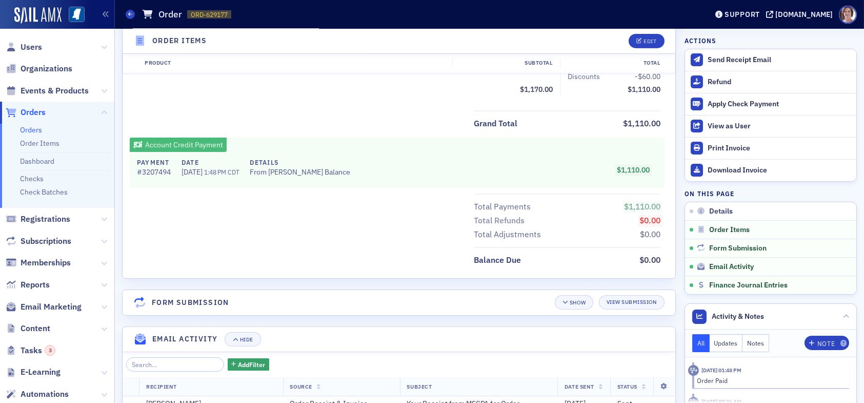
scroll to position [1140, 0]
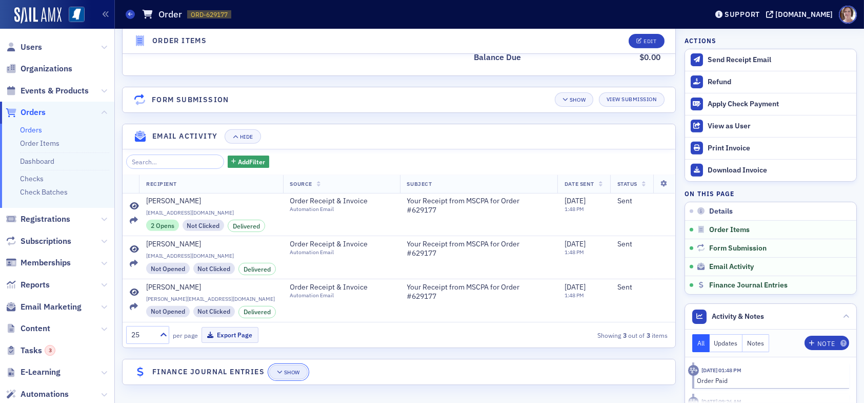
click at [293, 371] on div "Show" at bounding box center [292, 372] width 16 height 6
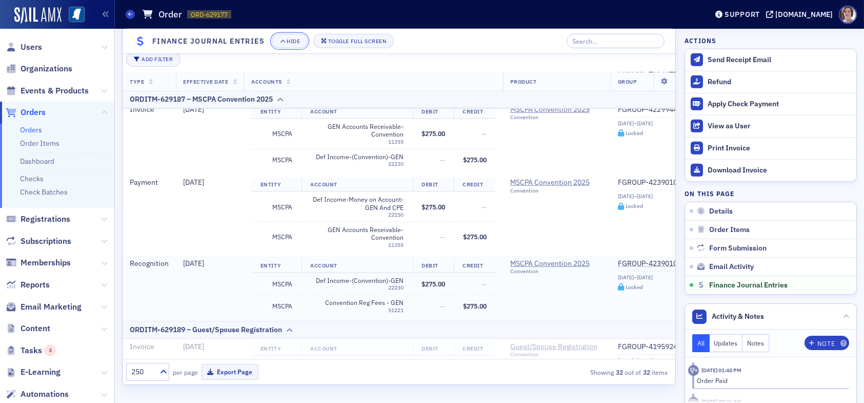
scroll to position [1692, 0]
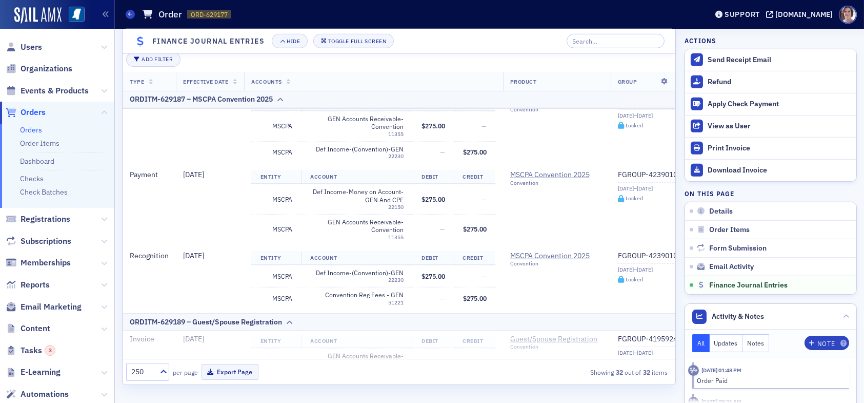
click at [37, 116] on span "Orders" at bounding box center [33, 112] width 25 height 11
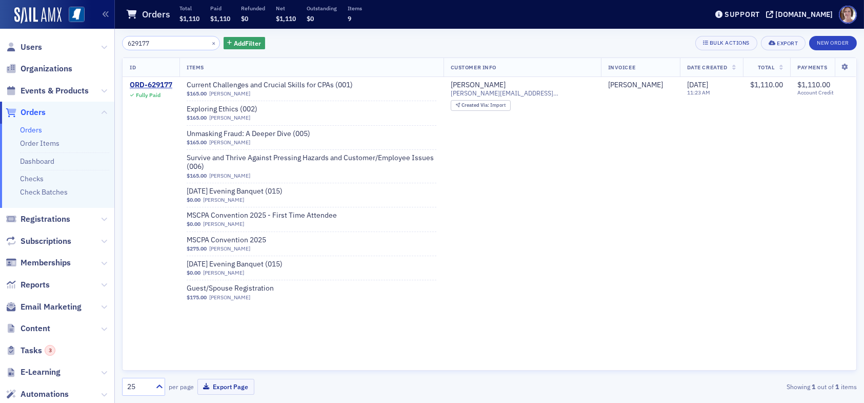
drag, startPoint x: 169, startPoint y: 44, endPoint x: 87, endPoint y: 53, distance: 82.6
click at [88, 53] on div "Users Organizations Events & Products Orders Orders Order Items Dashboard Check…" at bounding box center [432, 201] width 864 height 403
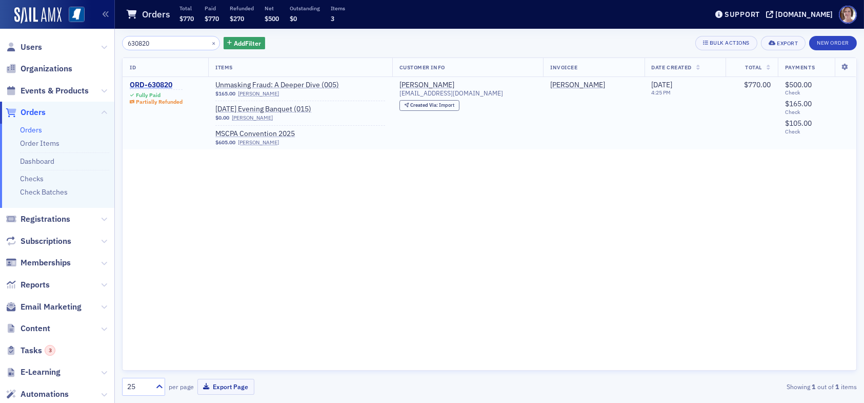
type input "630820"
click at [157, 81] on div "ORD-630820" at bounding box center [156, 85] width 53 height 9
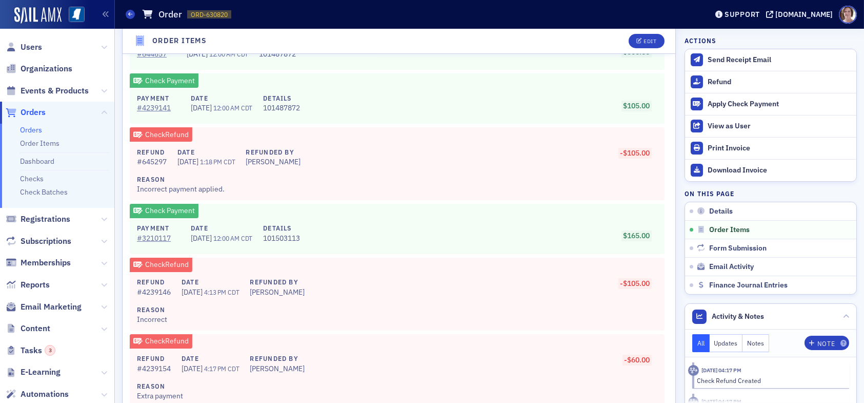
scroll to position [667, 0]
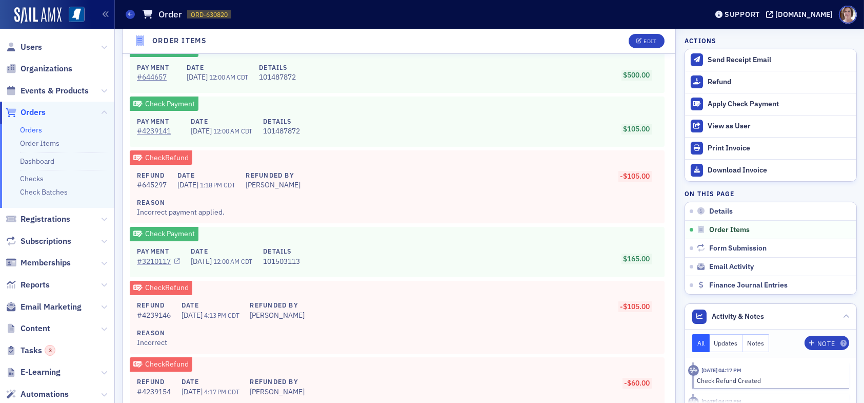
click at [156, 258] on link "# 3210117" at bounding box center [158, 261] width 43 height 11
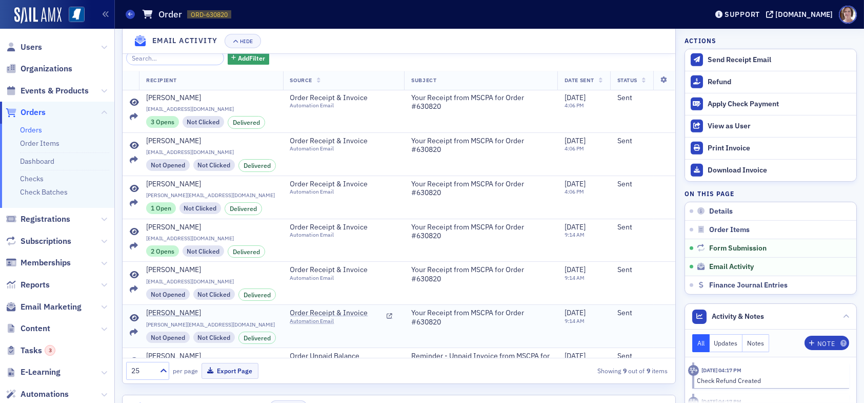
scroll to position [1248, 0]
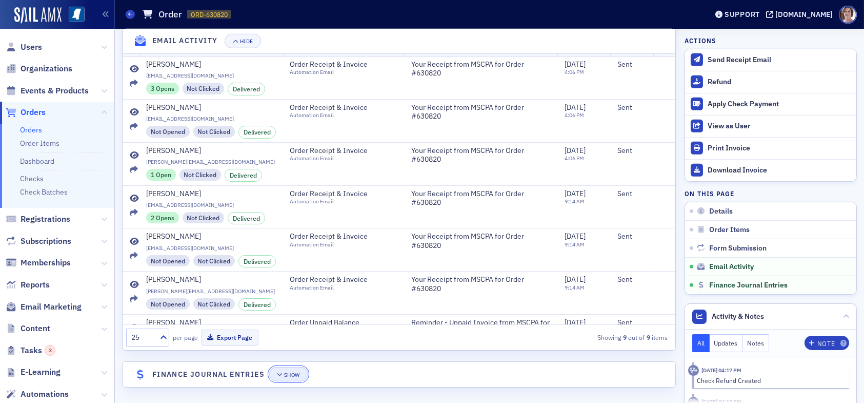
click at [290, 372] on div "Show" at bounding box center [292, 375] width 16 height 6
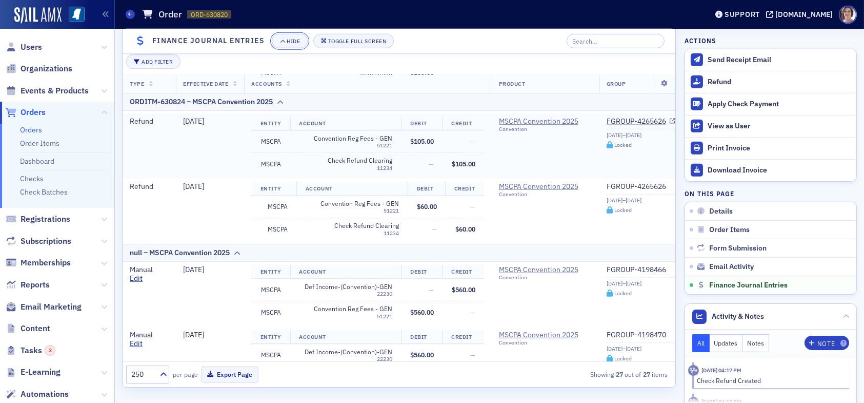
scroll to position [1659, 0]
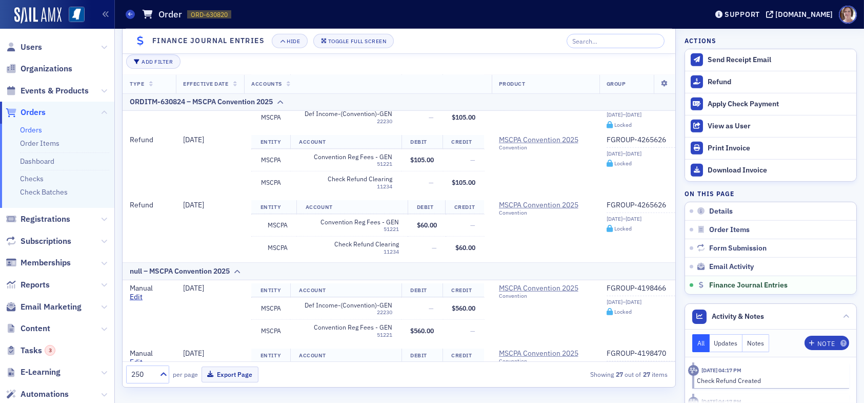
click at [33, 112] on span "Orders" at bounding box center [33, 112] width 25 height 11
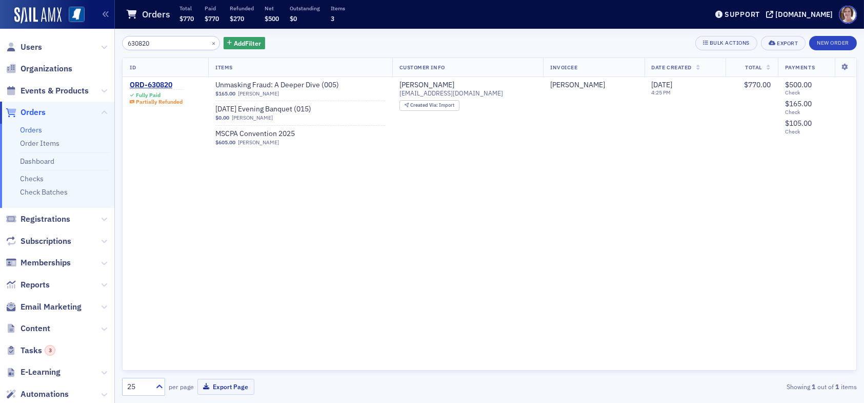
drag, startPoint x: 168, startPoint y: 41, endPoint x: 78, endPoint y: 32, distance: 89.6
click at [79, 32] on div "Users Organizations Events & Products Orders Orders Order Items Dashboard Check…" at bounding box center [432, 201] width 864 height 403
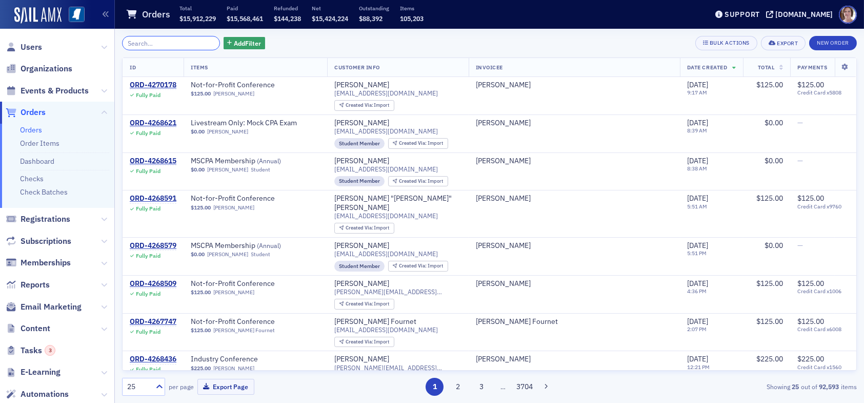
click at [170, 46] on input "search" at bounding box center [171, 43] width 98 height 14
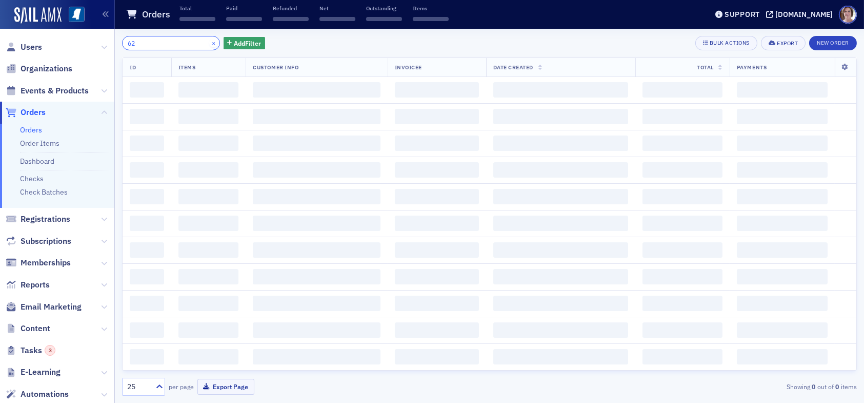
type input "6"
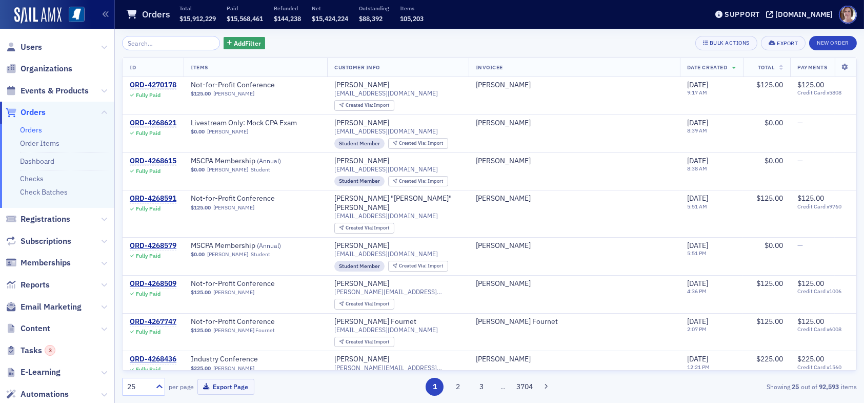
click at [38, 110] on span "Orders" at bounding box center [33, 112] width 25 height 11
click at [187, 47] on input "search" at bounding box center [171, 43] width 98 height 14
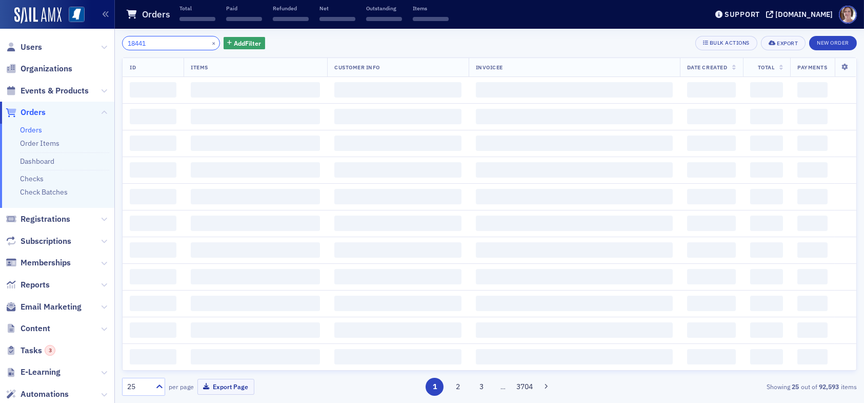
type input "184415"
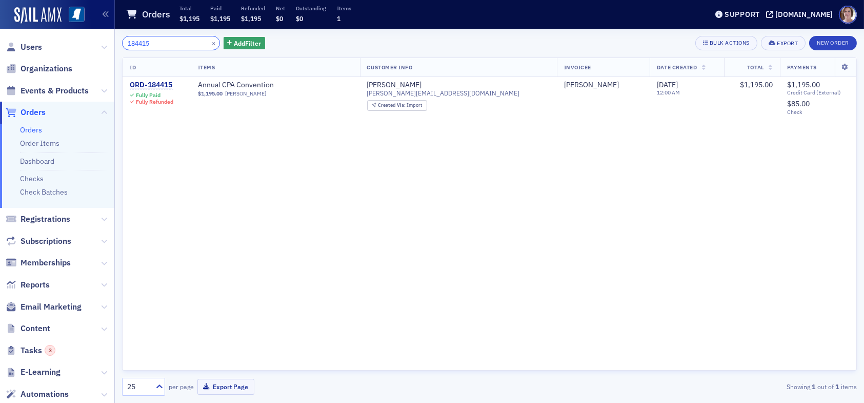
drag, startPoint x: 154, startPoint y: 41, endPoint x: 55, endPoint y: 42, distance: 99.0
click at [57, 42] on div "Users Organizations Events & Products Orders Orders Order Items Dashboard Check…" at bounding box center [432, 201] width 864 height 403
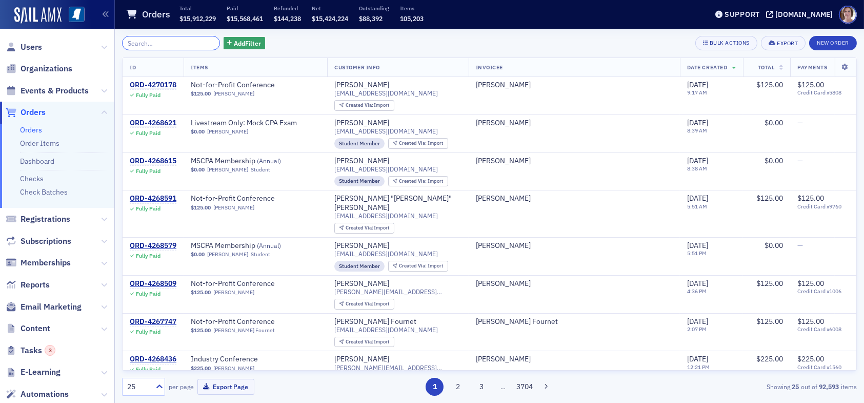
click at [173, 41] on input "search" at bounding box center [171, 43] width 98 height 14
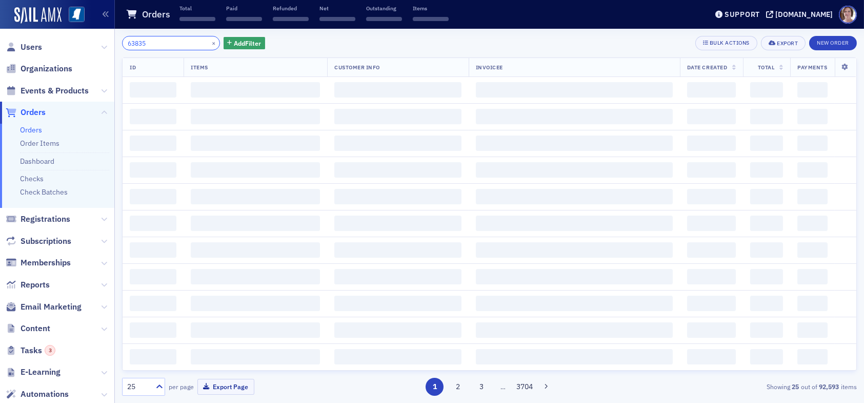
type input "638352"
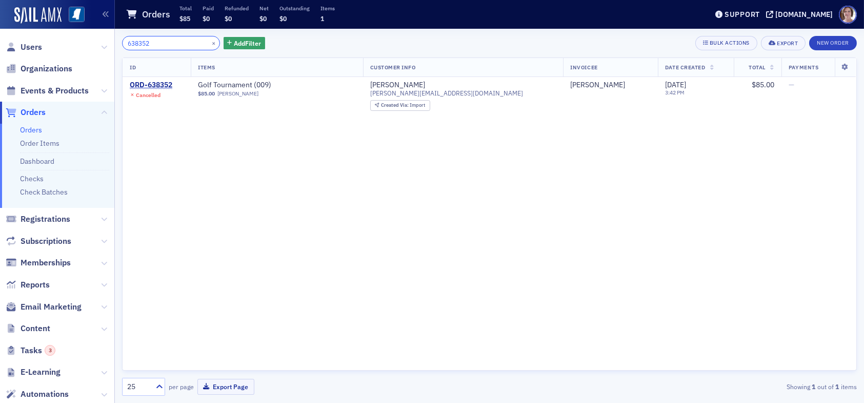
drag, startPoint x: 165, startPoint y: 42, endPoint x: 116, endPoint y: 58, distance: 51.1
click at [61, 41] on div "Users Organizations Events & Products Orders Orders Order Items Dashboard Check…" at bounding box center [432, 201] width 864 height 403
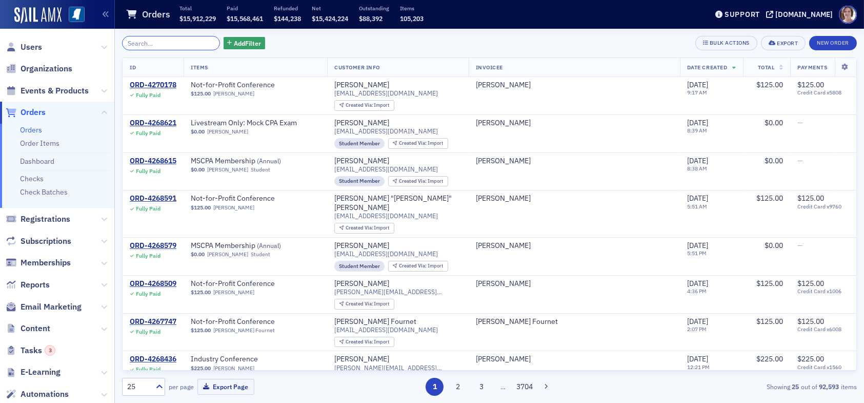
click at [174, 42] on input "search" at bounding box center [171, 43] width 98 height 14
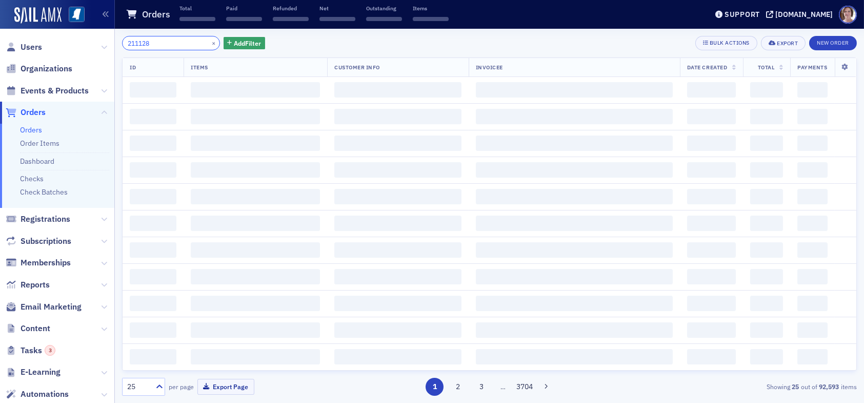
type input "2111287"
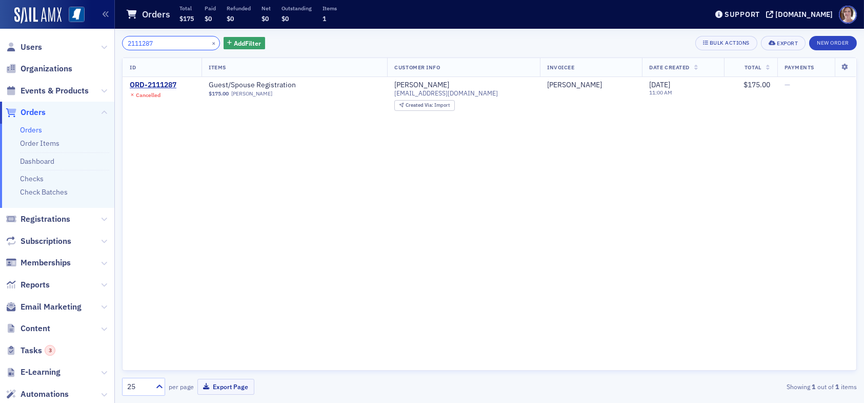
drag, startPoint x: 167, startPoint y: 41, endPoint x: 59, endPoint y: 40, distance: 107.7
click at [50, 39] on div "Users Organizations Events & Products Orders Orders Order Items Dashboard Check…" at bounding box center [432, 201] width 864 height 403
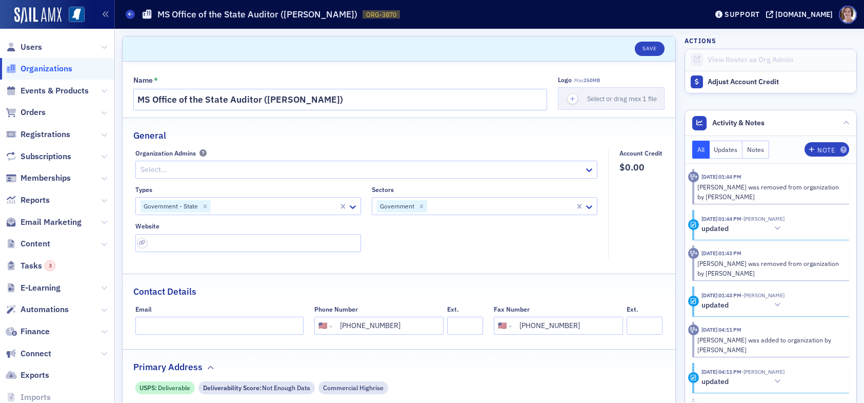
select select "US"
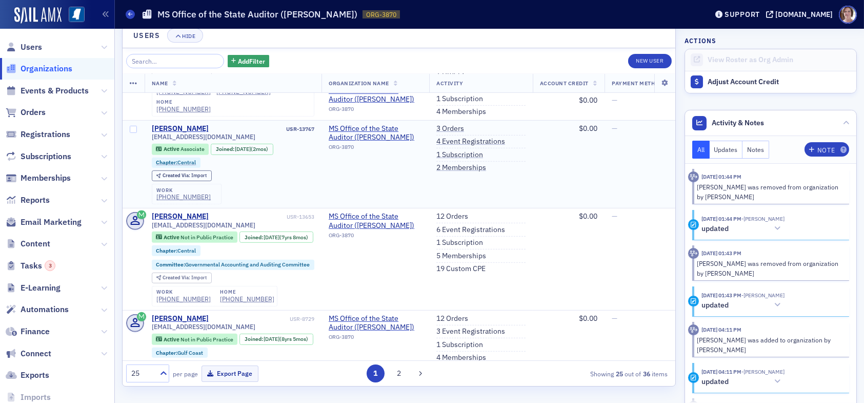
scroll to position [1385, 0]
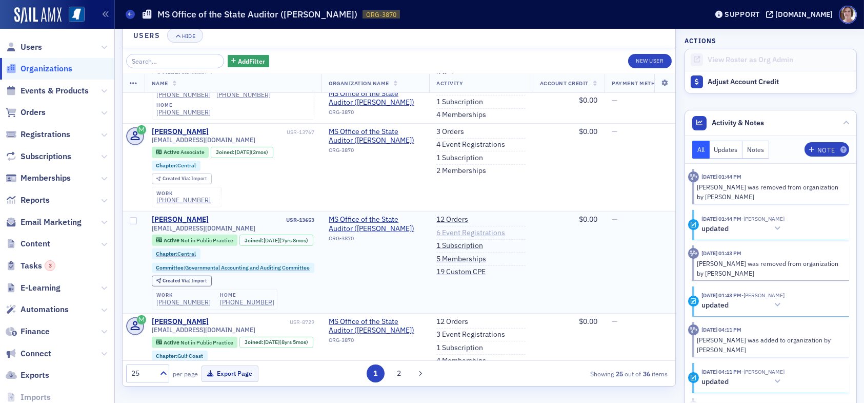
click at [464, 228] on link "6 Event Registrations" at bounding box center [470, 232] width 69 height 9
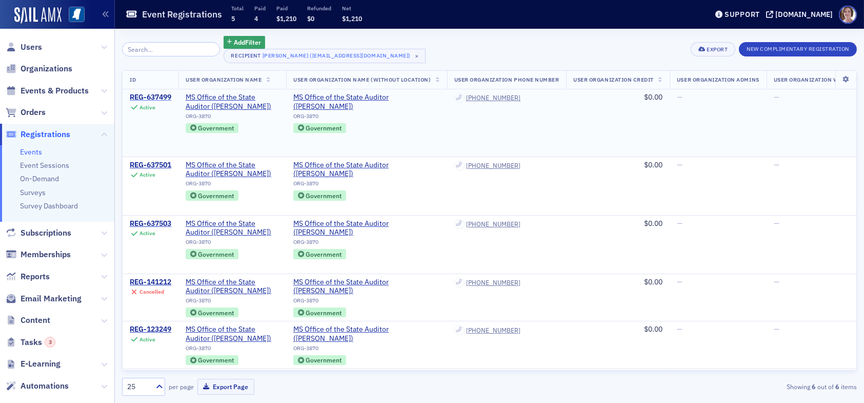
click at [156, 95] on div "REG-637499" at bounding box center [151, 97] width 42 height 9
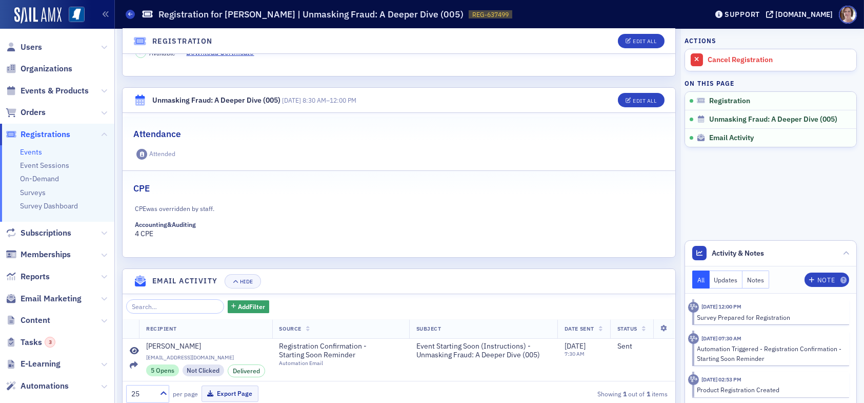
scroll to position [297, 0]
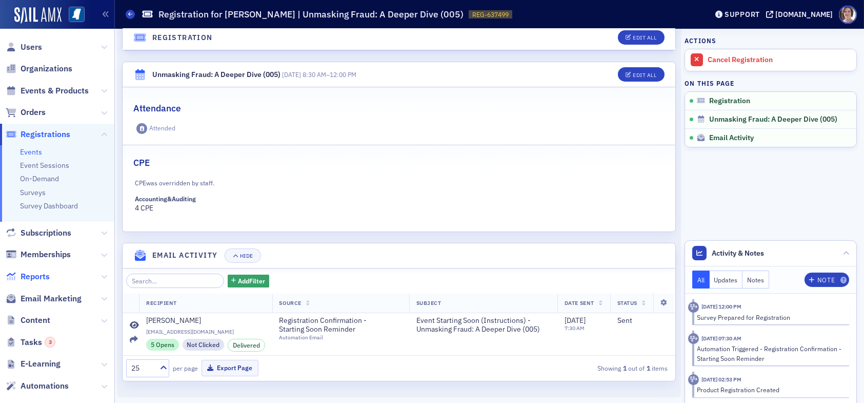
click at [47, 275] on span "Reports" at bounding box center [35, 276] width 29 height 11
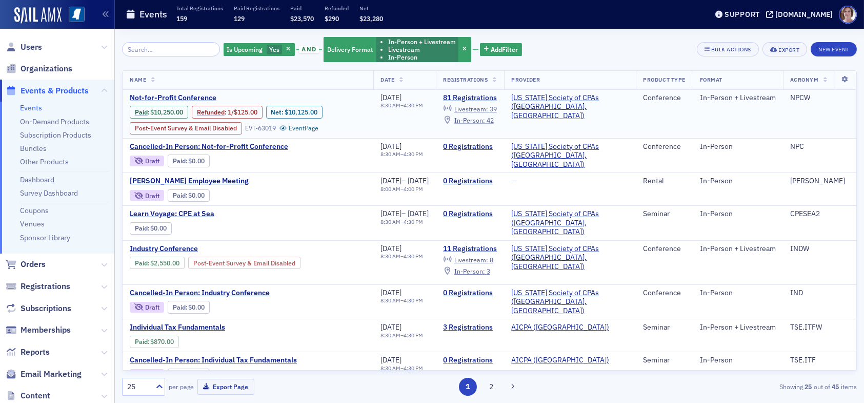
click at [485, 121] on span "In-Person :" at bounding box center [469, 120] width 31 height 8
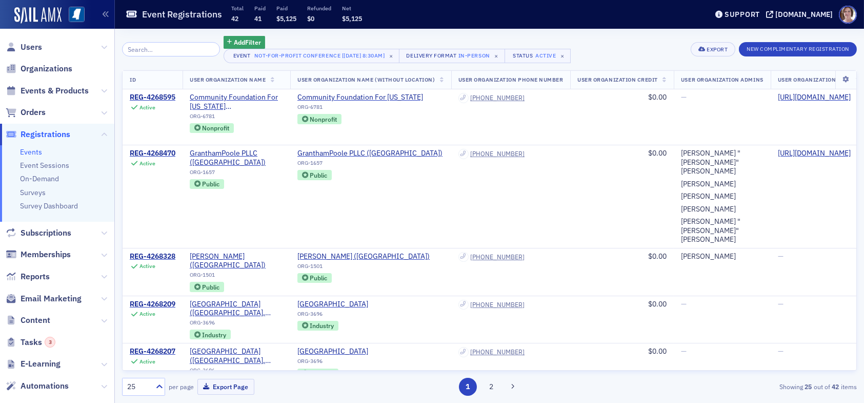
click at [183, 51] on input "search" at bounding box center [171, 49] width 98 height 14
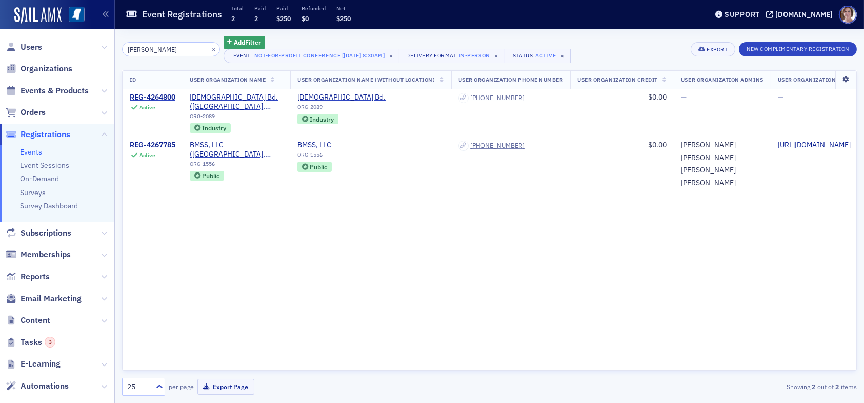
click at [843, 81] on icon at bounding box center [845, 79] width 21 height 6
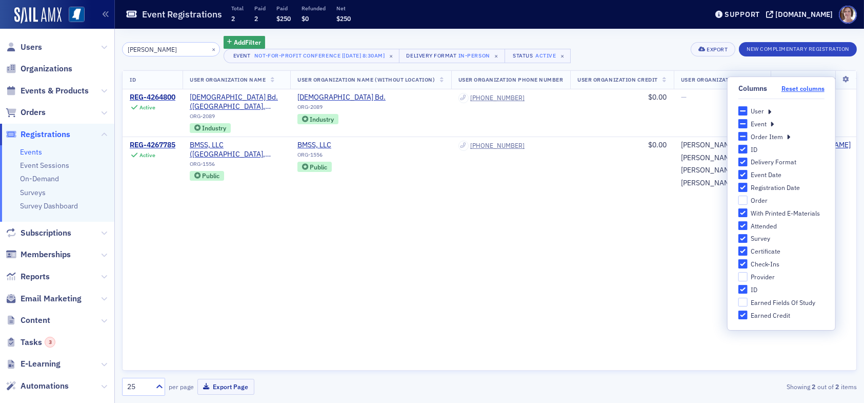
click at [800, 90] on button "Reset columns" at bounding box center [803, 89] width 43 height 8
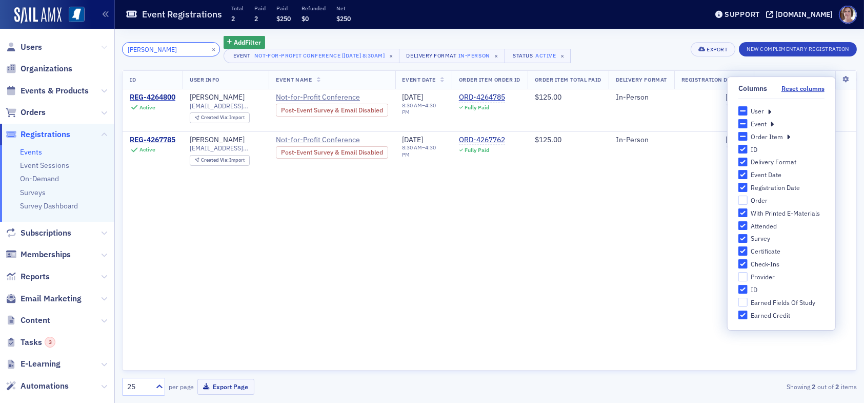
drag, startPoint x: 161, startPoint y: 50, endPoint x: 98, endPoint y: 47, distance: 62.6
click at [99, 47] on div "Users Organizations Events & Products Orders Registrations Events Event Session…" at bounding box center [432, 201] width 864 height 403
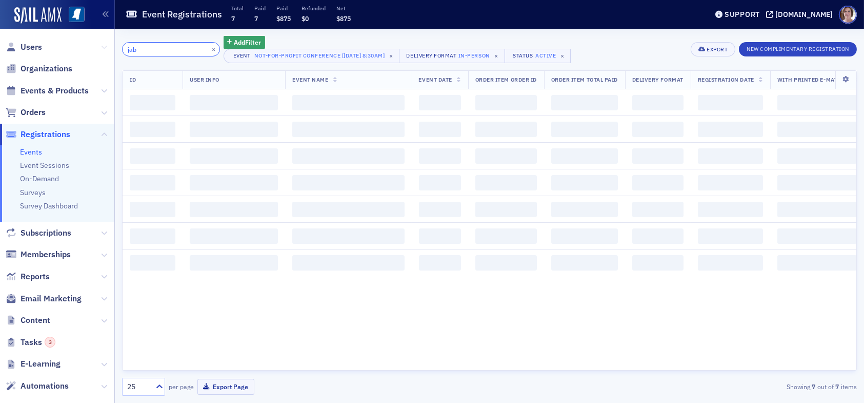
type input "jabe"
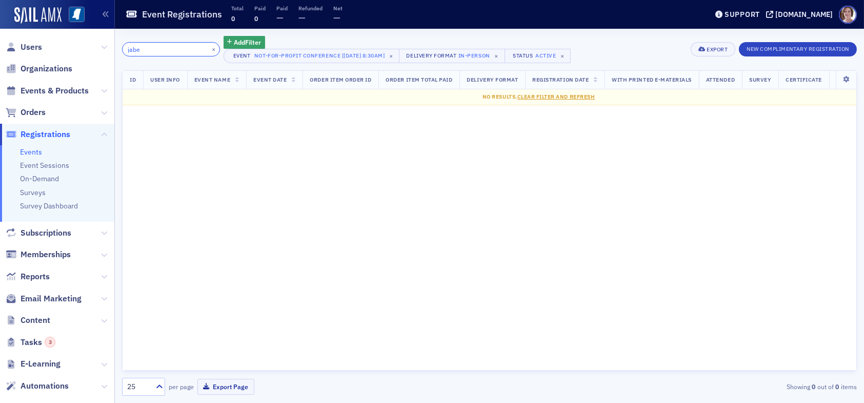
drag, startPoint x: 150, startPoint y: 48, endPoint x: 64, endPoint y: 53, distance: 85.8
click at [64, 53] on div "Users Organizations Events & Products Orders Registrations Events Event Session…" at bounding box center [432, 201] width 864 height 403
